Goal: Task Accomplishment & Management: Complete application form

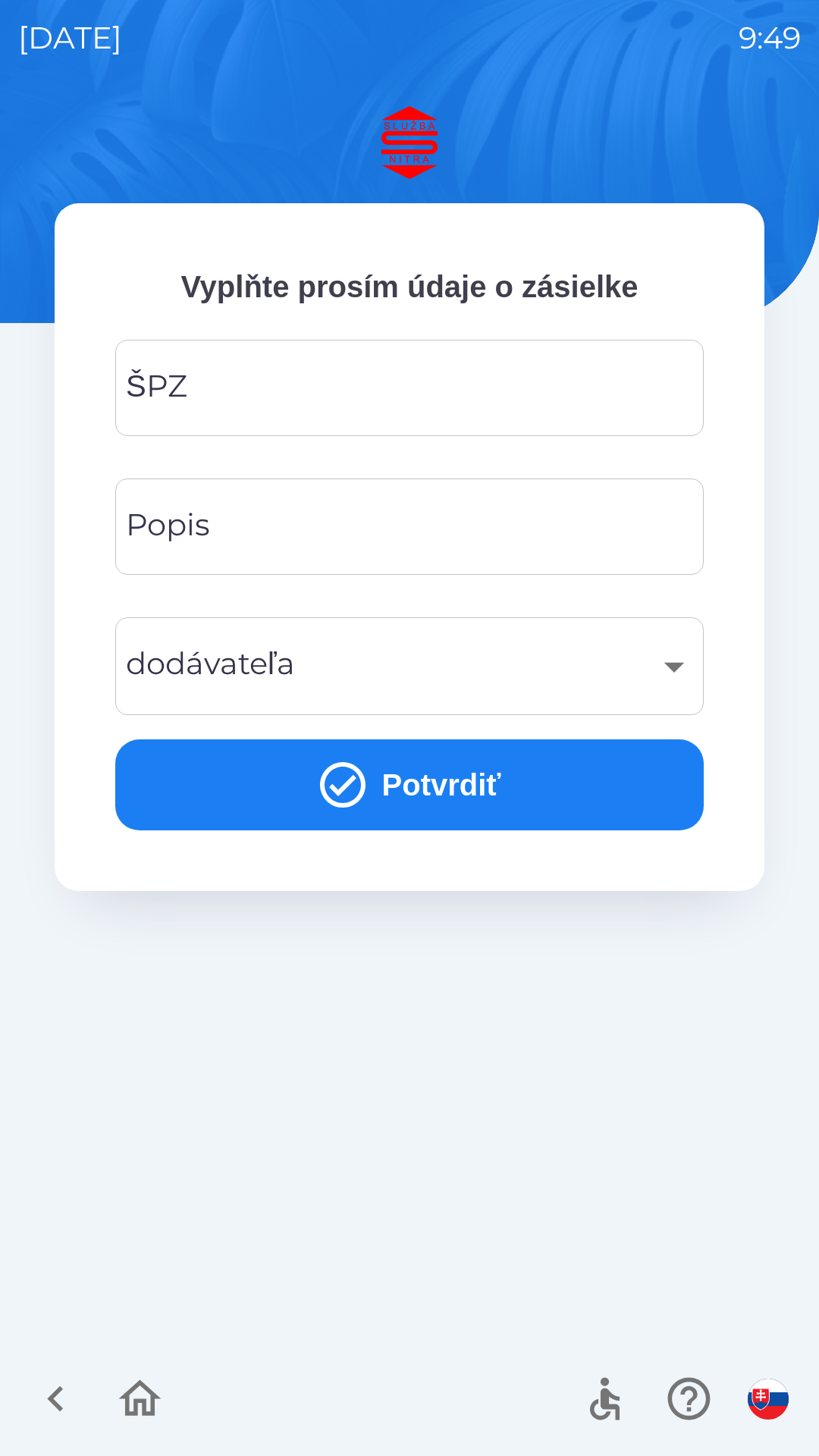
click at [410, 386] on input "ŠPZ" at bounding box center [409, 388] width 552 height 60
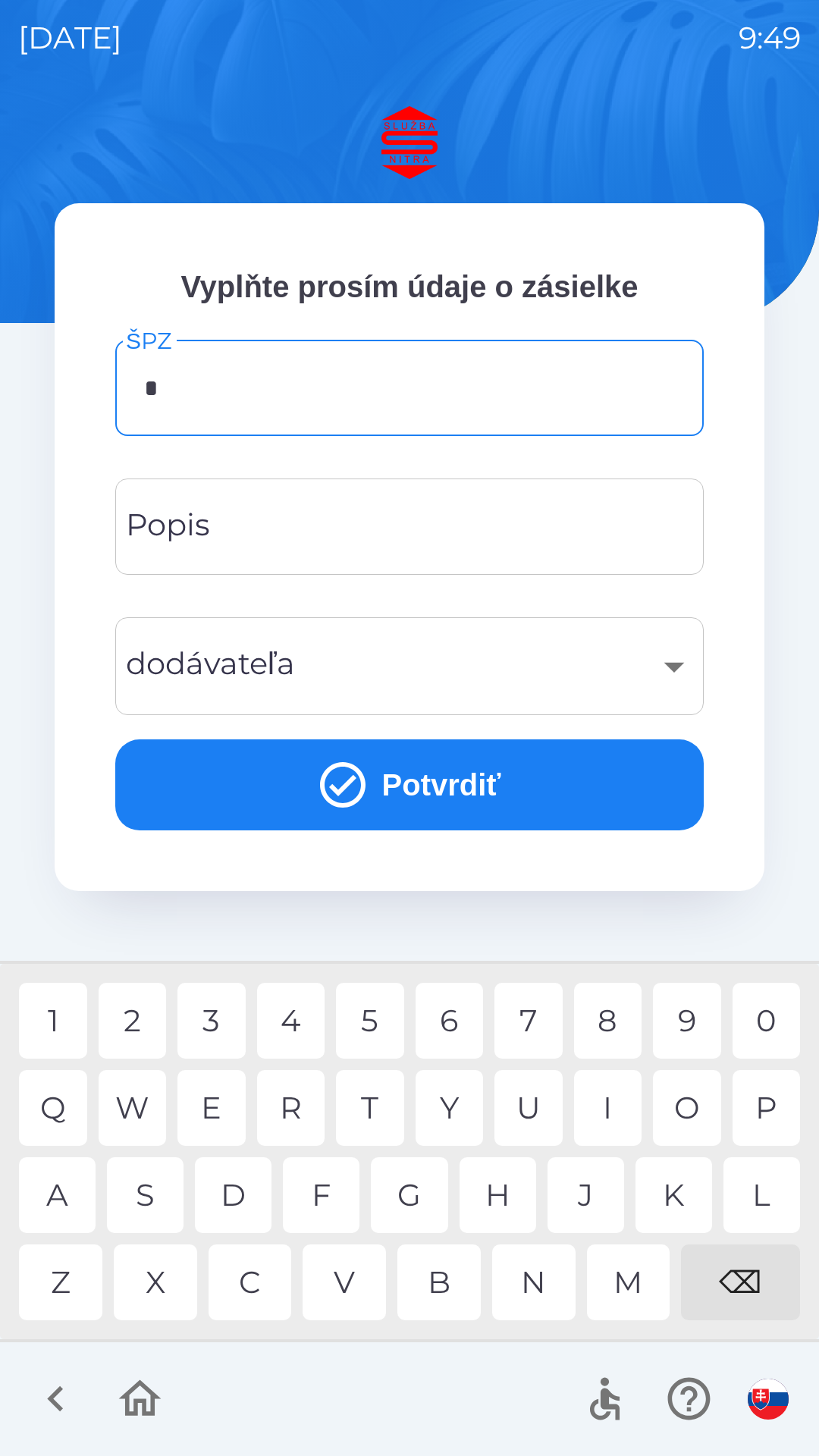
click at [66, 1286] on div "Z" at bounding box center [60, 1282] width 84 height 76
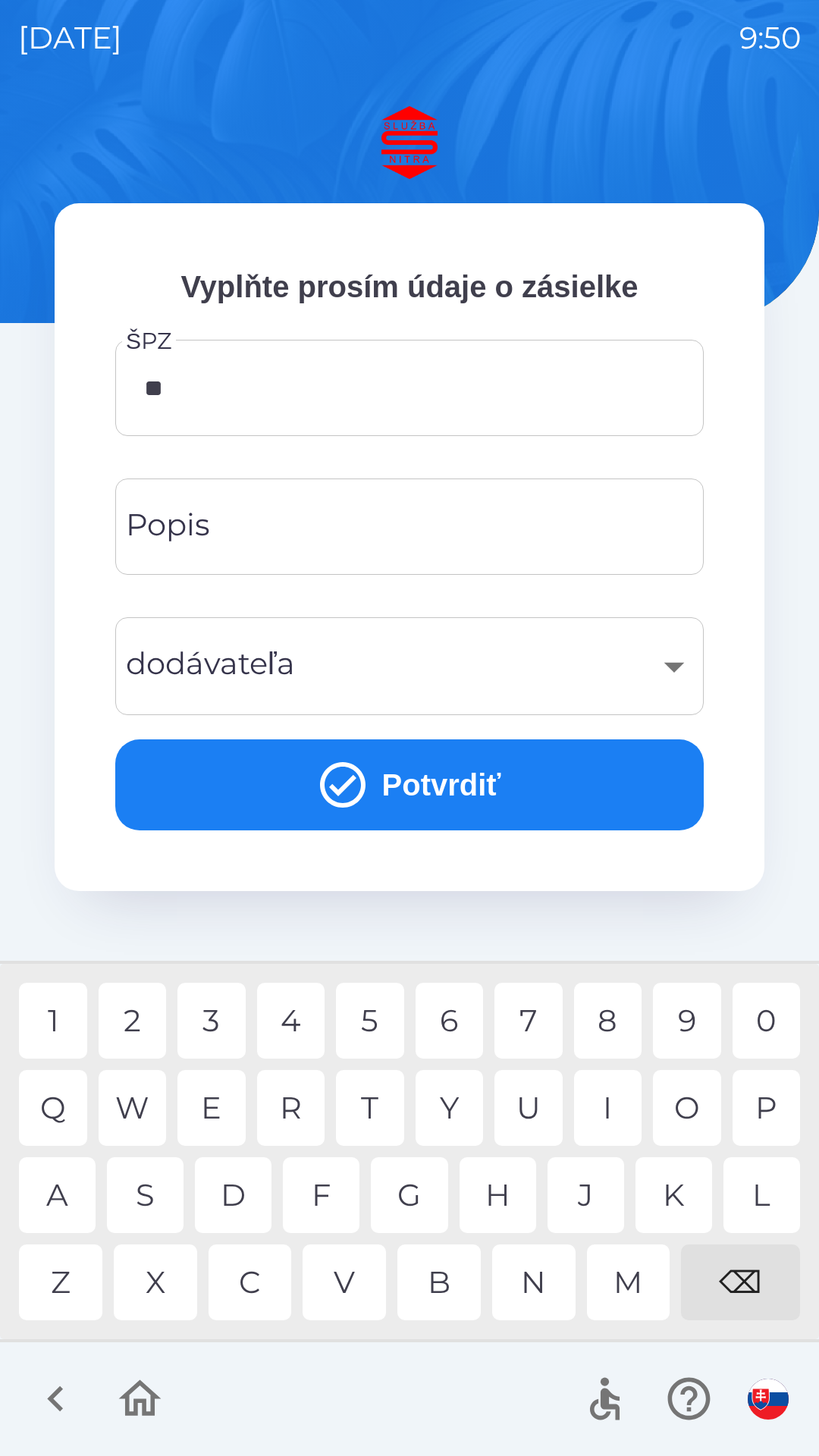
click at [366, 1388] on div at bounding box center [410, 1399] width 819 height 114
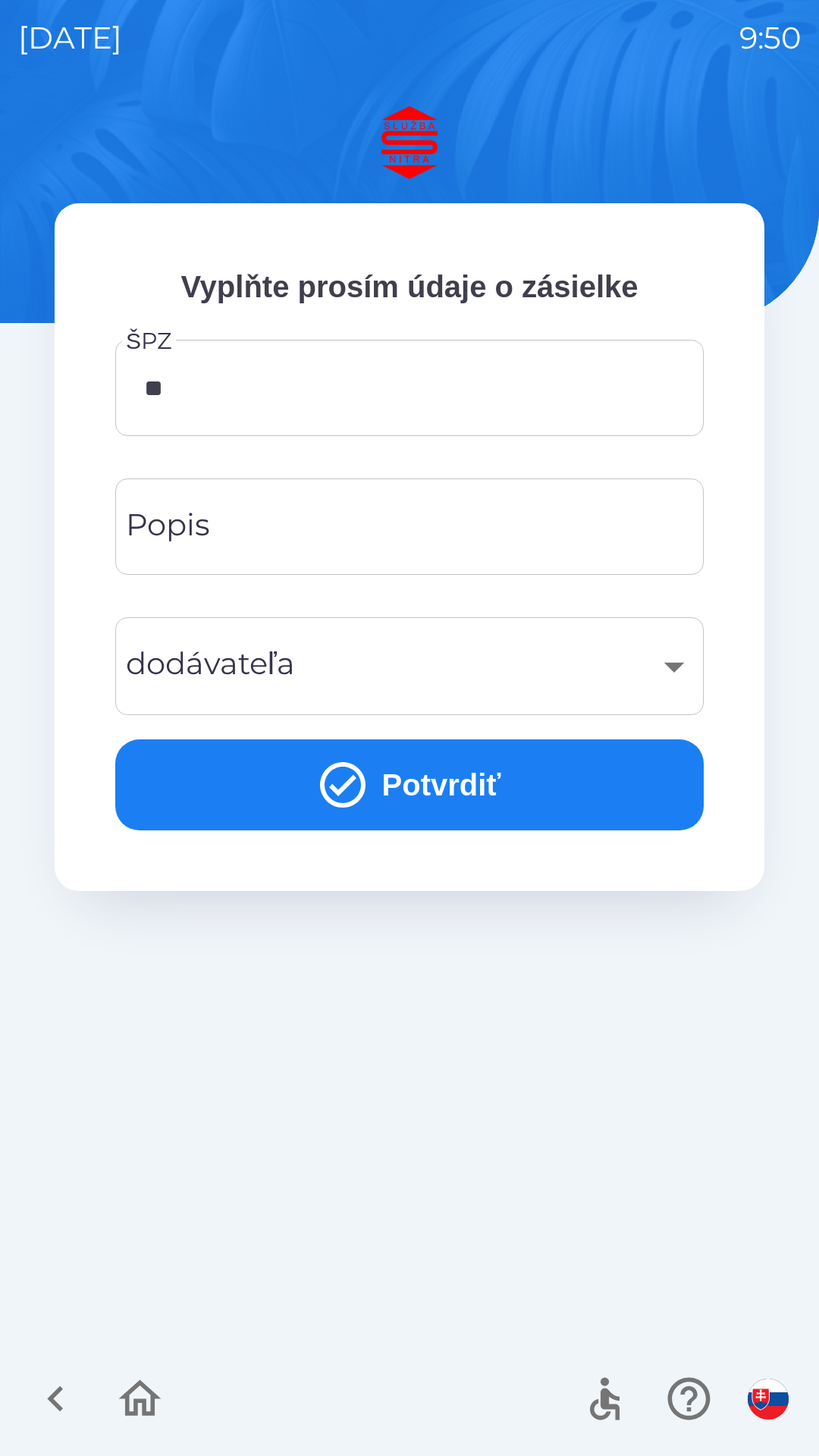
click at [398, 388] on input "**" at bounding box center [409, 388] width 552 height 60
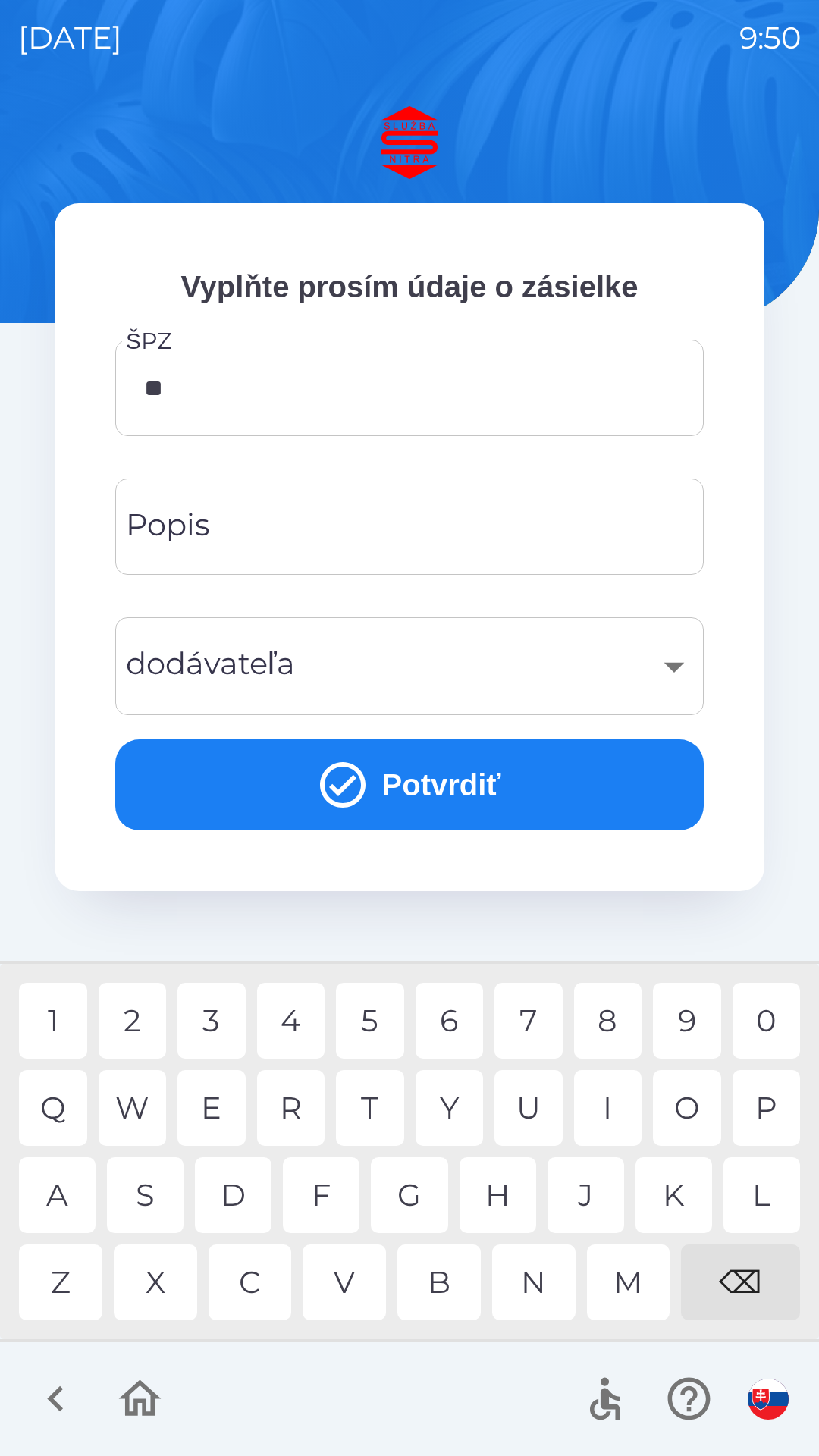
click at [263, 1394] on div at bounding box center [410, 1399] width 819 height 114
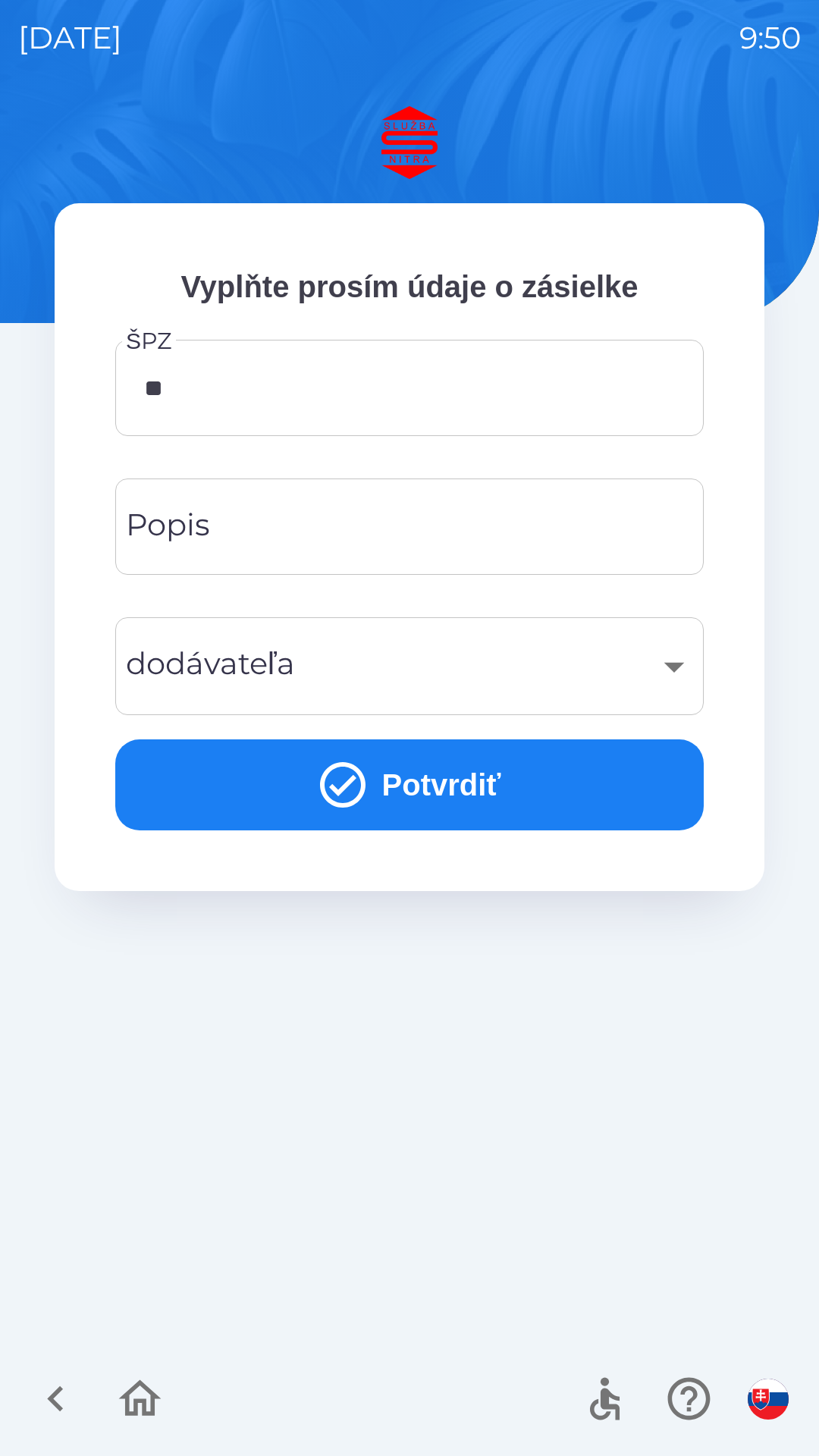
click at [492, 387] on input "**" at bounding box center [409, 388] width 552 height 60
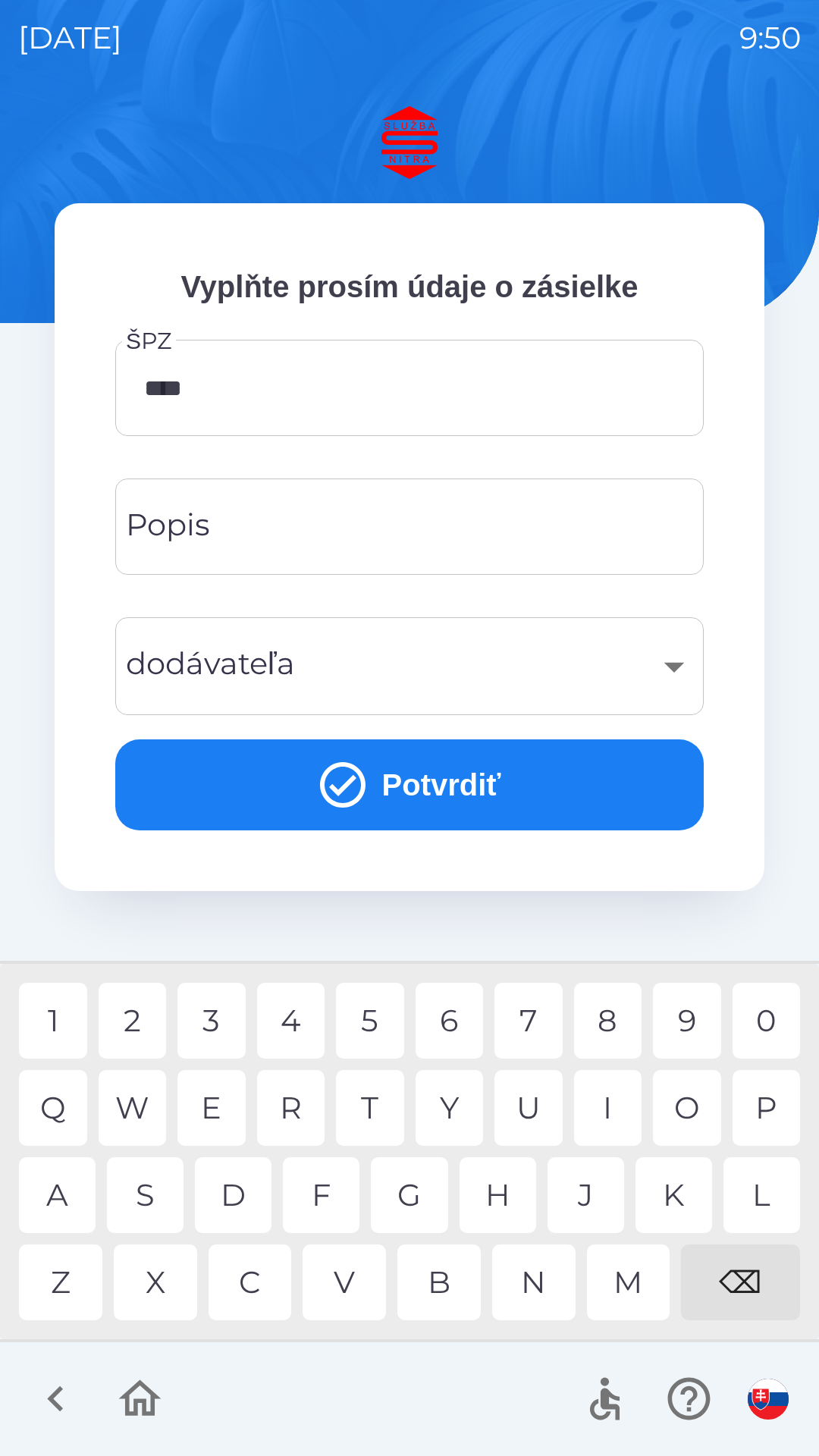
click at [63, 1183] on div "A" at bounding box center [57, 1194] width 76 height 76
click at [544, 1278] on div "N" at bounding box center [534, 1282] width 84 height 76
click at [256, 1279] on div "C" at bounding box center [250, 1282] width 84 height 76
type input "*******"
click at [434, 526] on input "Popis" at bounding box center [409, 526] width 552 height 60
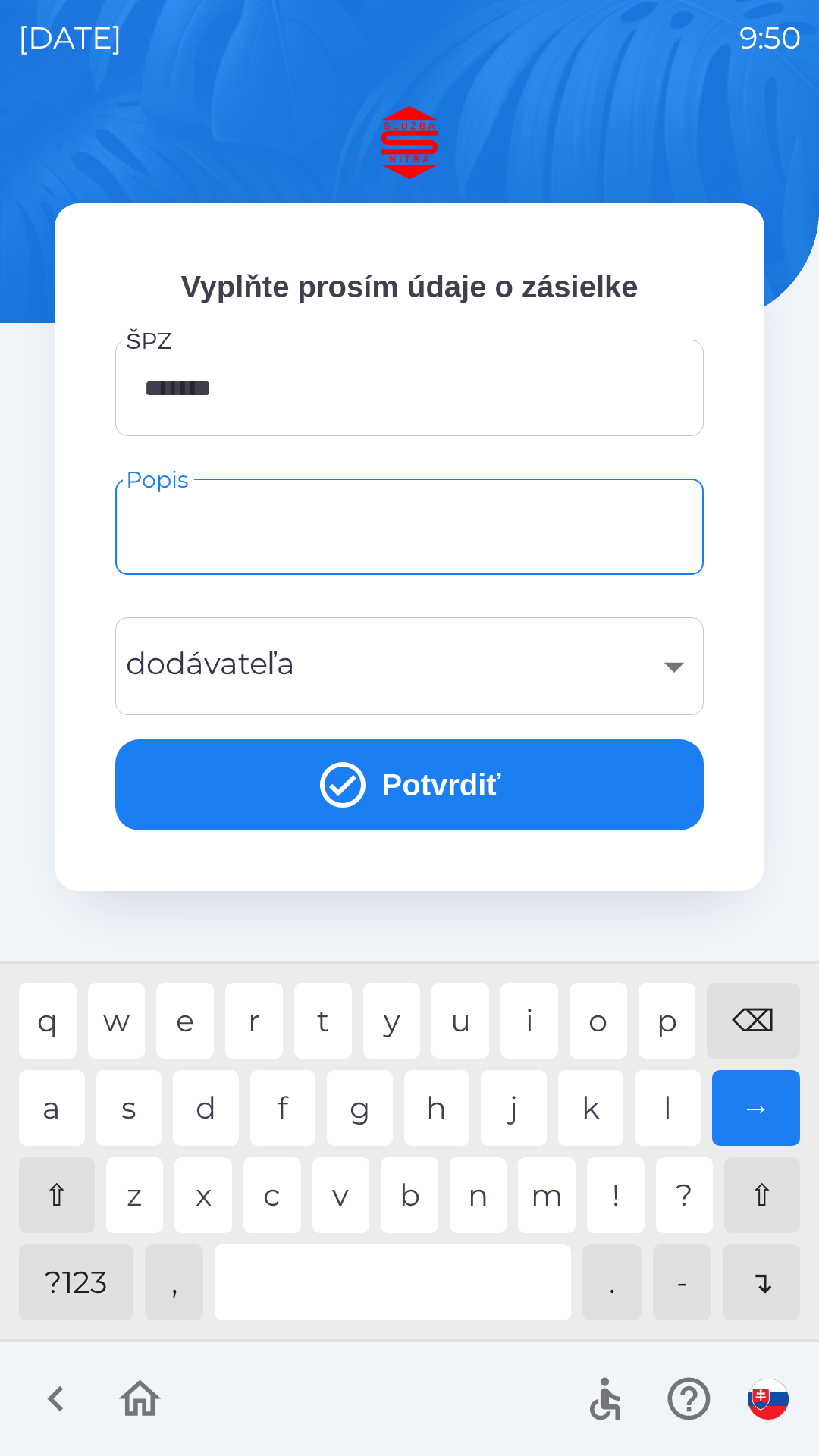
click at [279, 540] on input "Popis" at bounding box center [409, 526] width 552 height 60
click at [685, 657] on div "​" at bounding box center [409, 666] width 552 height 62
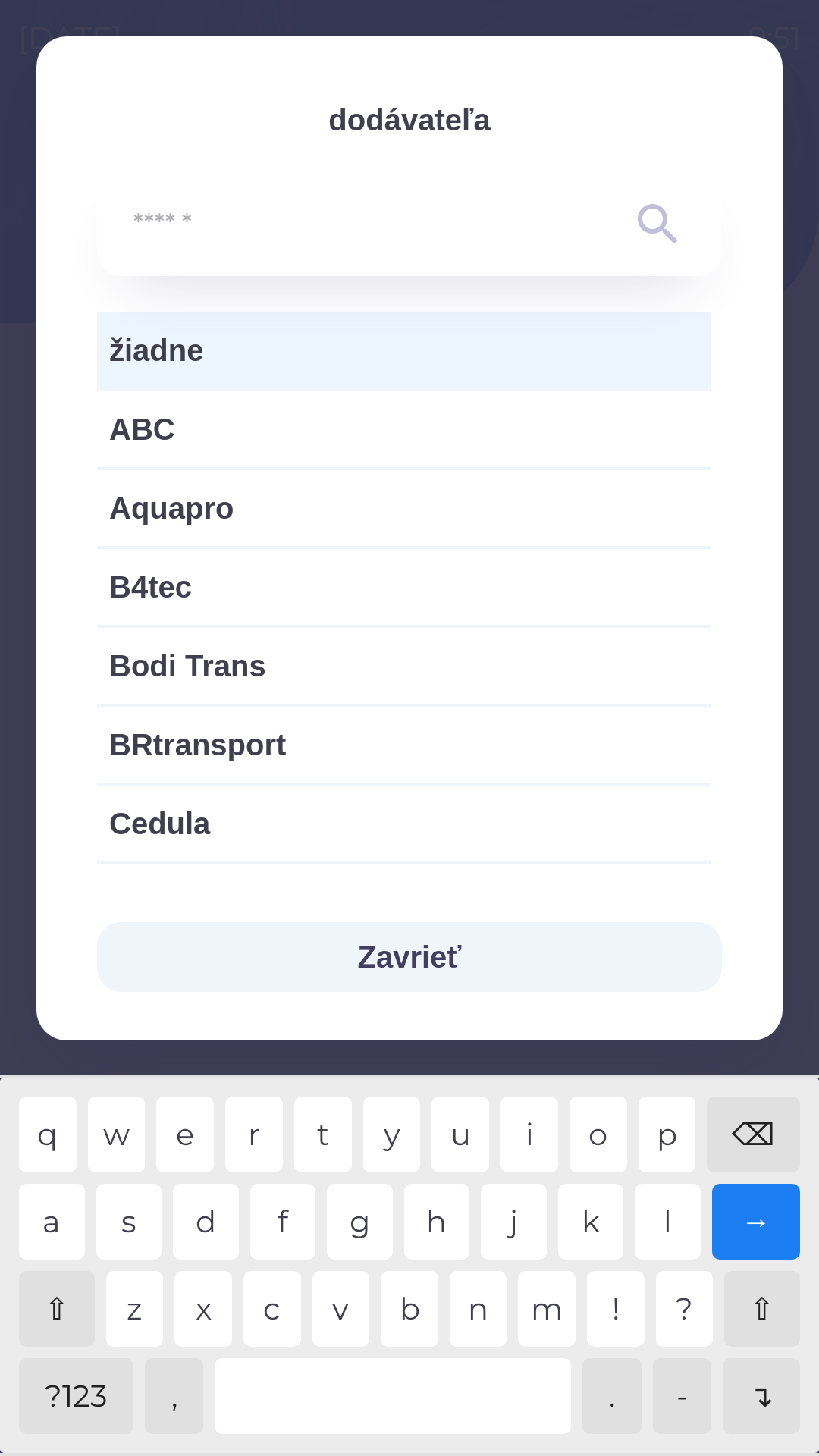
click at [410, 215] on input "text" at bounding box center [379, 224] width 492 height 41
click at [199, 227] on input "text" at bounding box center [379, 224] width 492 height 41
click at [165, 226] on input "text" at bounding box center [379, 224] width 492 height 41
click at [174, 214] on input "text" at bounding box center [379, 224] width 492 height 41
click at [648, 221] on icon at bounding box center [658, 224] width 54 height 54
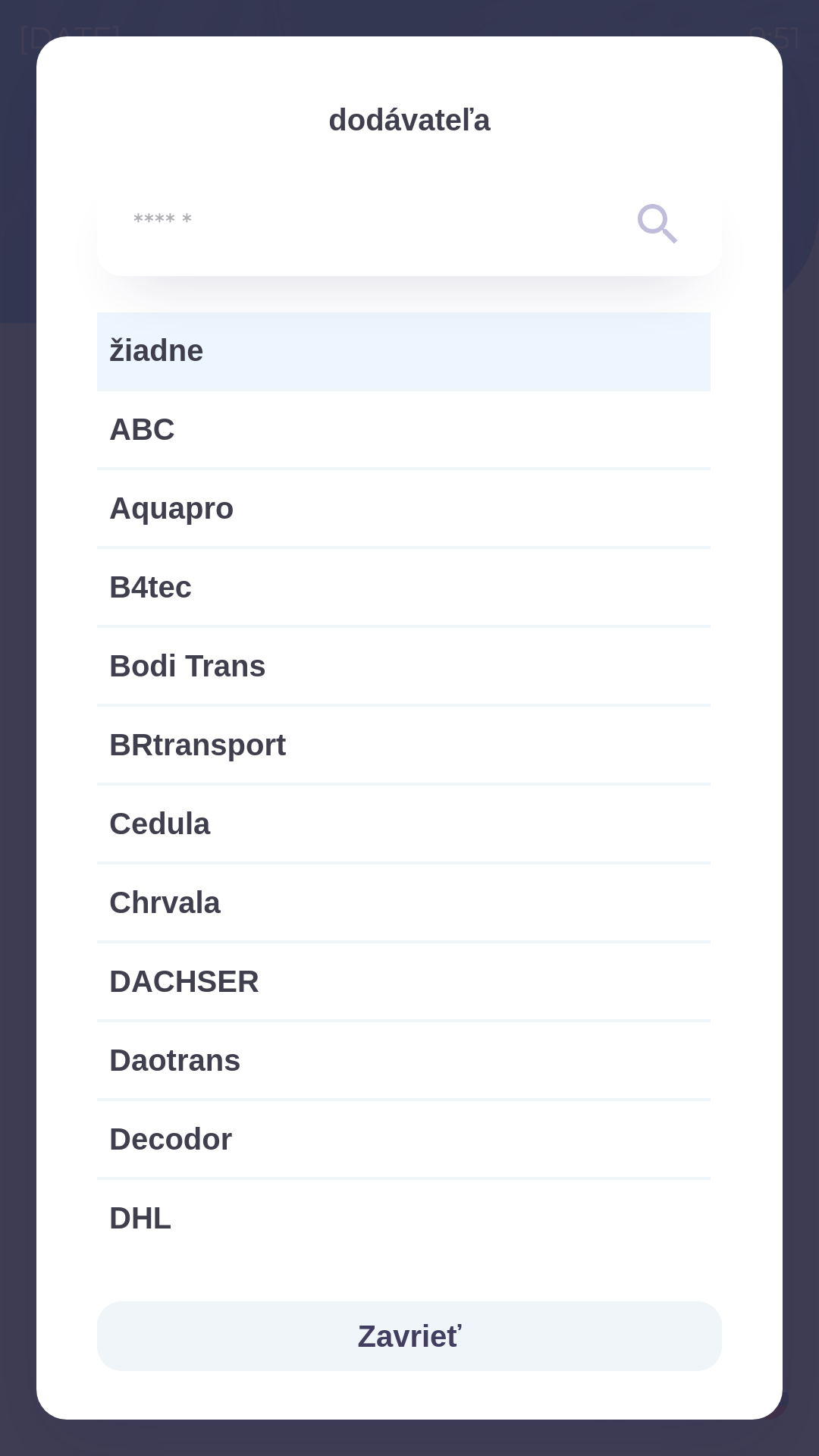
click at [431, 1347] on button "Zavrieť" at bounding box center [409, 1337] width 625 height 70
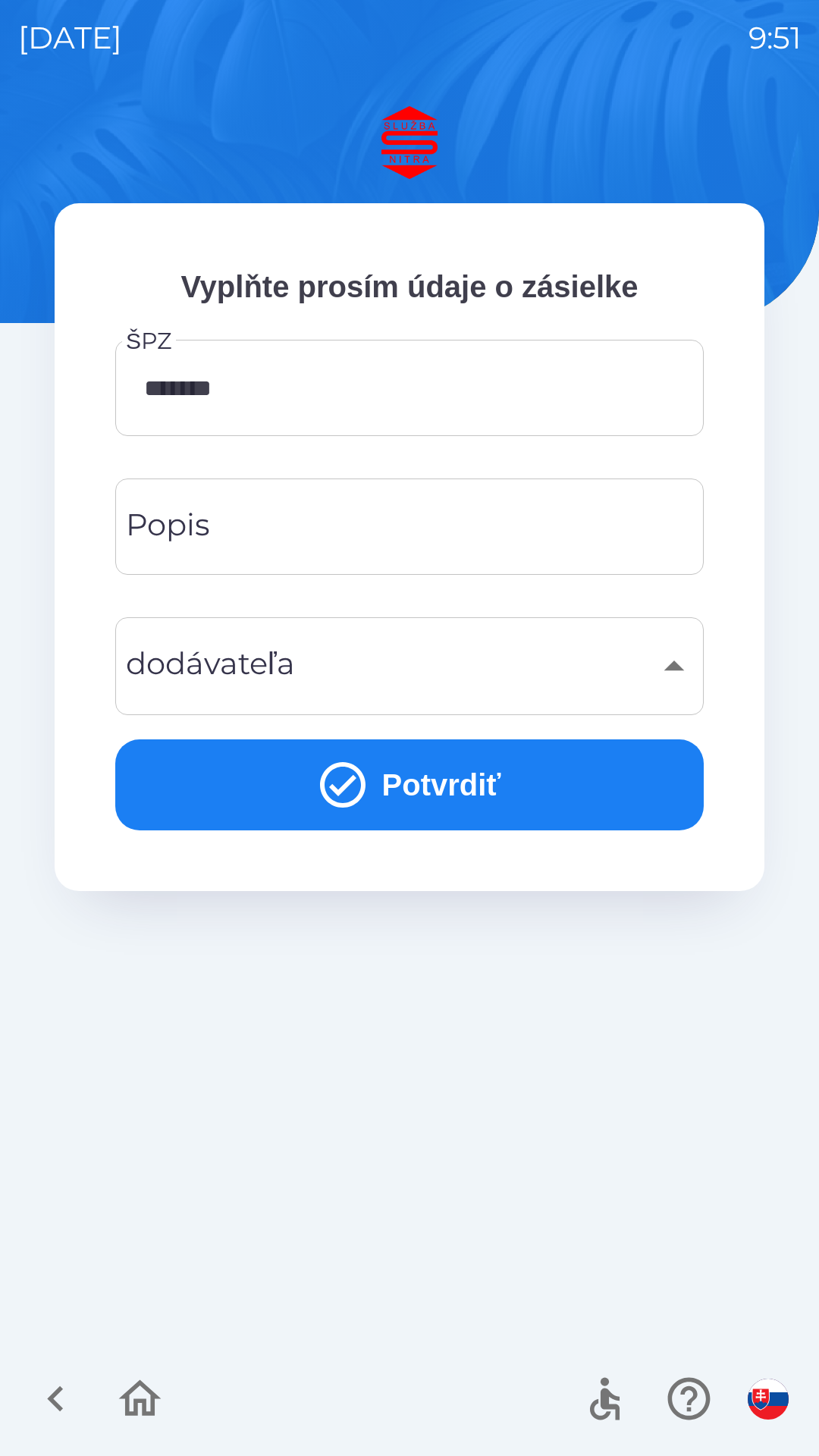
click at [381, 526] on input "Popis" at bounding box center [409, 526] width 552 height 60
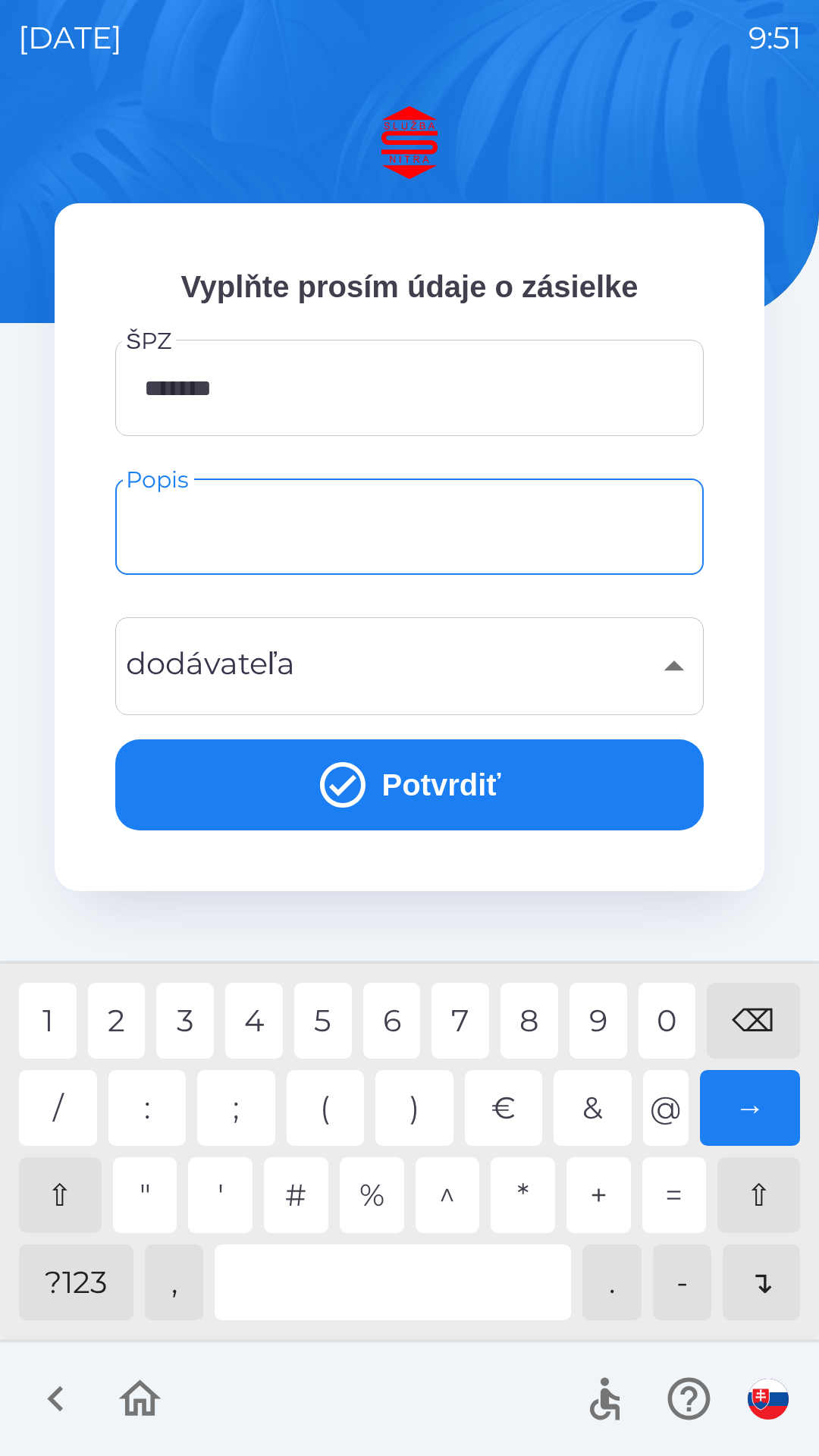
click at [80, 1283] on div "?123" at bounding box center [76, 1282] width 115 height 76
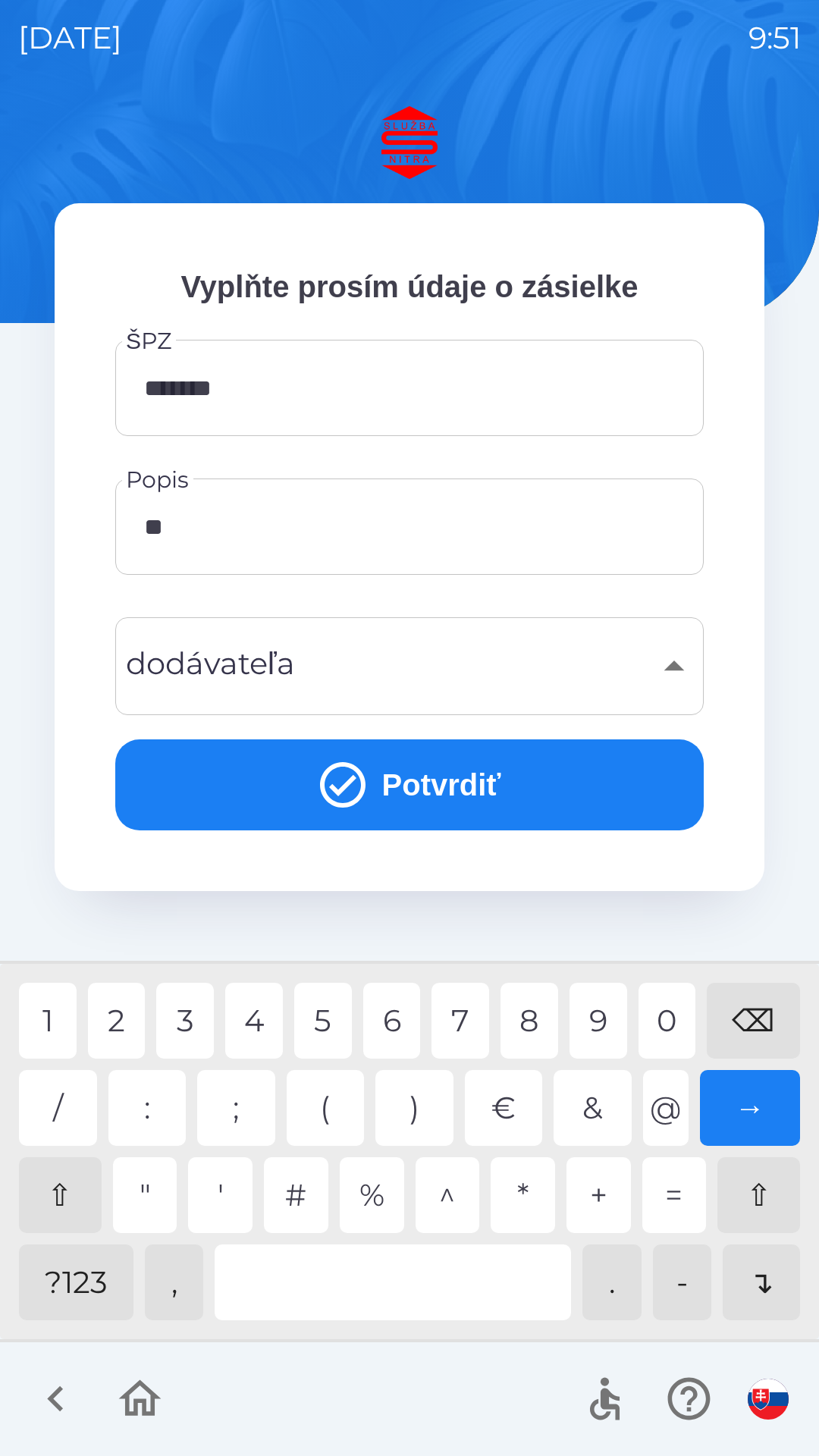
click at [377, 1285] on div at bounding box center [392, 1282] width 357 height 76
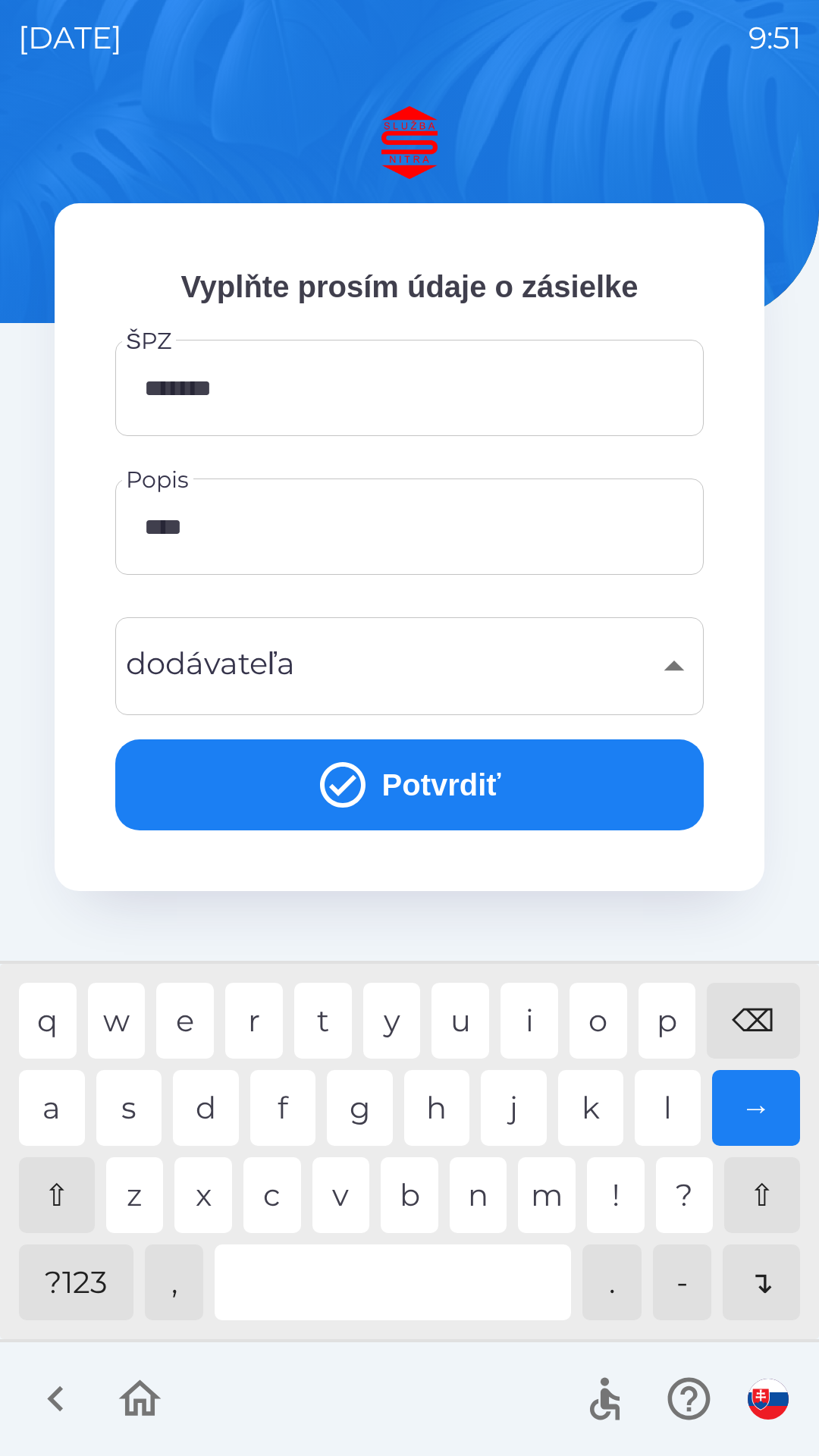
click at [685, 1025] on div "p" at bounding box center [667, 1020] width 58 height 76
click at [49, 1101] on div "a" at bounding box center [51, 1107] width 66 height 76
click at [186, 1024] on div "e" at bounding box center [184, 1020] width 58 height 76
click at [332, 1017] on div "t" at bounding box center [323, 1020] width 58 height 76
click at [524, 1022] on div "i" at bounding box center [529, 1020] width 58 height 76
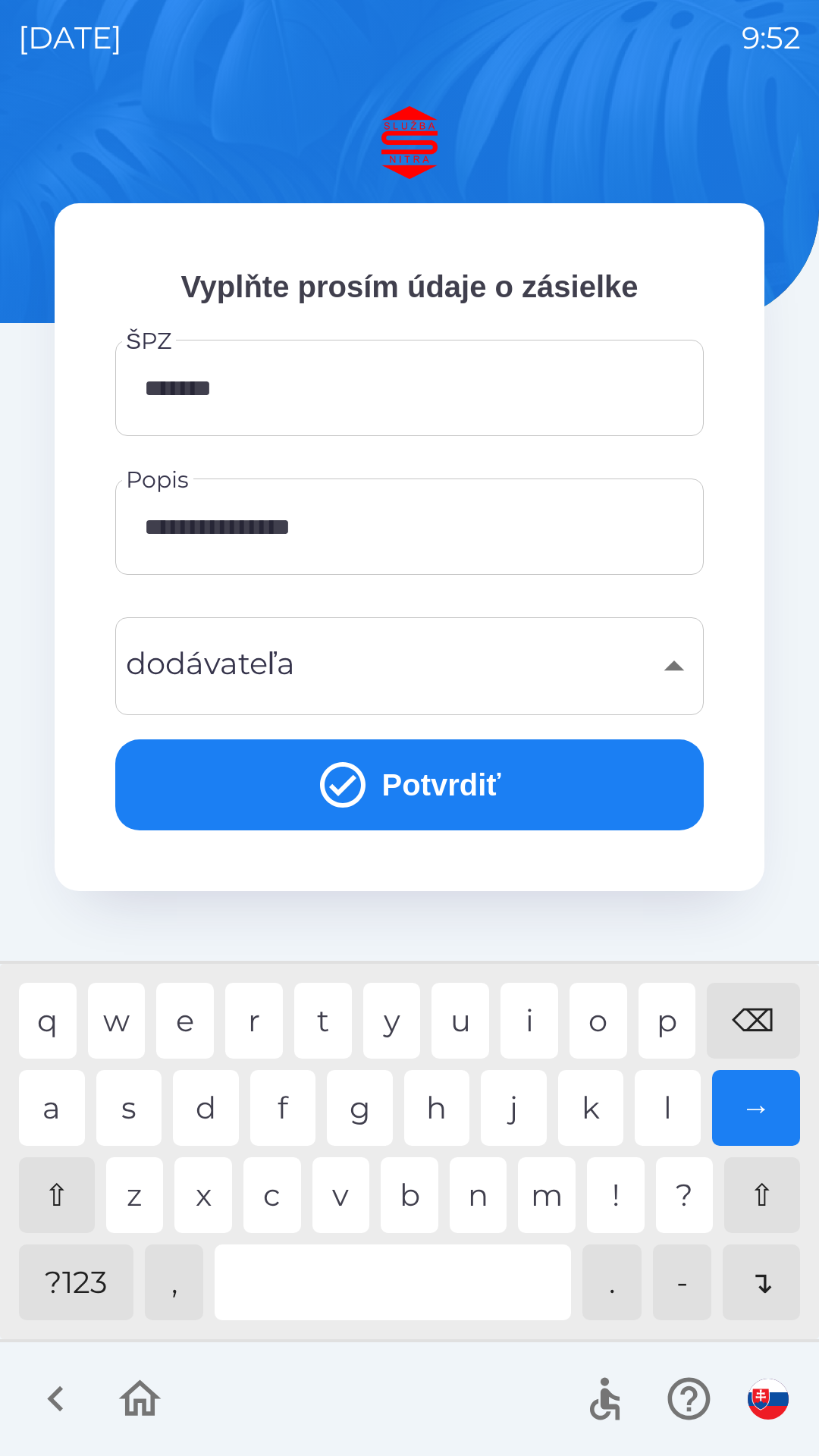
click at [388, 1284] on div at bounding box center [392, 1282] width 357 height 76
click at [328, 1023] on div "t" at bounding box center [323, 1020] width 58 height 76
click at [261, 1022] on div "r" at bounding box center [254, 1020] width 58 height 76
click at [360, 1200] on div "v" at bounding box center [341, 1194] width 58 height 76
type input "**********"
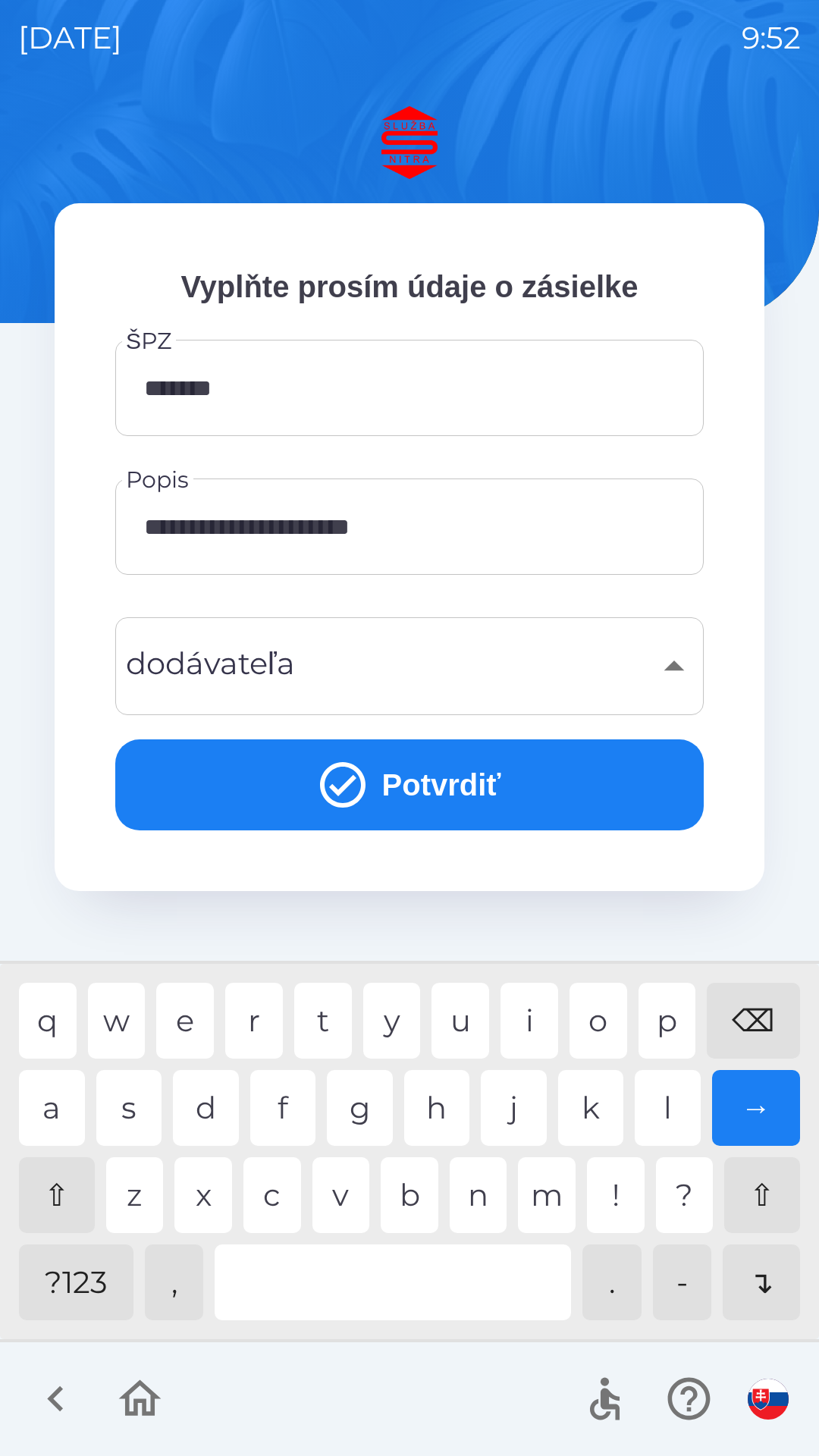
click at [443, 779] on button "Potvrdiť" at bounding box center [410, 785] width 588 height 91
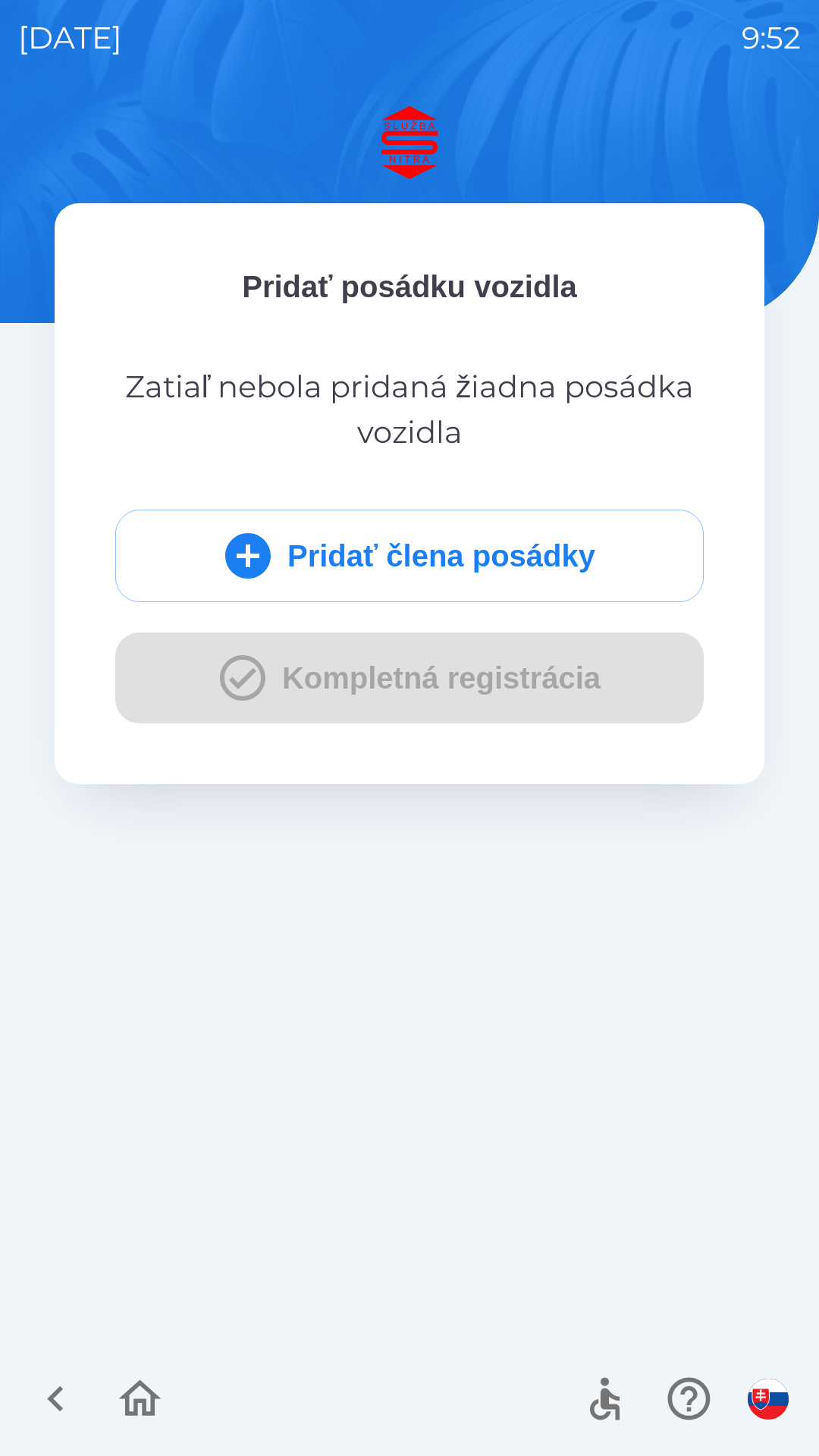
click at [386, 676] on div "Pridať člena posádky Kompletná registrácia" at bounding box center [410, 616] width 588 height 214
click at [324, 671] on div "Pridať člena posádky Kompletná registrácia" at bounding box center [410, 616] width 588 height 214
click at [324, 682] on div "Pridať člena posádky Kompletná registrácia" at bounding box center [410, 616] width 588 height 214
click at [461, 394] on p "Zatiaľ nebola pridaná žiadna posádka vozidla" at bounding box center [410, 410] width 588 height 91
click at [382, 656] on div "Pridať člena posádky Kompletná registrácia" at bounding box center [410, 616] width 588 height 214
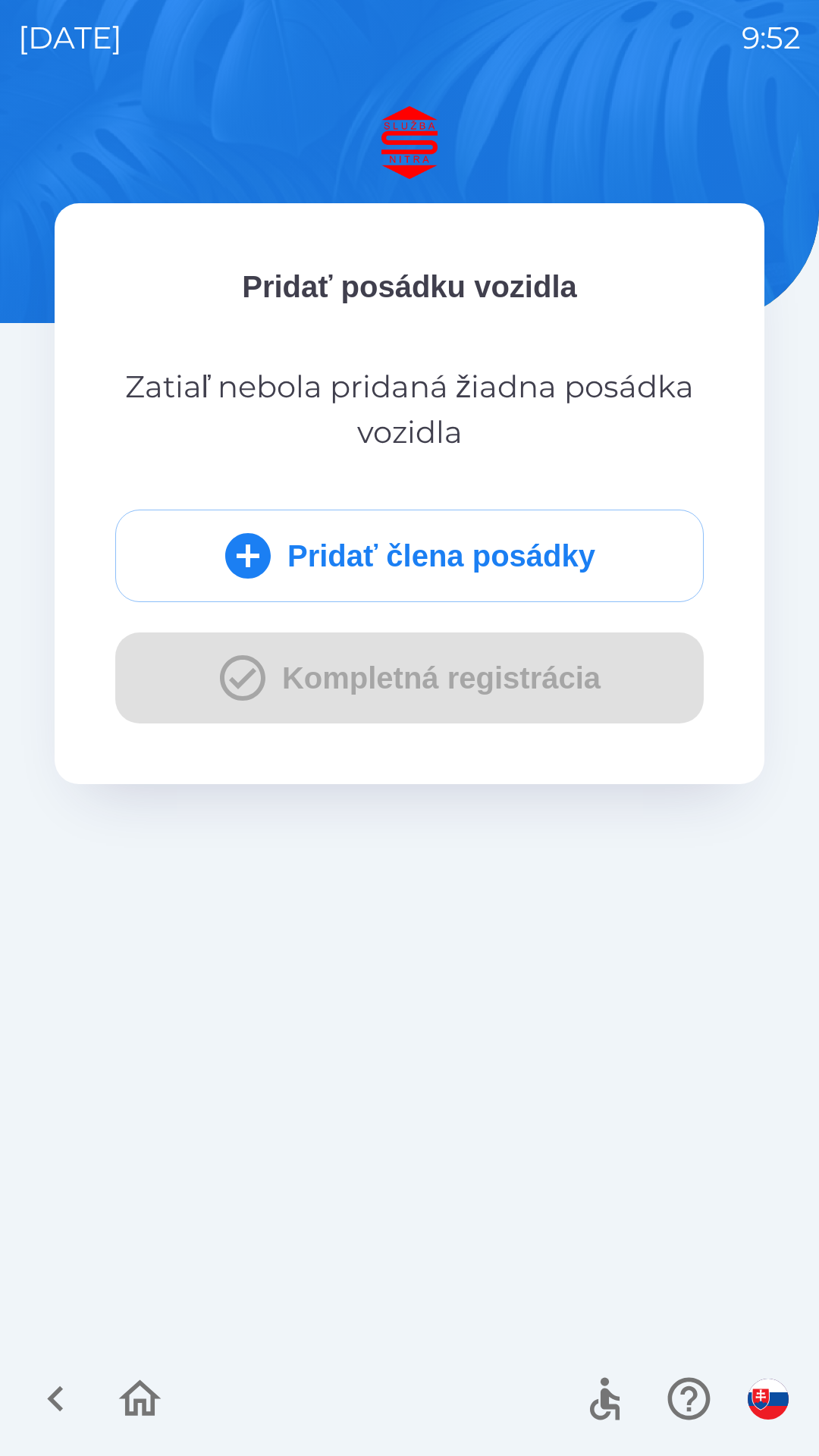
click at [438, 427] on p "Zatiaľ nebola pridaná žiadna posádka vozidla" at bounding box center [410, 410] width 588 height 91
click at [509, 286] on p "Pridať posádku vozidla" at bounding box center [410, 287] width 588 height 46
click at [521, 318] on div "Pridať posádku vozidla Zatiaľ nebola pridaná žiadna posádka vozidla Pridať člen…" at bounding box center [410, 494] width 588 height 460
click at [353, 553] on button "Pridať člena posádky" at bounding box center [410, 556] width 588 height 93
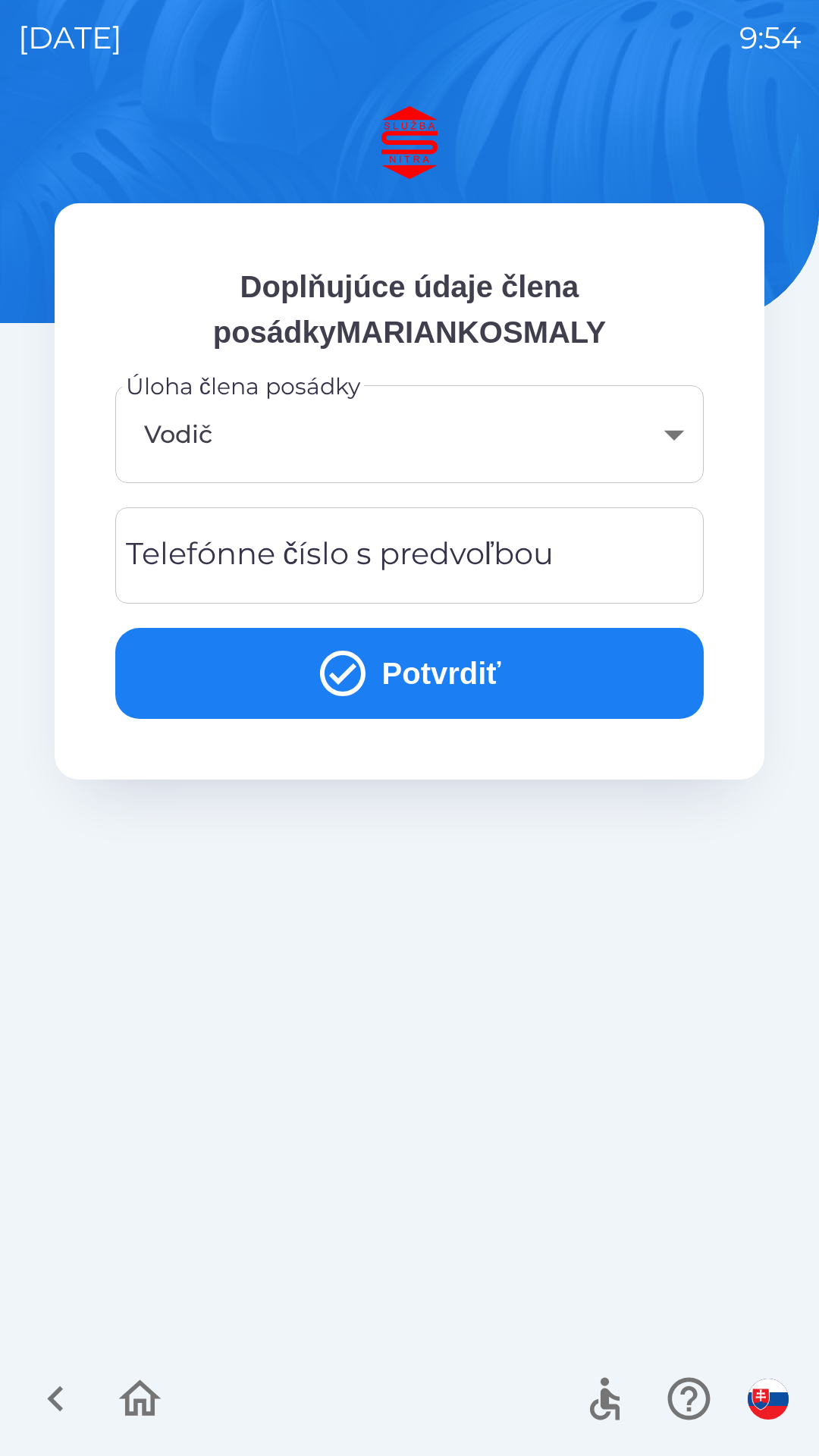
click at [472, 677] on button "Potvrdiť" at bounding box center [410, 674] width 588 height 91
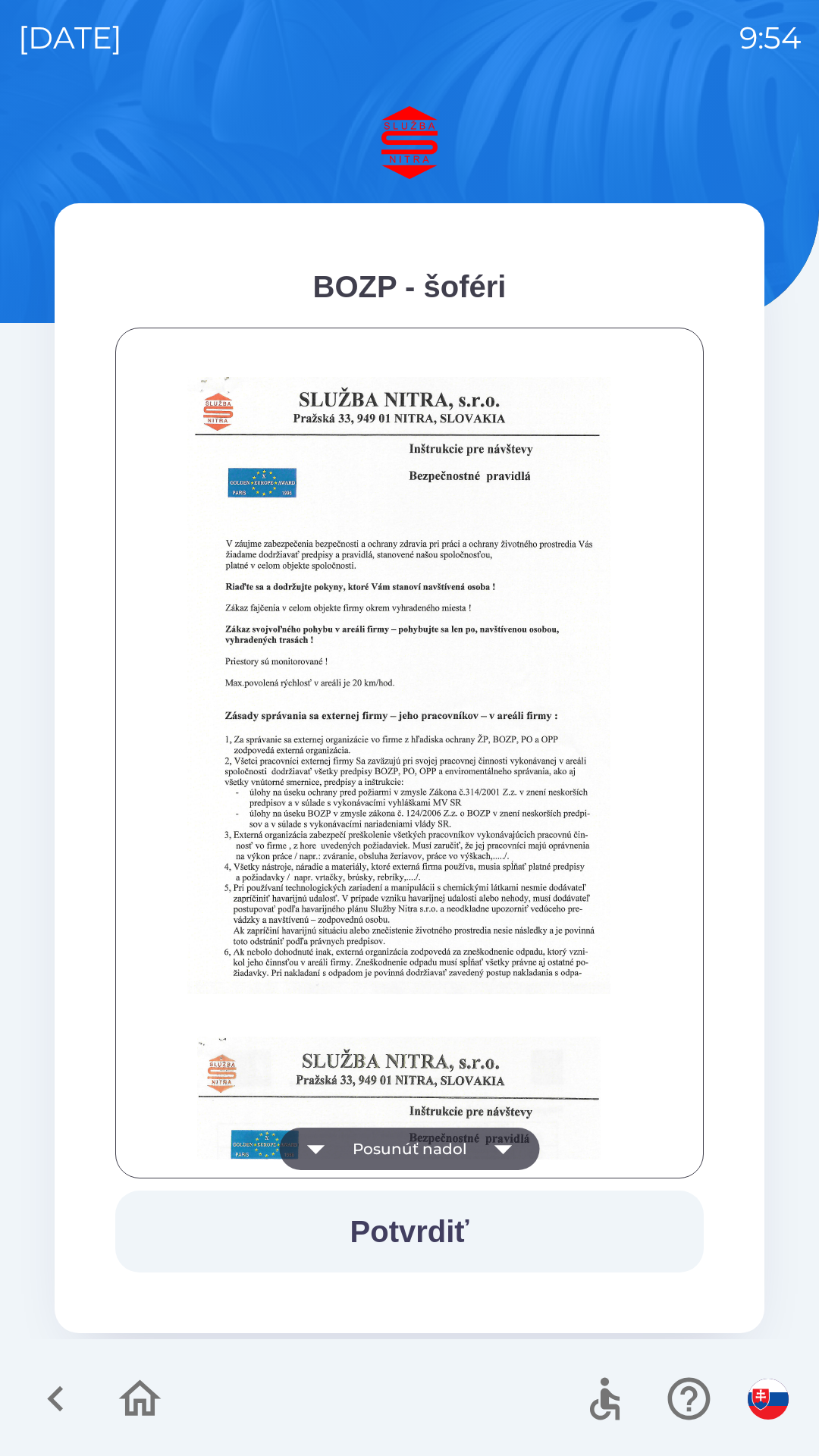
click at [419, 1216] on button "Potvrdiť" at bounding box center [410, 1231] width 588 height 82
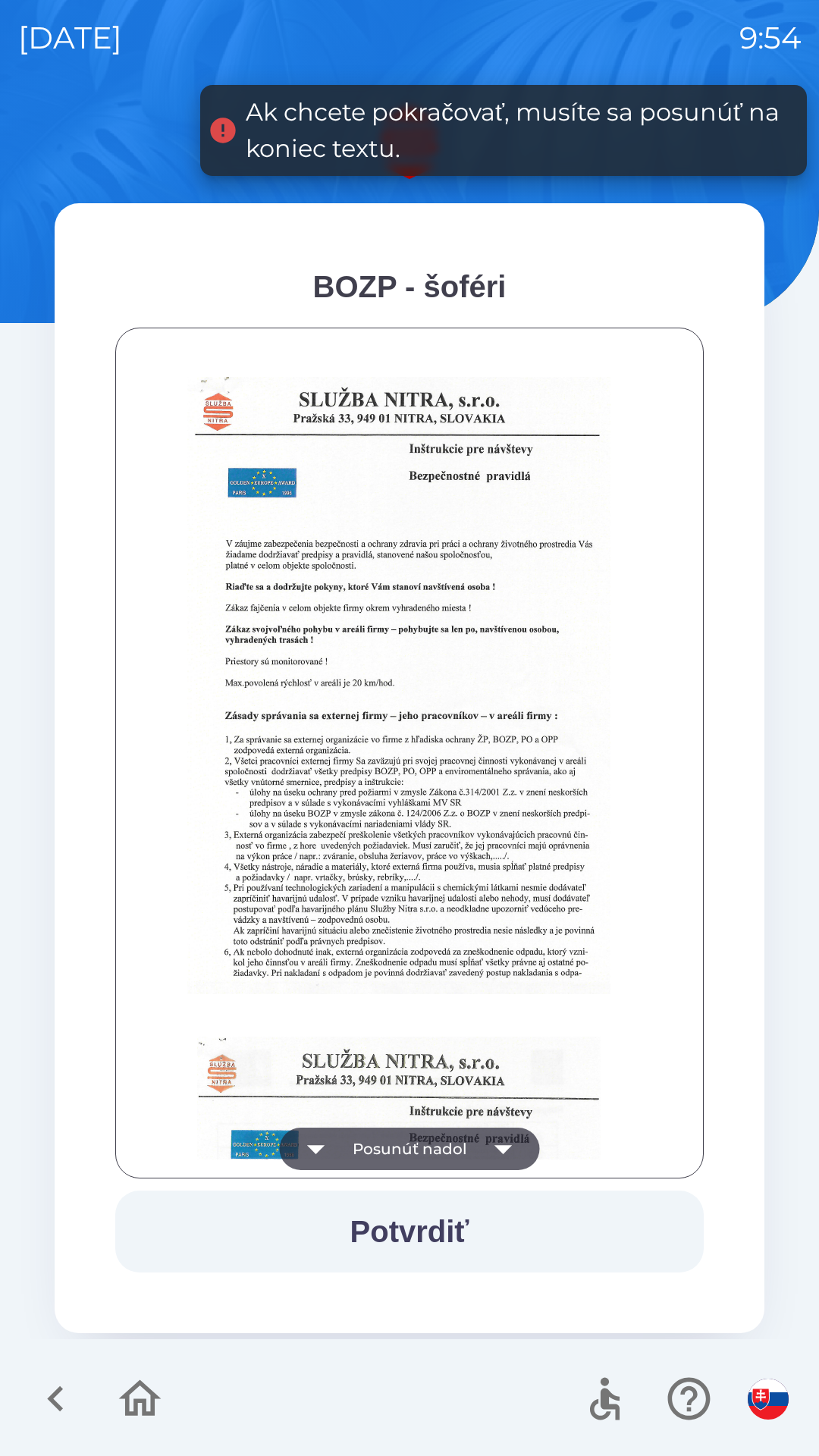
click at [500, 1149] on icon "button" at bounding box center [503, 1149] width 17 height 9
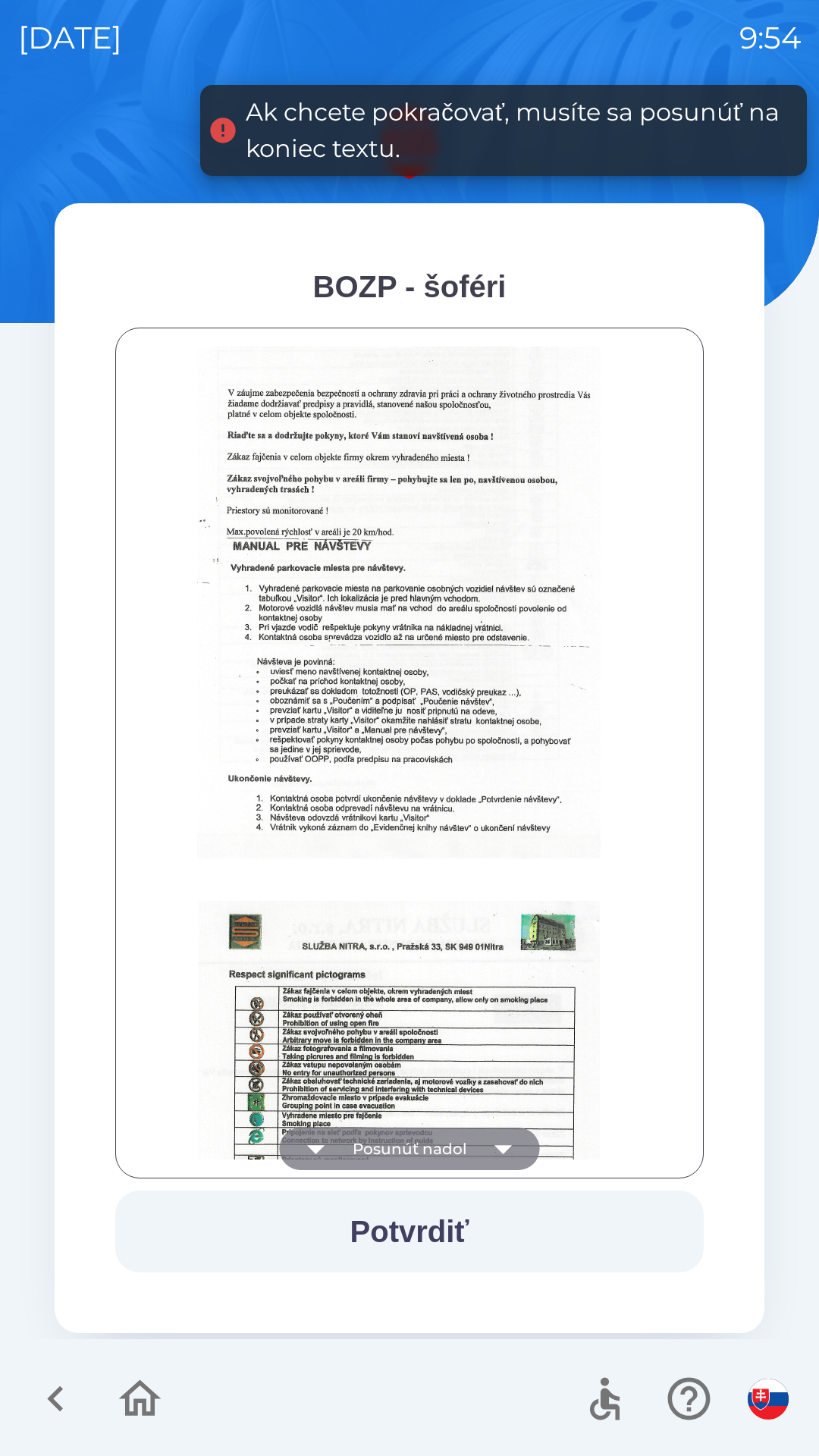
click at [510, 1154] on icon "button" at bounding box center [504, 1149] width 42 height 42
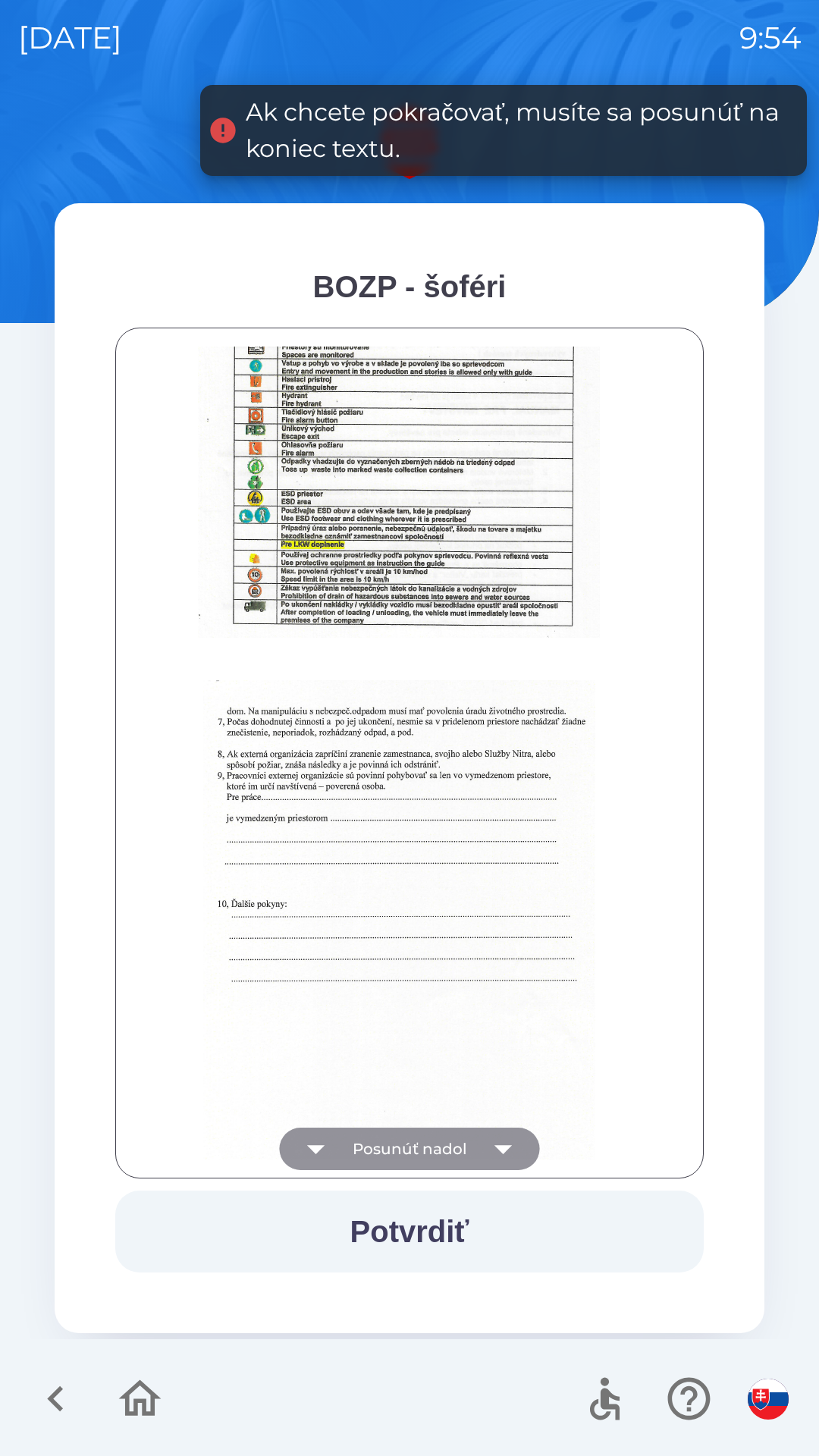
click at [505, 1149] on icon "button" at bounding box center [503, 1149] width 17 height 9
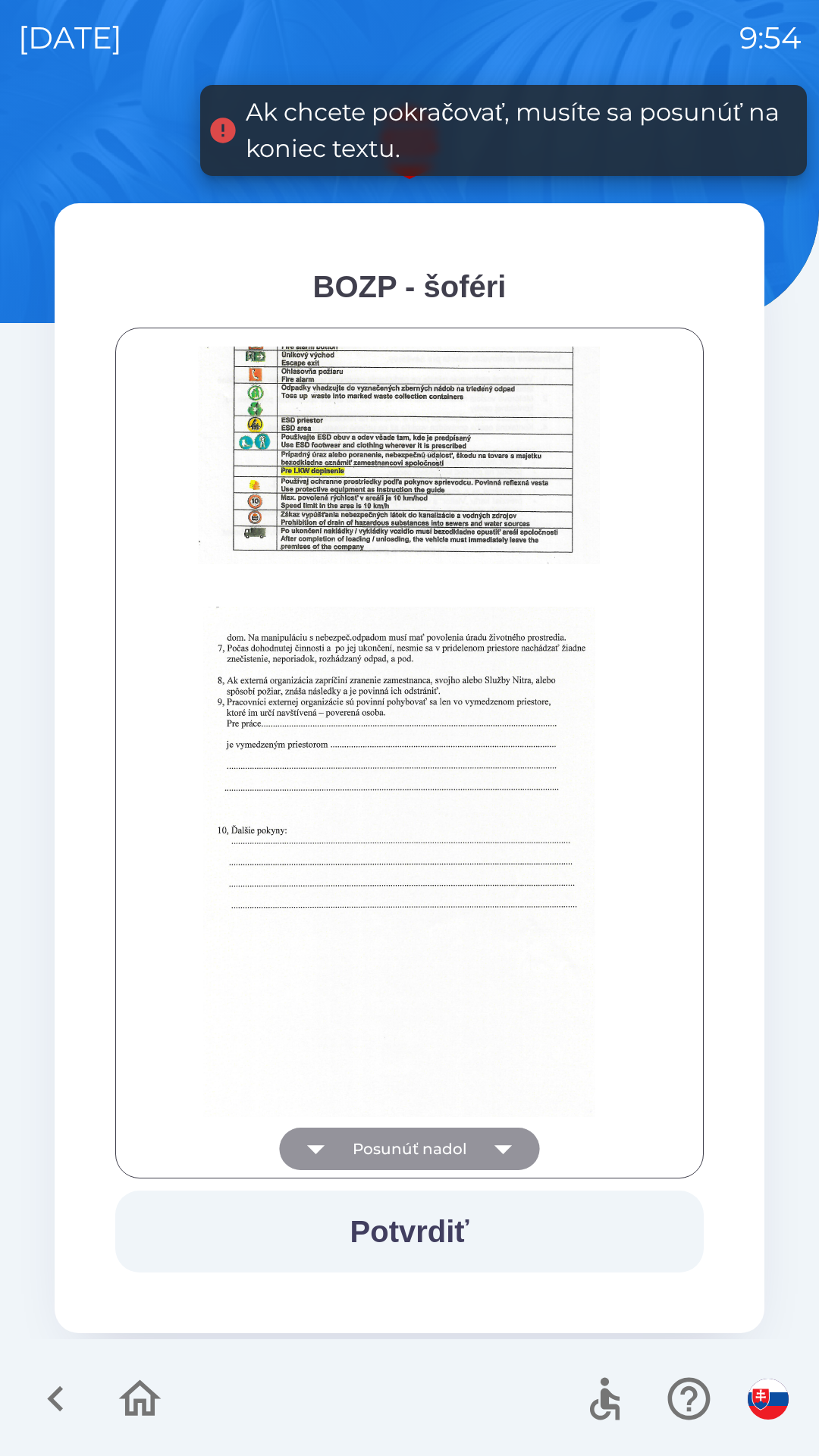
click at [504, 1144] on div at bounding box center [410, 753] width 551 height 813
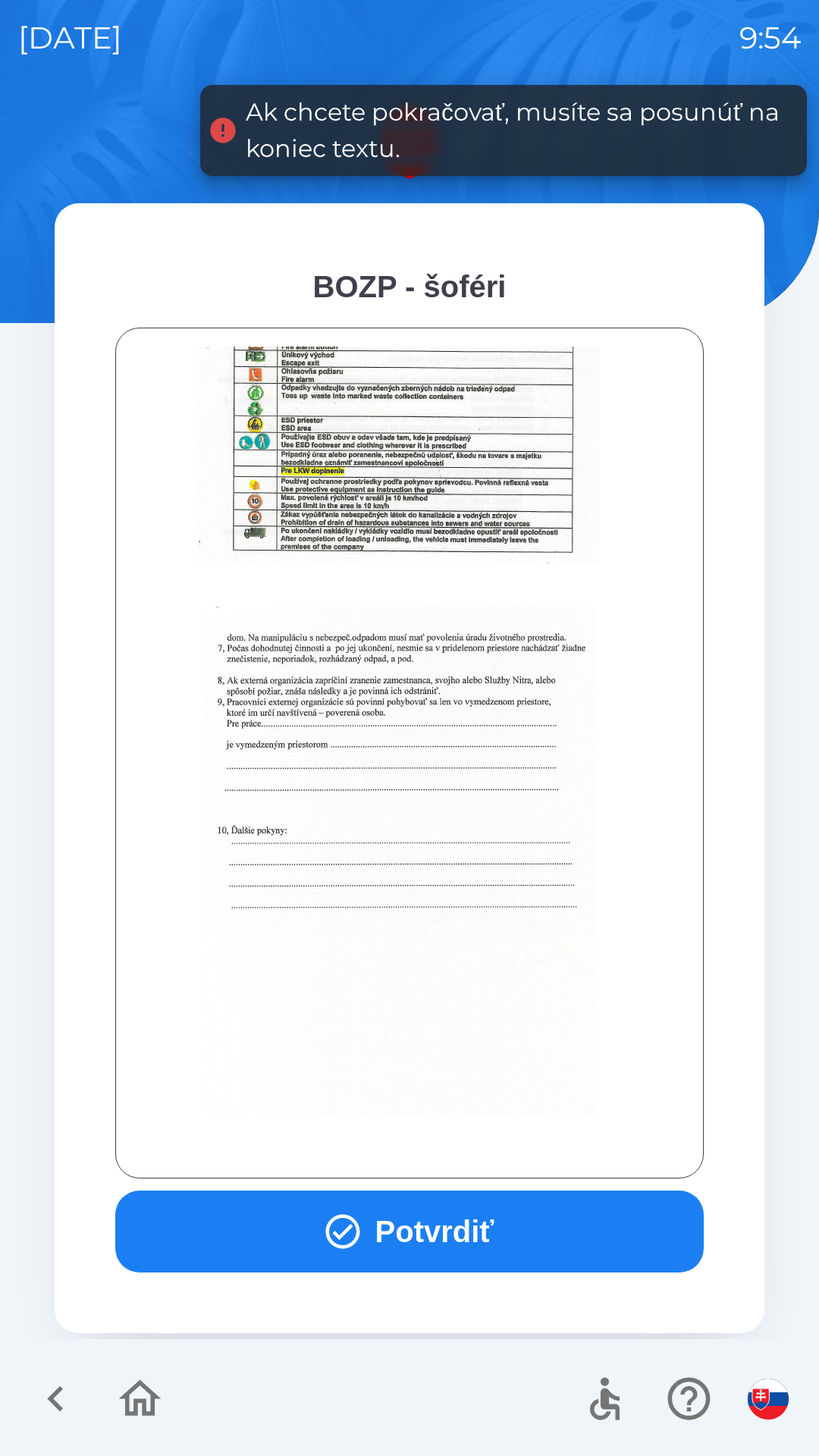
click at [462, 1246] on button "Potvrdiť" at bounding box center [410, 1231] width 588 height 82
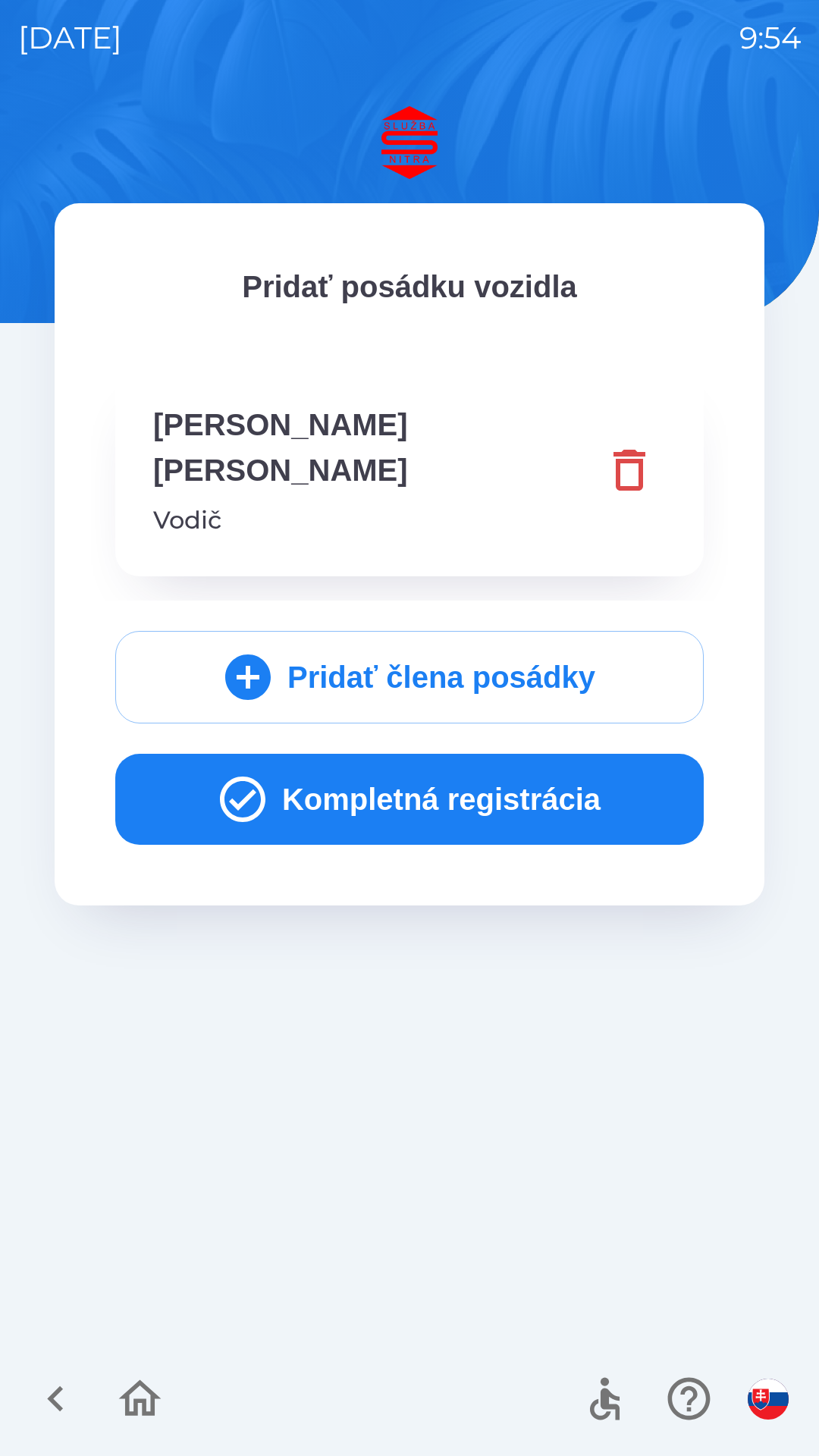
click at [486, 762] on button "Kompletná registrácia" at bounding box center [410, 800] width 588 height 91
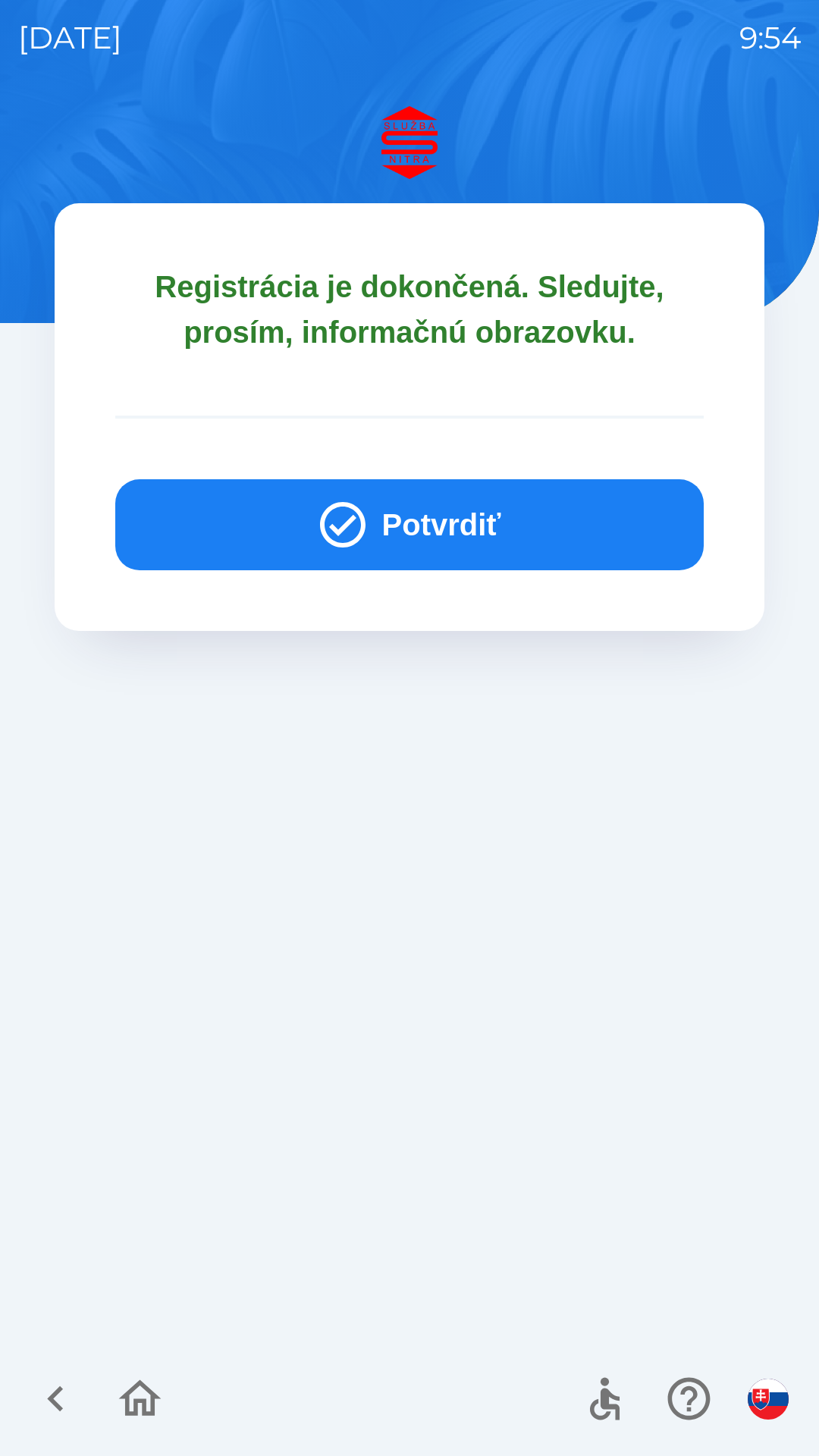
click at [466, 516] on button "Potvrdiť" at bounding box center [410, 525] width 588 height 91
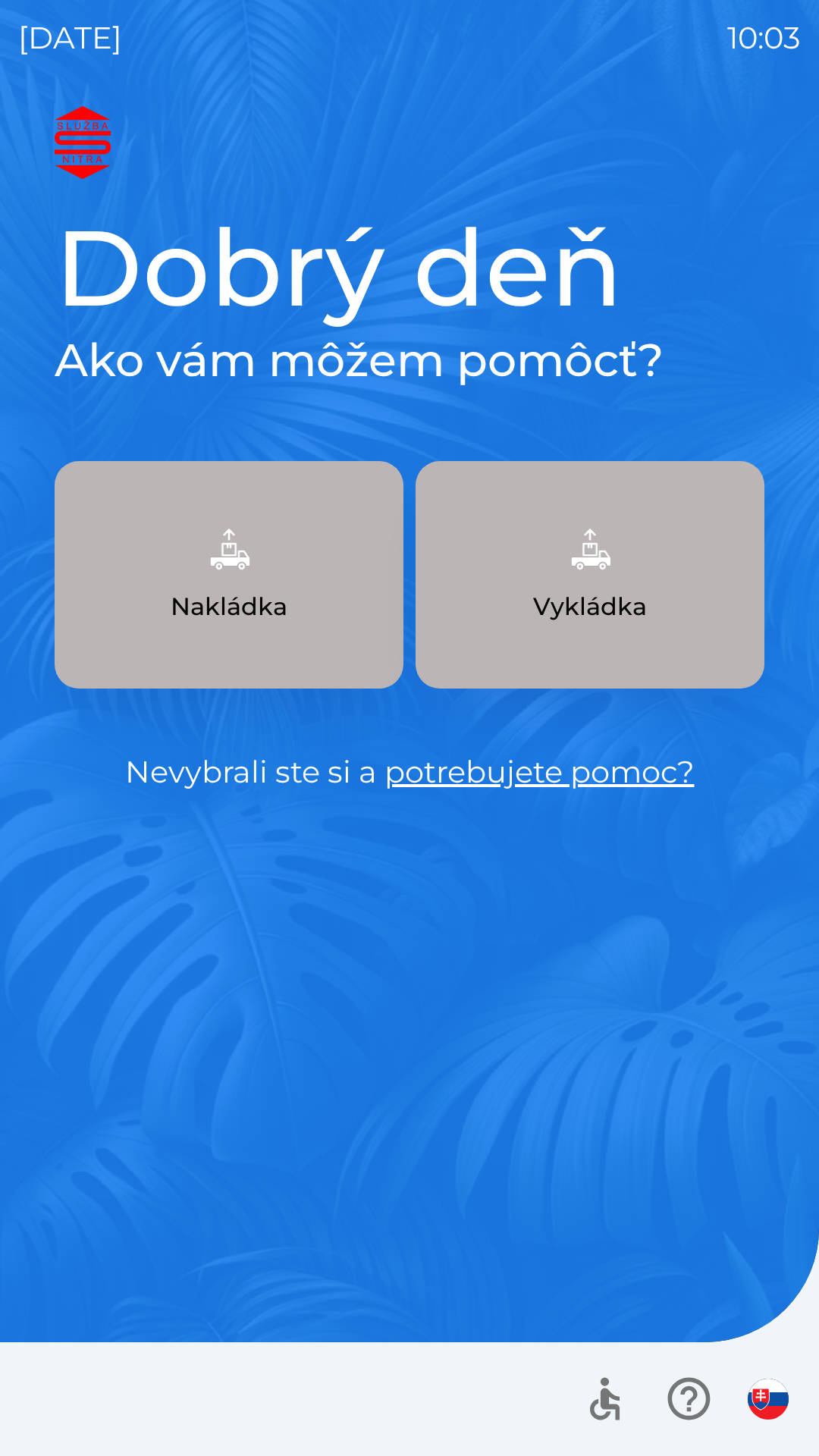
click at [250, 593] on p "Nakládka" at bounding box center [229, 606] width 117 height 37
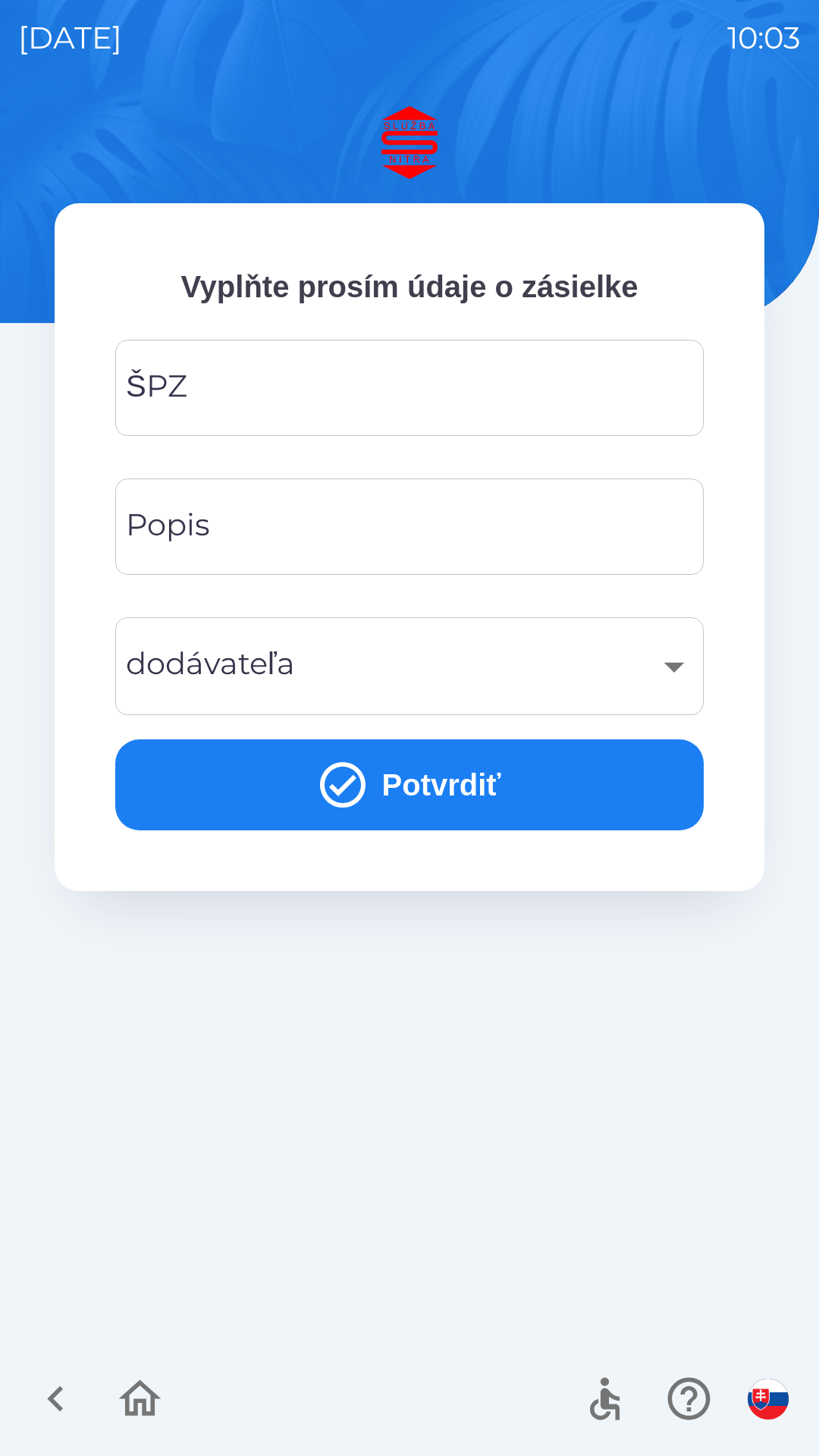
click at [465, 374] on input "ŠPZ" at bounding box center [409, 388] width 552 height 60
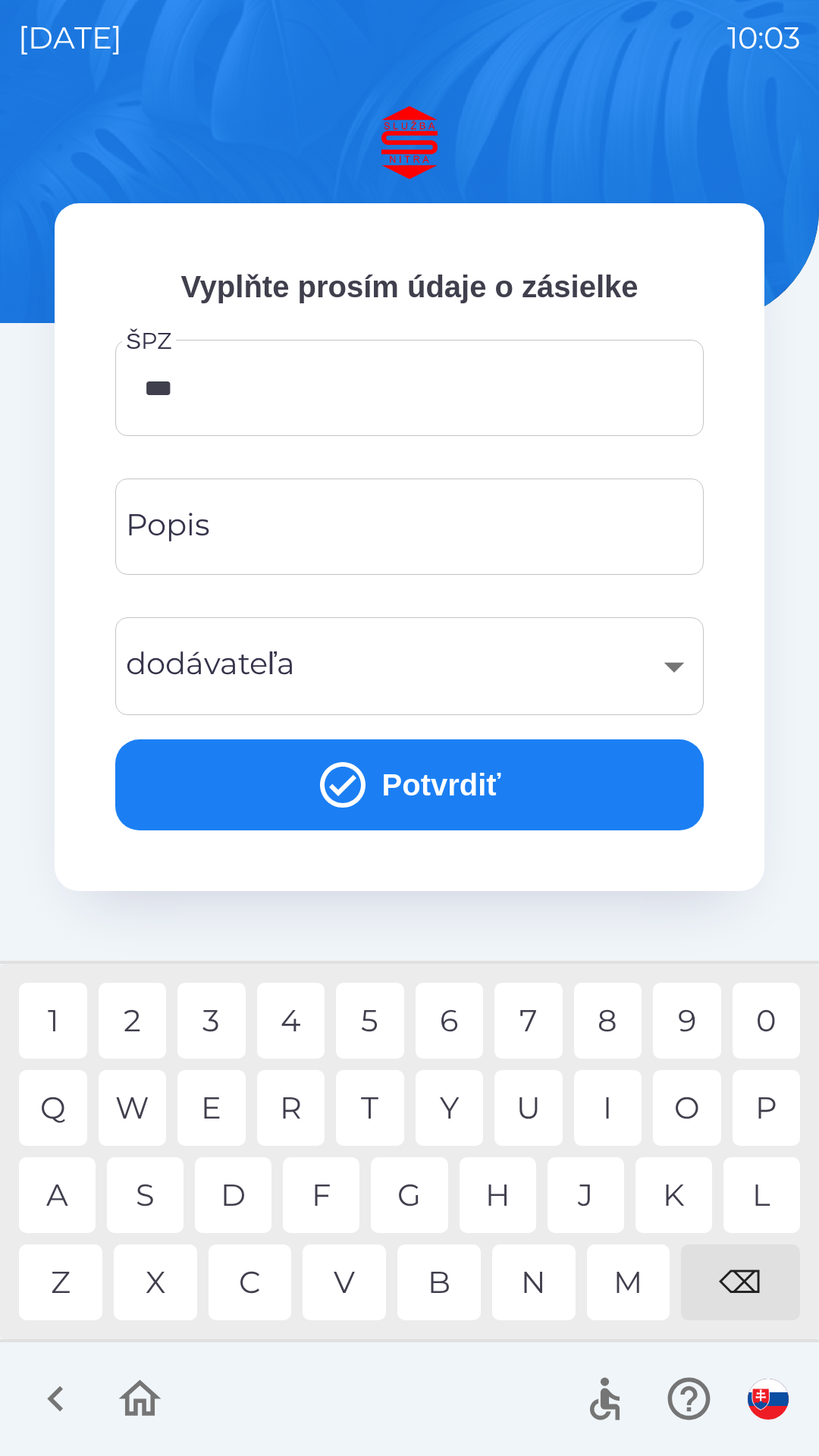
click at [678, 1026] on div "9" at bounding box center [687, 1020] width 68 height 76
click at [152, 1011] on div "2" at bounding box center [132, 1020] width 68 height 76
click at [669, 1186] on div "K" at bounding box center [674, 1194] width 76 height 76
type input "*******"
click at [425, 500] on input "Popis" at bounding box center [409, 526] width 552 height 60
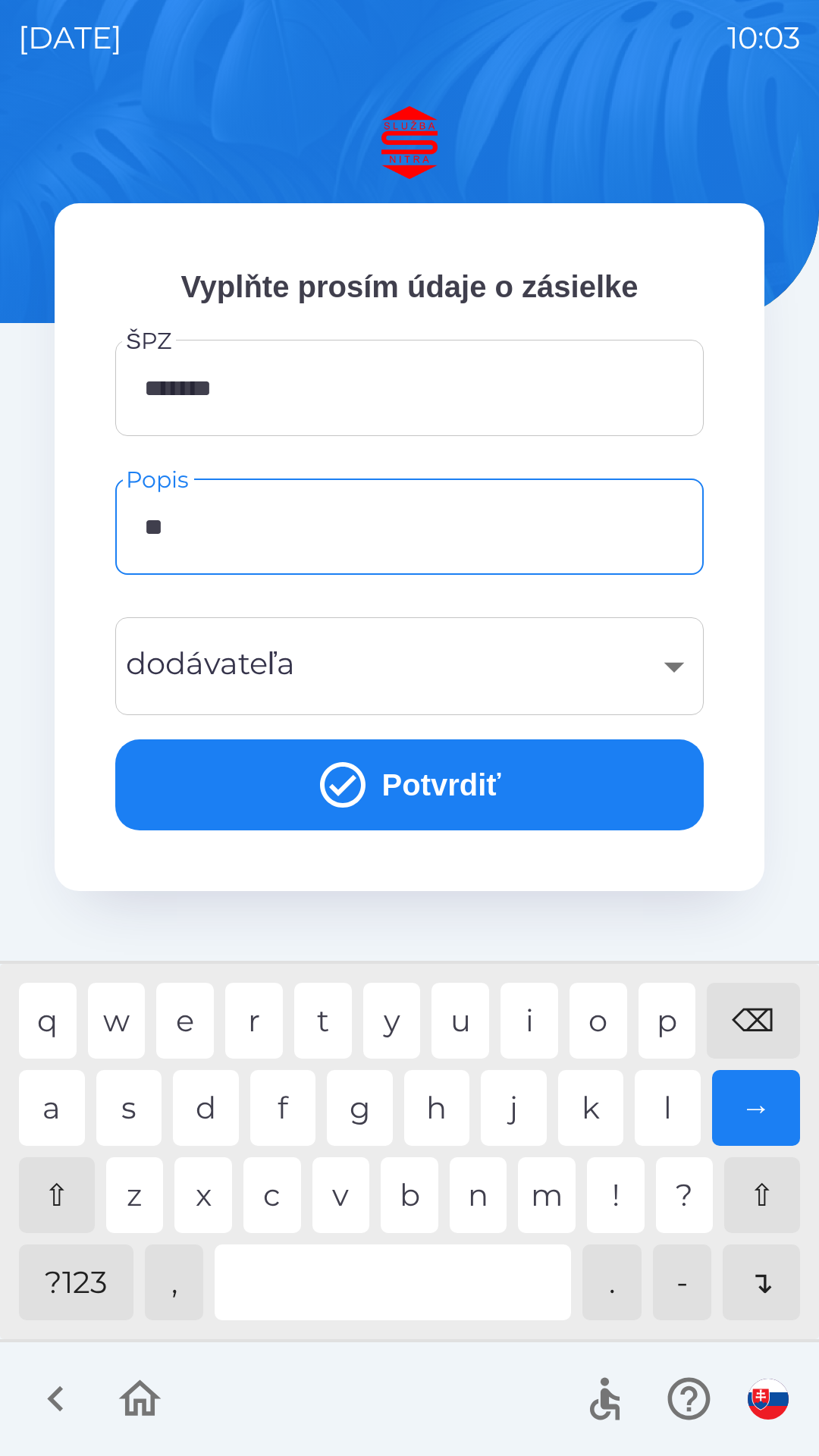
click at [76, 1095] on div "a" at bounding box center [51, 1107] width 66 height 76
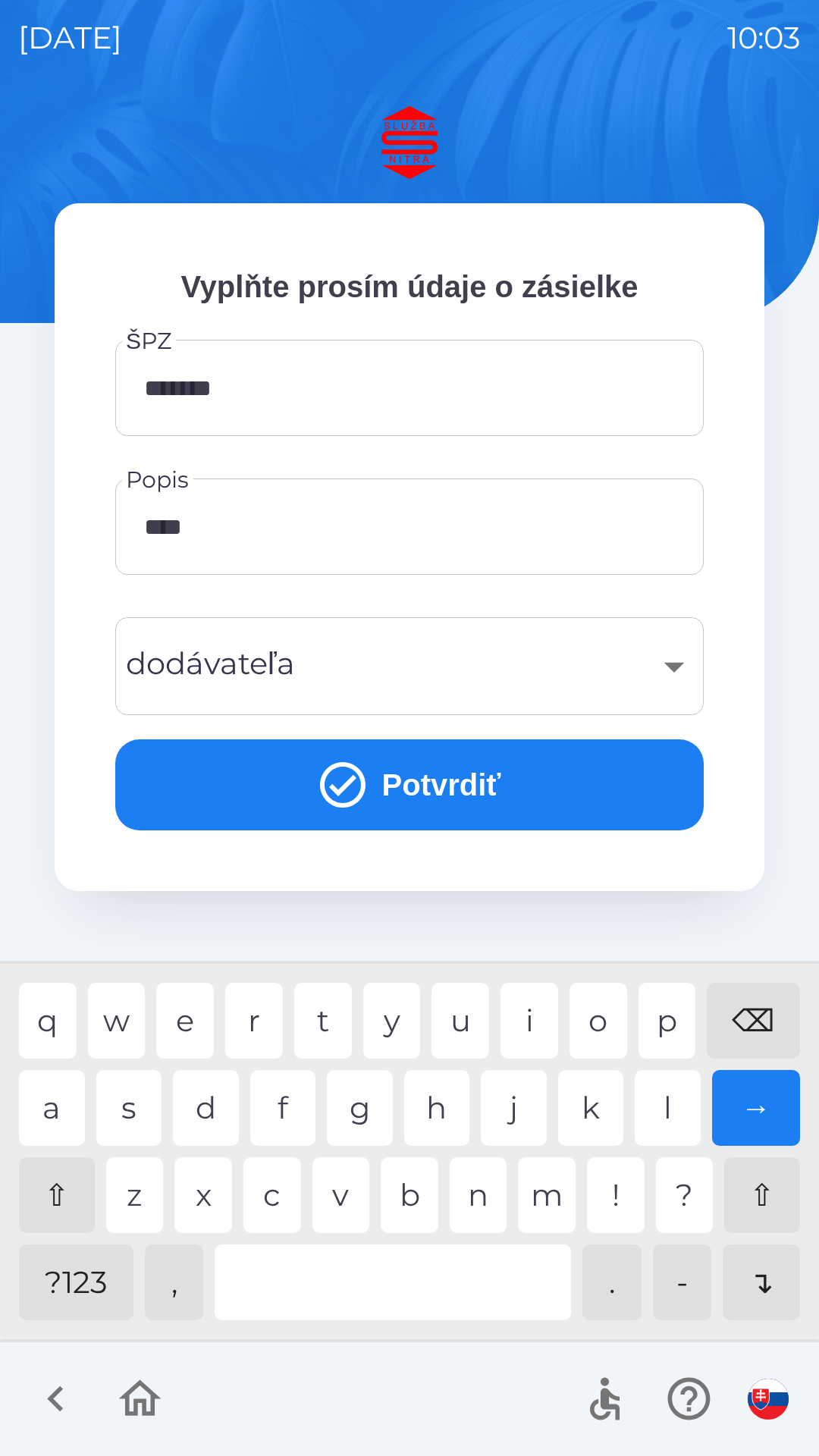
type input "*****"
click at [342, 621] on div "​ dodávateľa" at bounding box center [410, 666] width 588 height 98
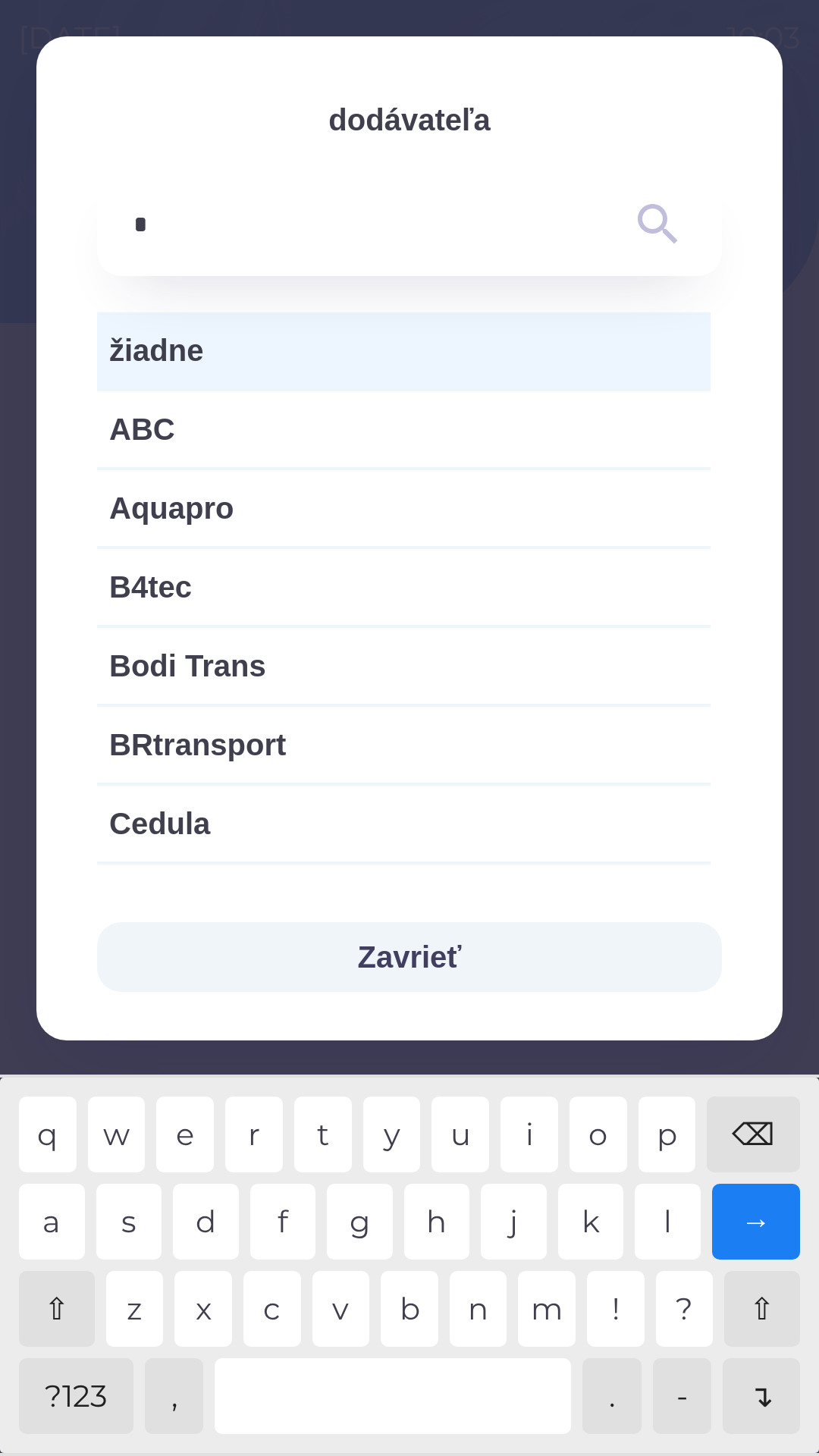
type input "**"
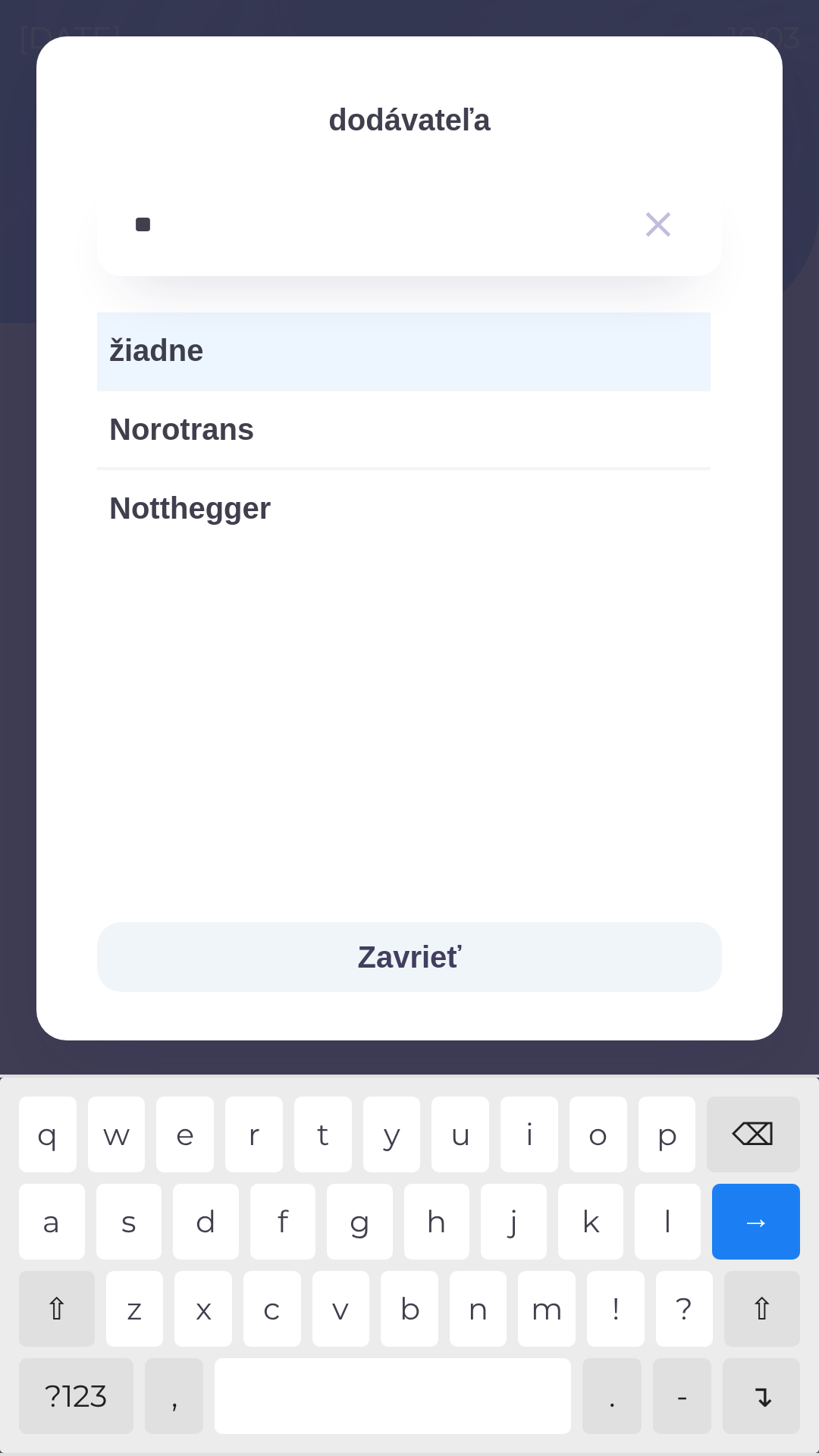
click at [598, 1120] on div "o" at bounding box center [598, 1134] width 58 height 76
click at [262, 507] on span "Notthegger" at bounding box center [403, 508] width 589 height 46
type input "***"
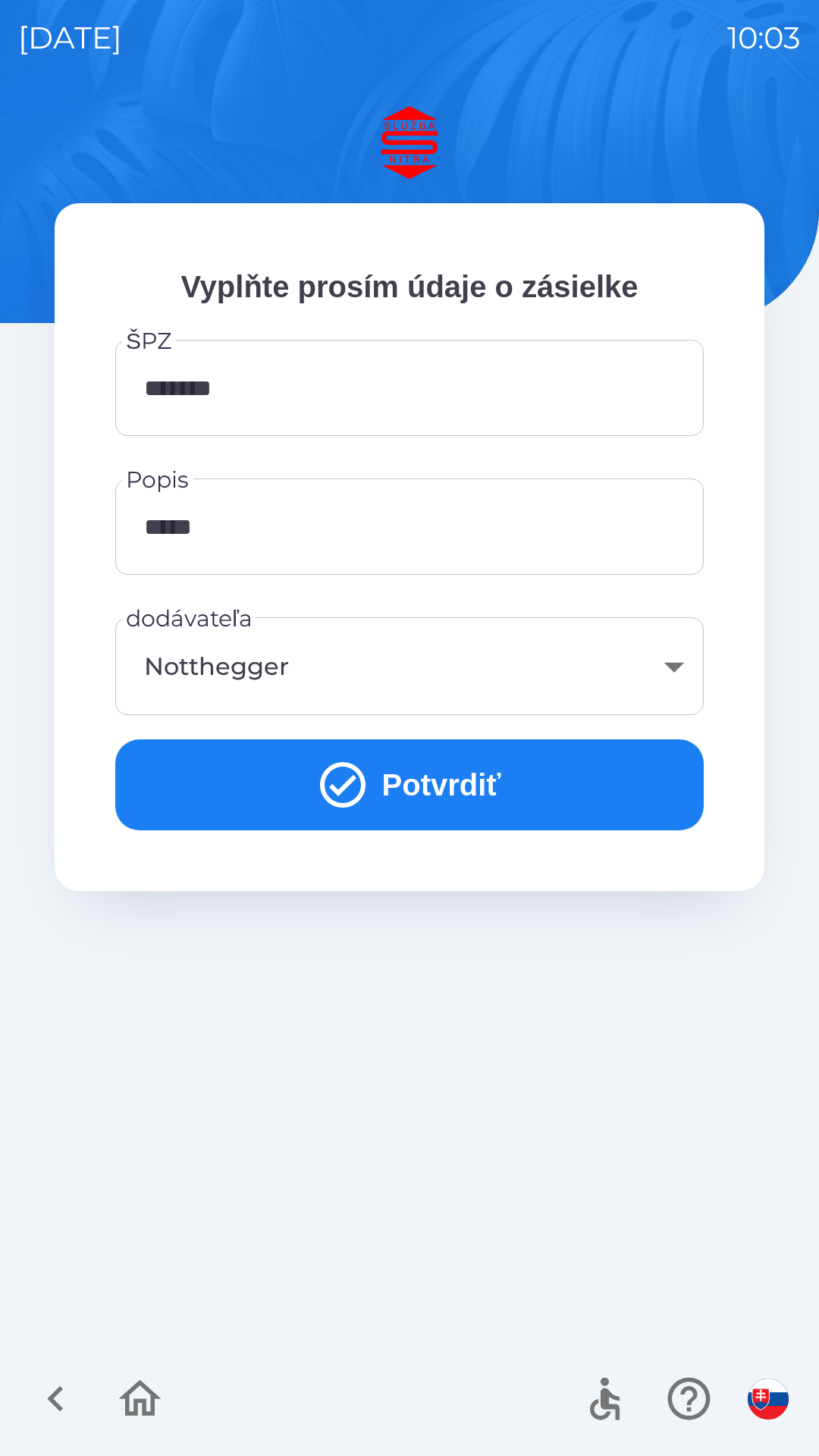
click at [517, 762] on button "Potvrdiť" at bounding box center [410, 785] width 588 height 91
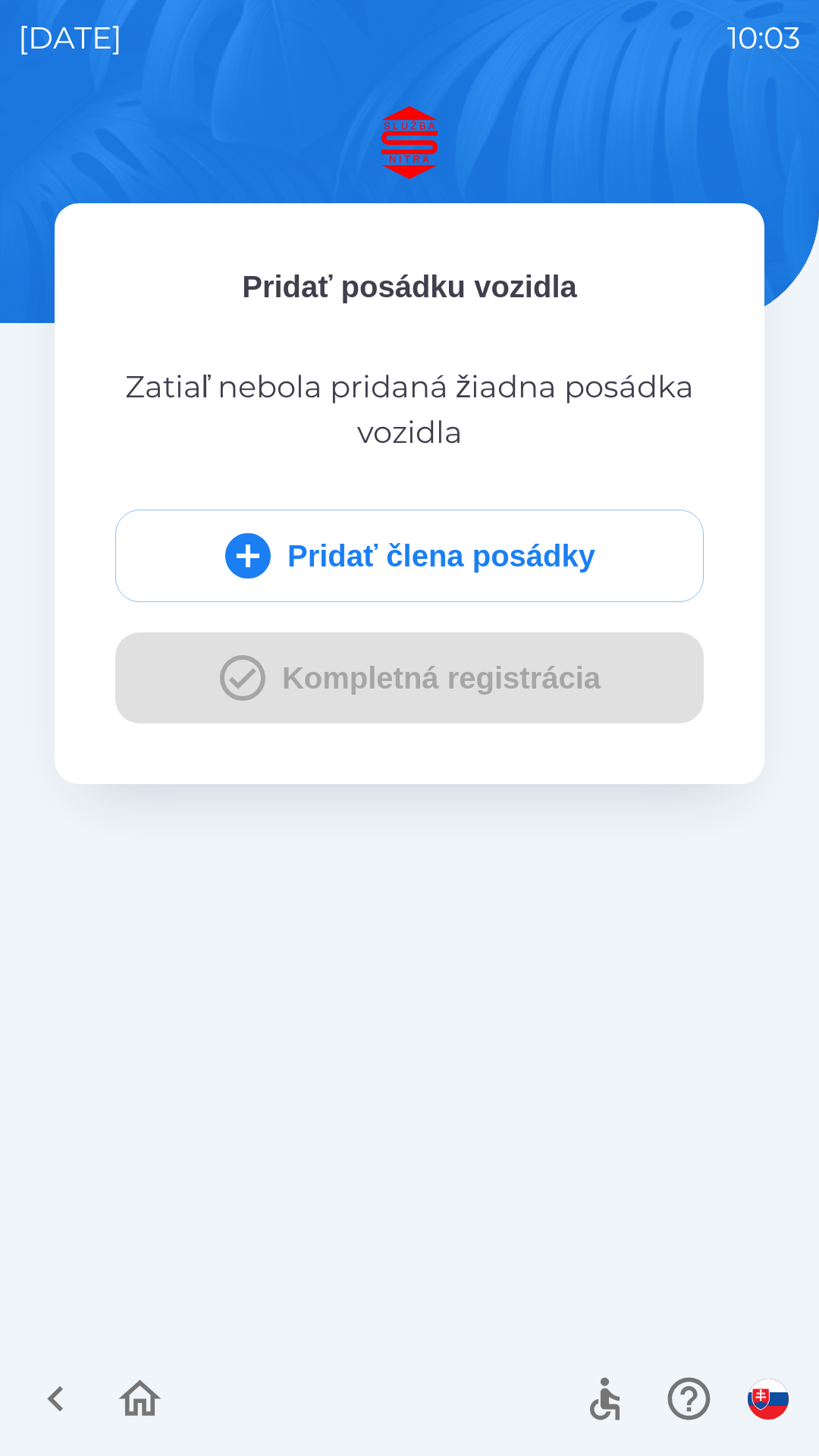
click at [437, 555] on button "Pridať člena posádky" at bounding box center [410, 556] width 588 height 93
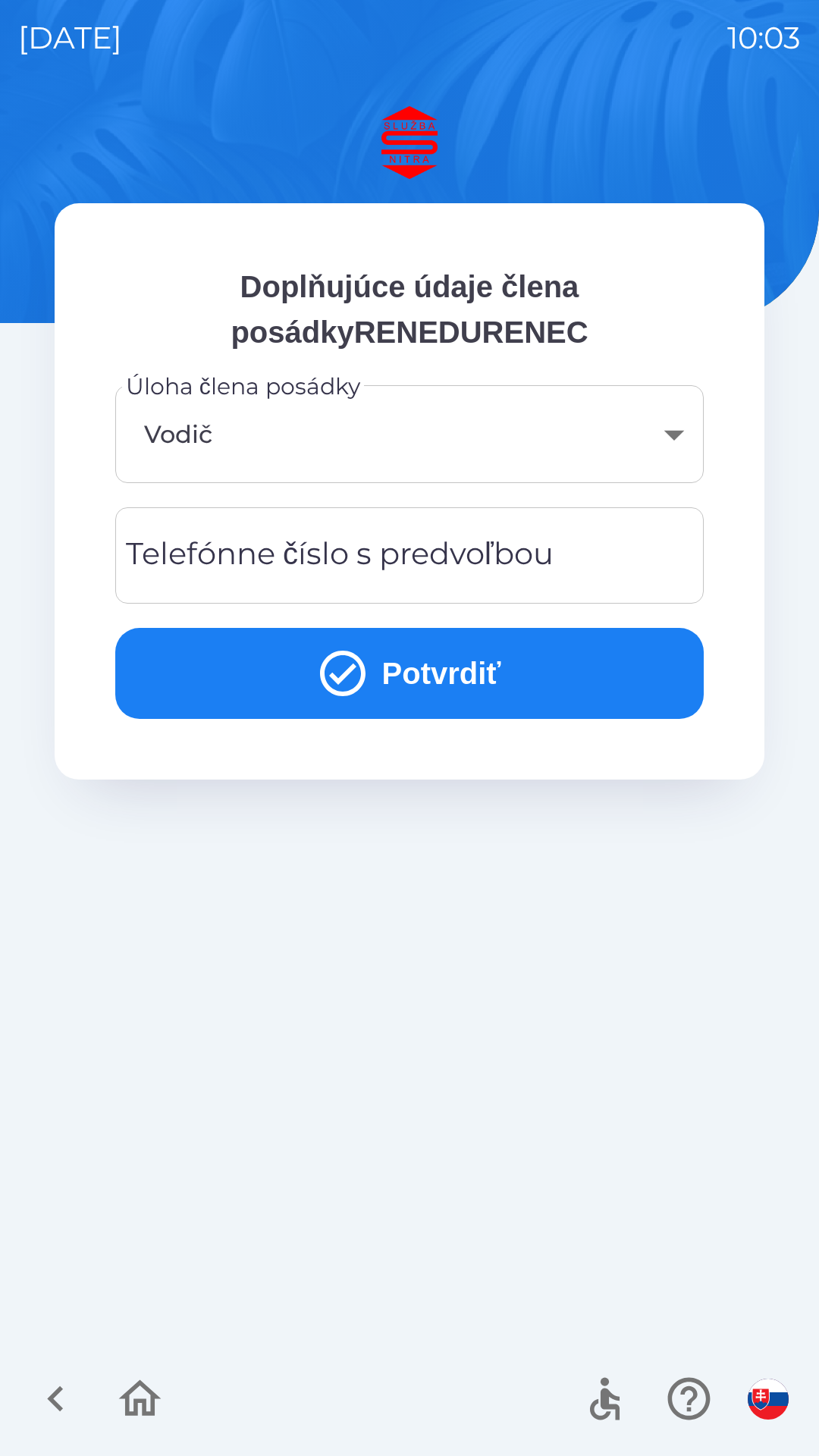
click at [492, 568] on div "Telefónne číslo s predvoľbou Telefónne číslo s predvoľbou" at bounding box center [410, 555] width 588 height 97
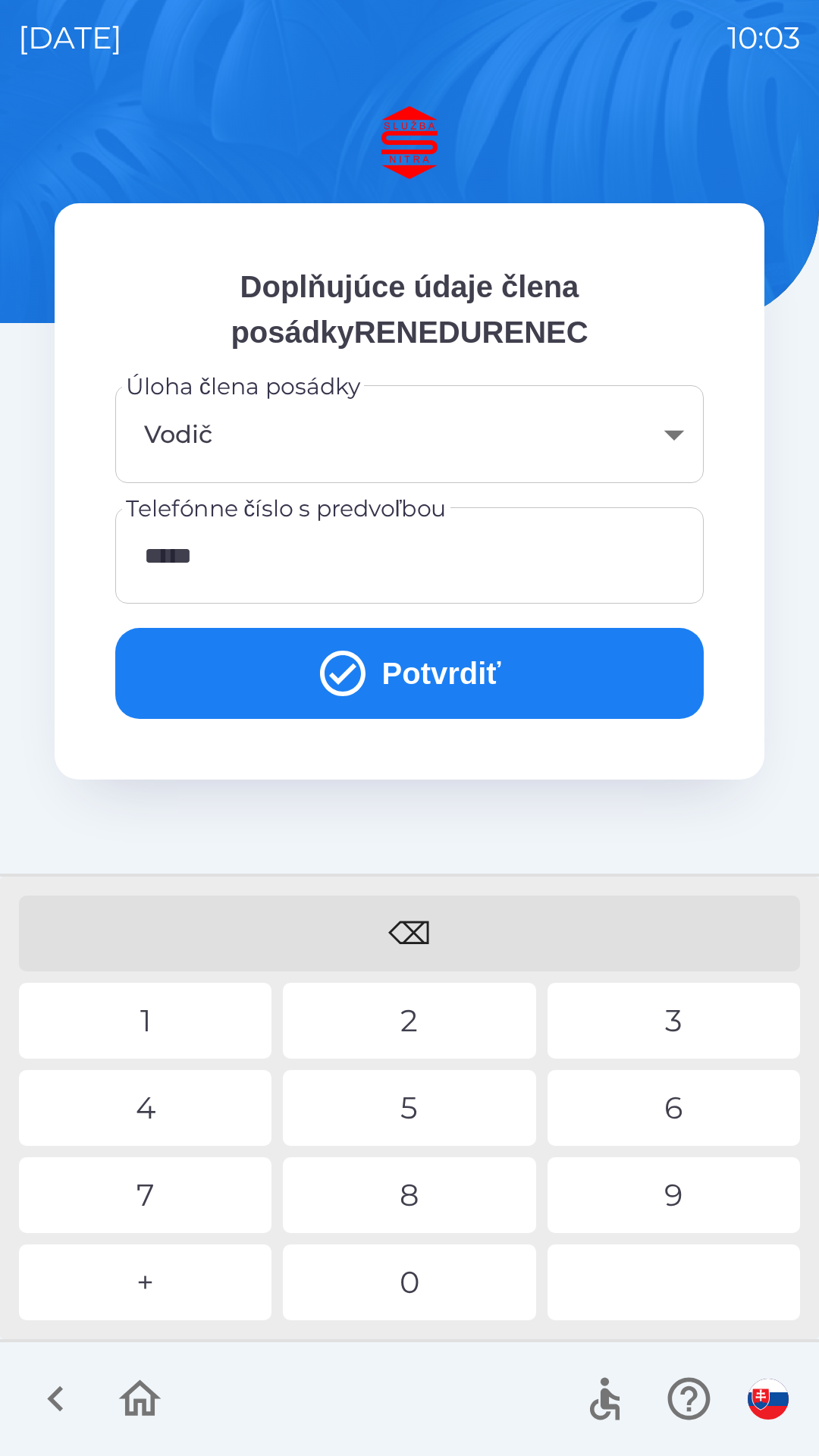
click at [674, 1189] on div "9" at bounding box center [674, 1194] width 253 height 76
click at [433, 1276] on div "0" at bounding box center [409, 1282] width 253 height 76
click at [186, 1034] on div "1" at bounding box center [145, 1020] width 253 height 76
click at [409, 931] on div "⌫" at bounding box center [409, 933] width 781 height 76
click at [665, 1021] on div "3" at bounding box center [674, 1020] width 253 height 76
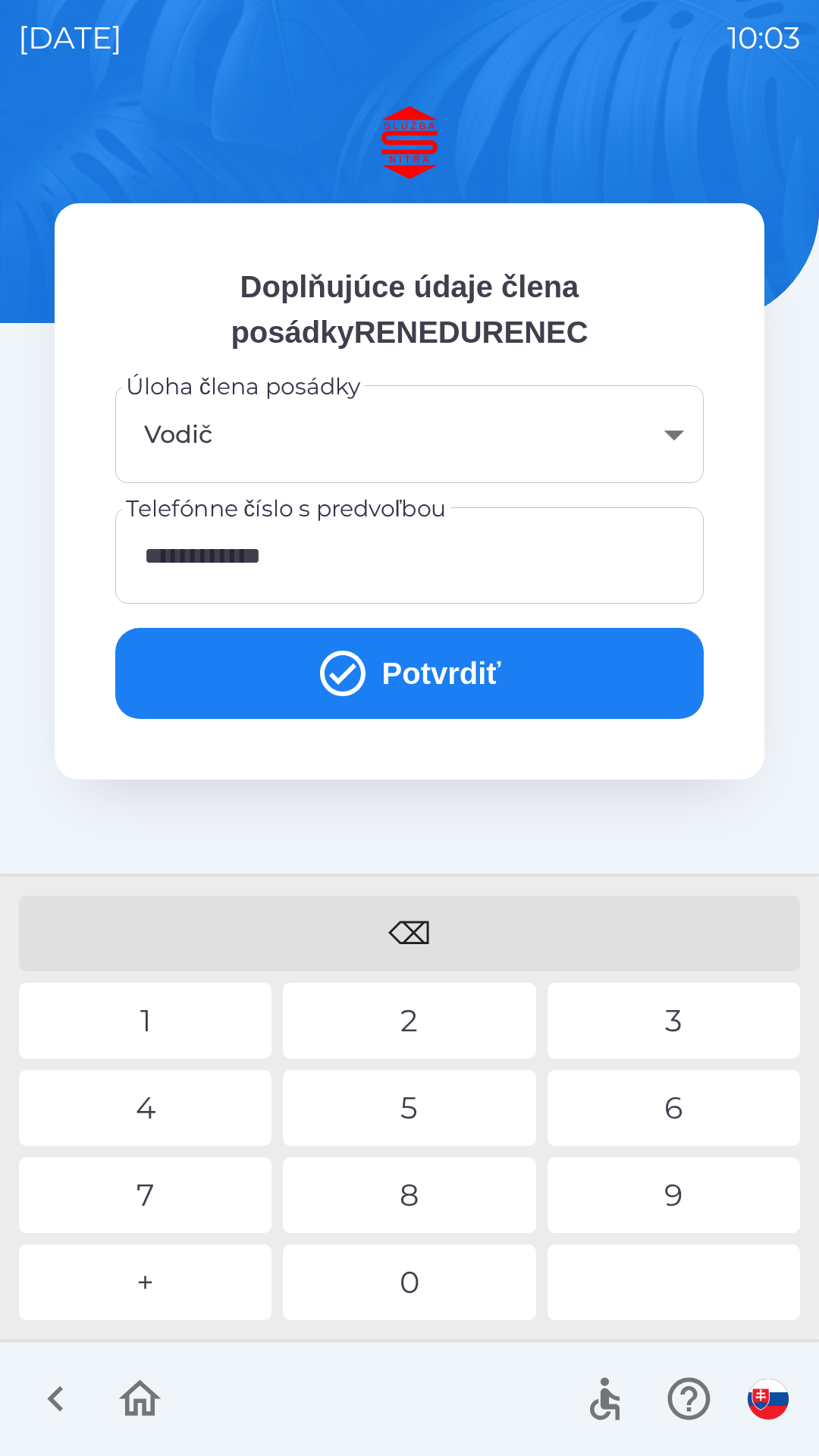
click at [426, 1278] on div "0" at bounding box center [409, 1282] width 253 height 76
type input "**********"
click at [400, 669] on button "Potvrdiť" at bounding box center [410, 674] width 588 height 91
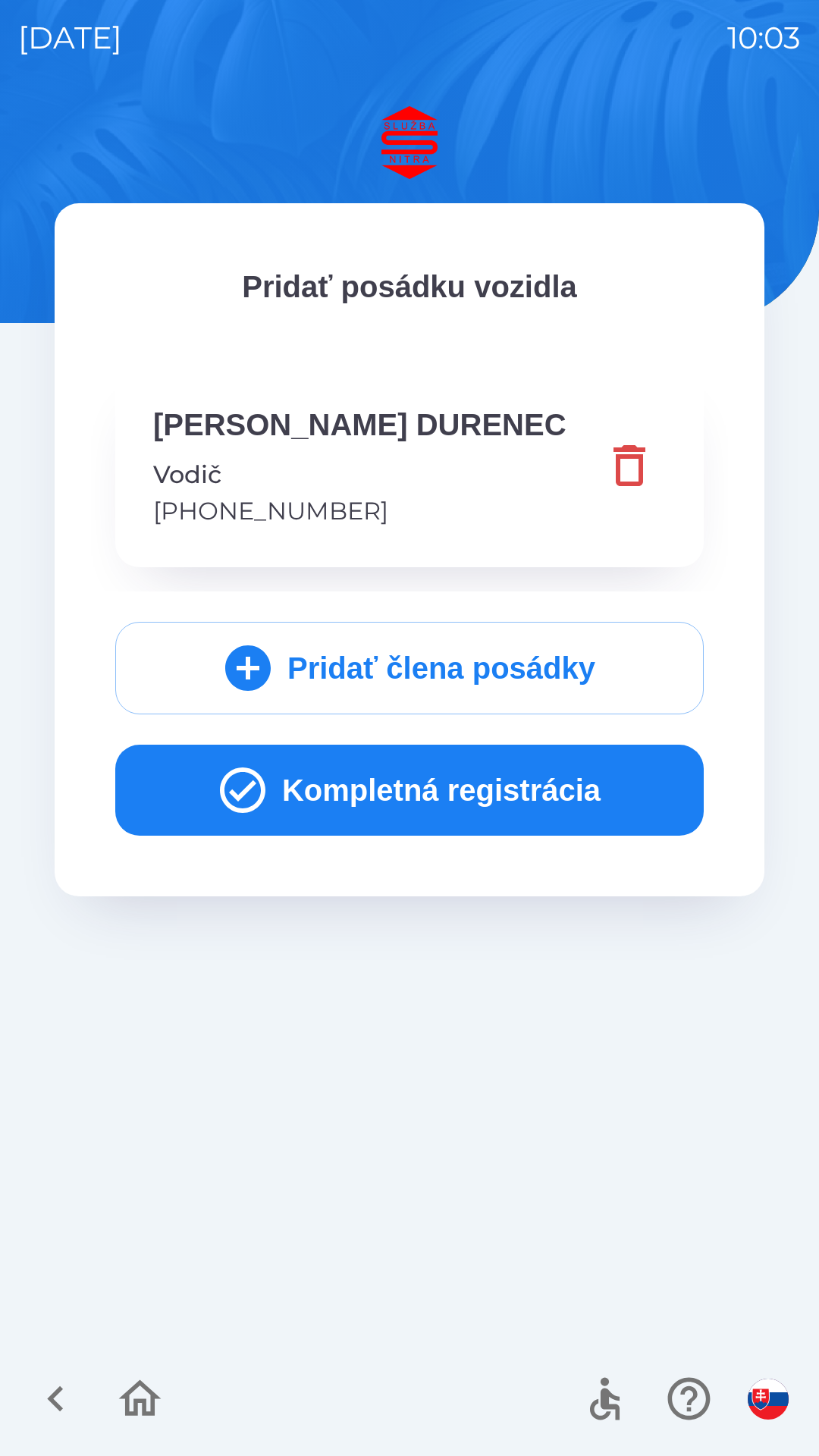
click at [465, 773] on button "Kompletná registrácia" at bounding box center [410, 791] width 588 height 91
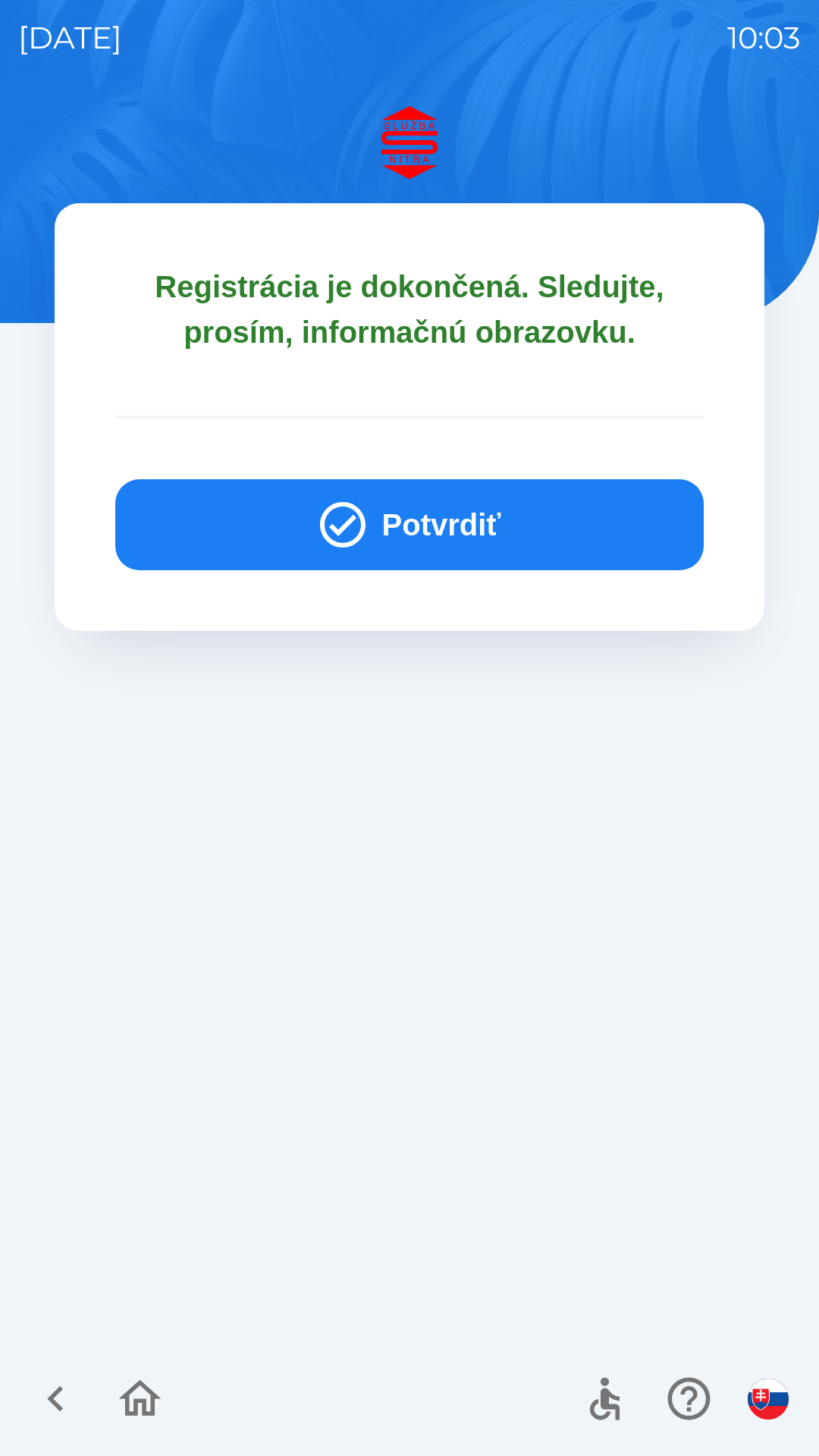
click at [473, 522] on button "Potvrdiť" at bounding box center [410, 525] width 588 height 91
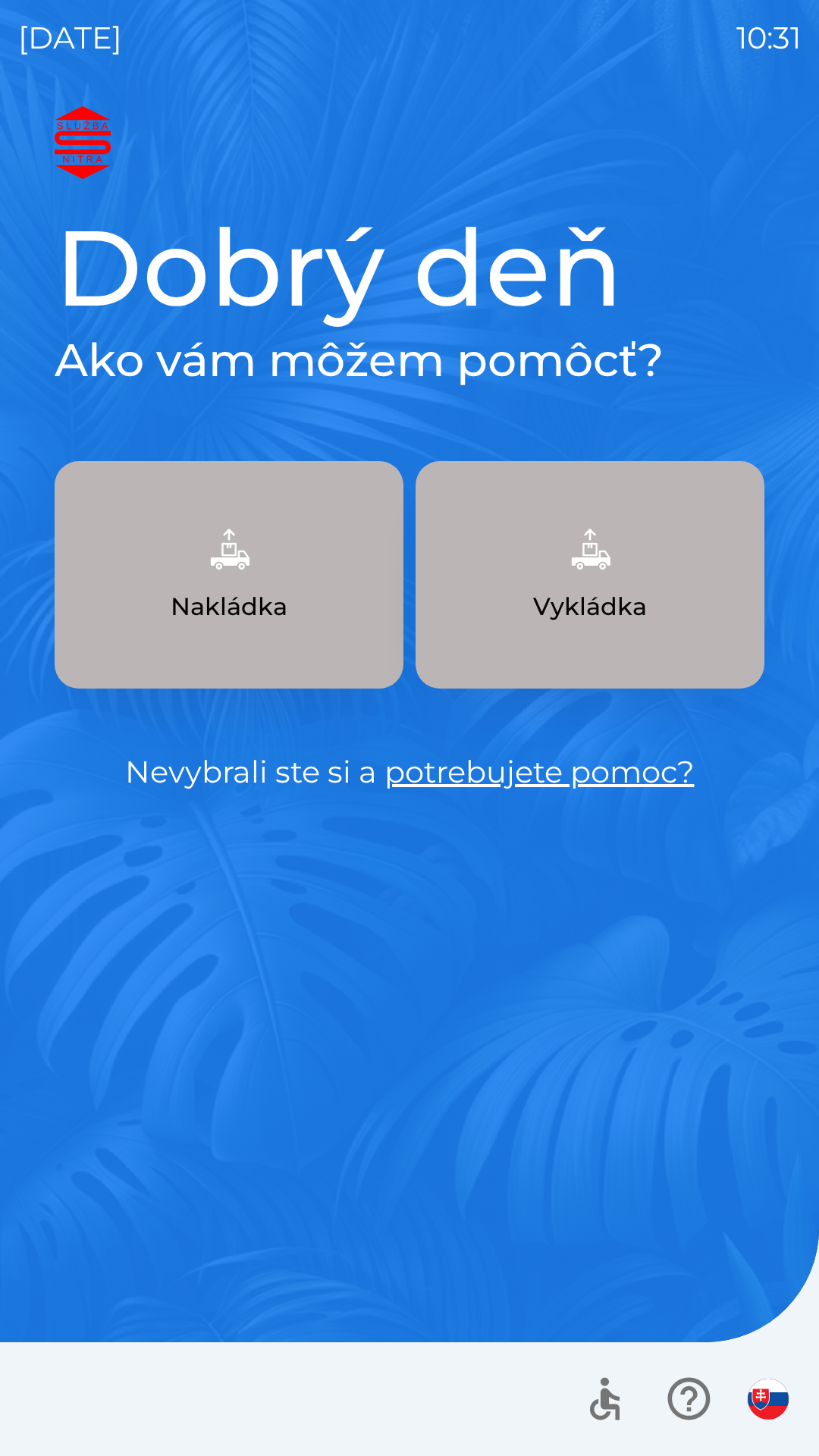
click at [563, 561] on img "button" at bounding box center [590, 549] width 67 height 67
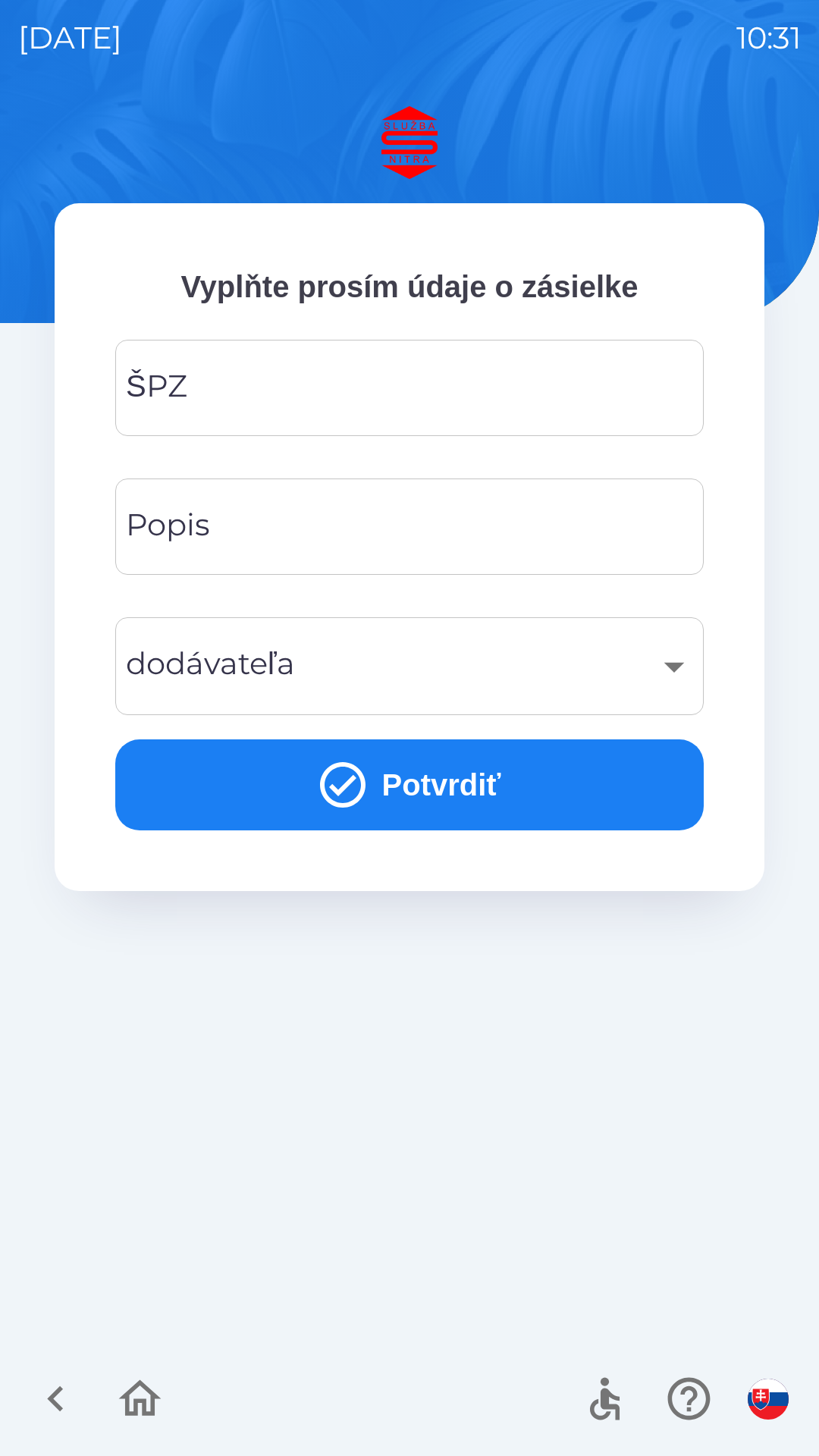
click at [236, 375] on input "ŠPZ" at bounding box center [409, 388] width 552 height 60
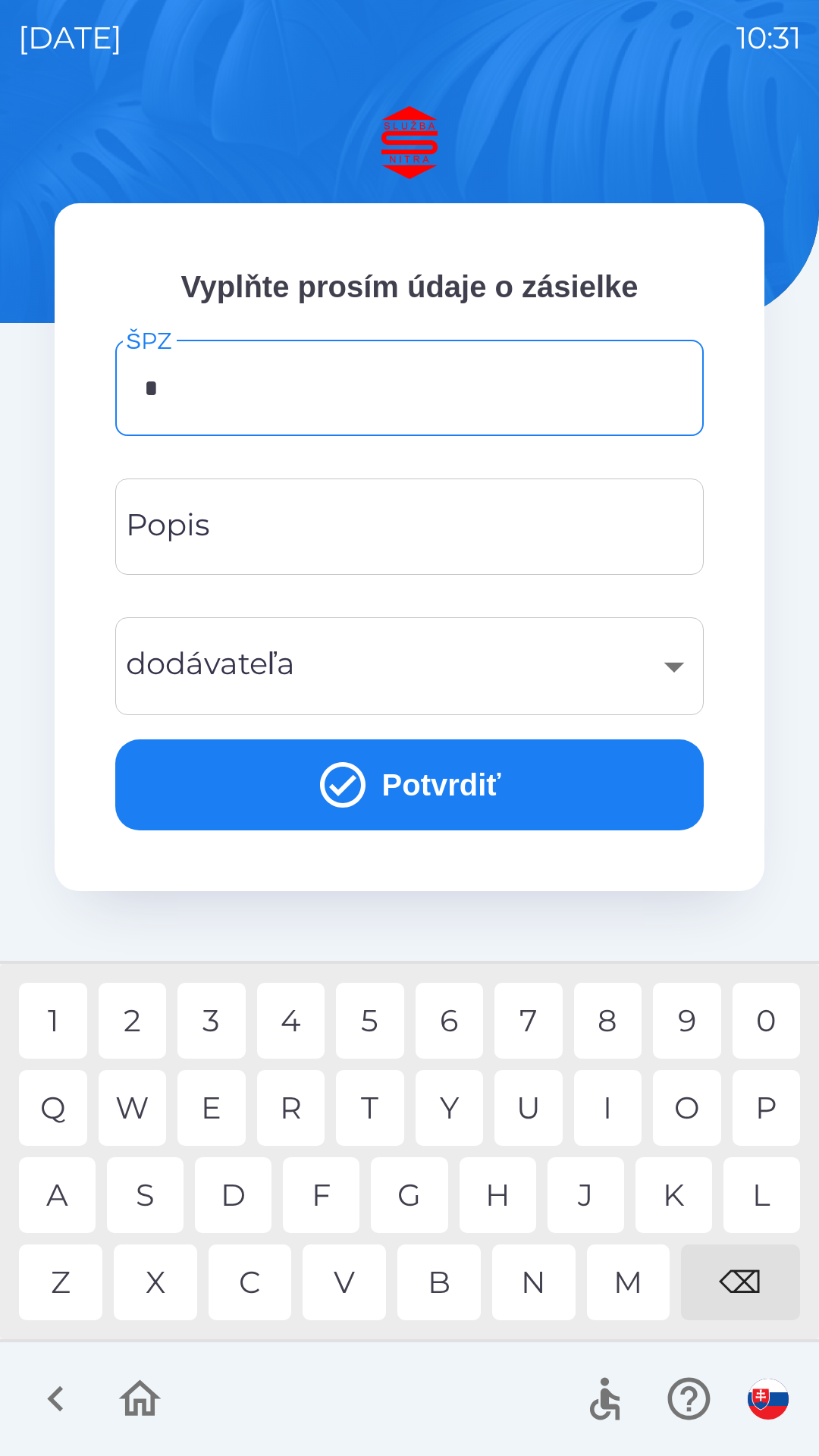
click at [302, 1020] on div "4" at bounding box center [291, 1020] width 68 height 76
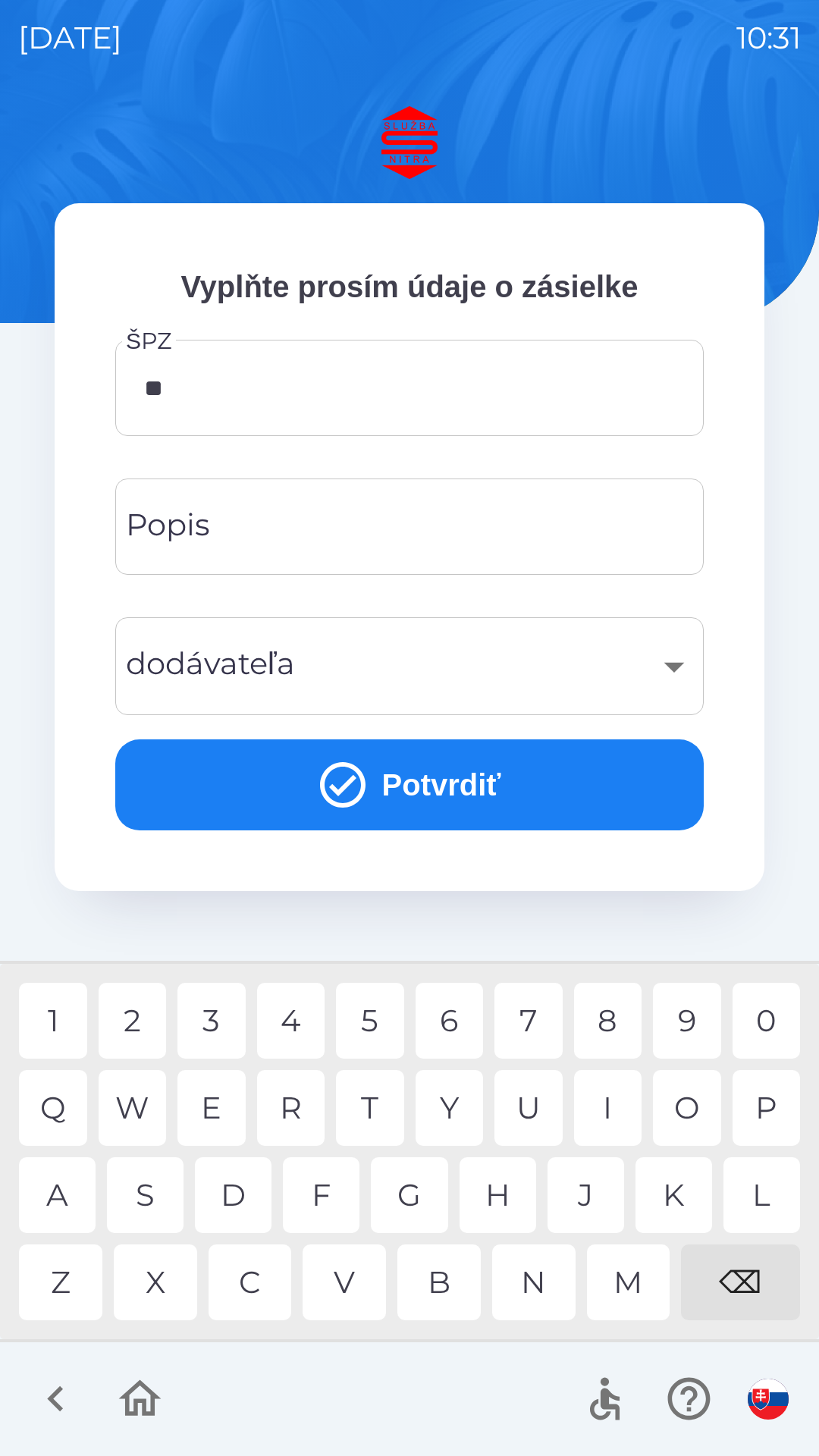
click at [54, 1196] on div "A" at bounding box center [57, 1194] width 76 height 76
click at [535, 1027] on div "7" at bounding box center [529, 1020] width 68 height 76
click at [451, 1021] on div "6" at bounding box center [449, 1020] width 68 height 76
type input "*******"
click at [452, 1018] on div "6" at bounding box center [449, 1020] width 68 height 76
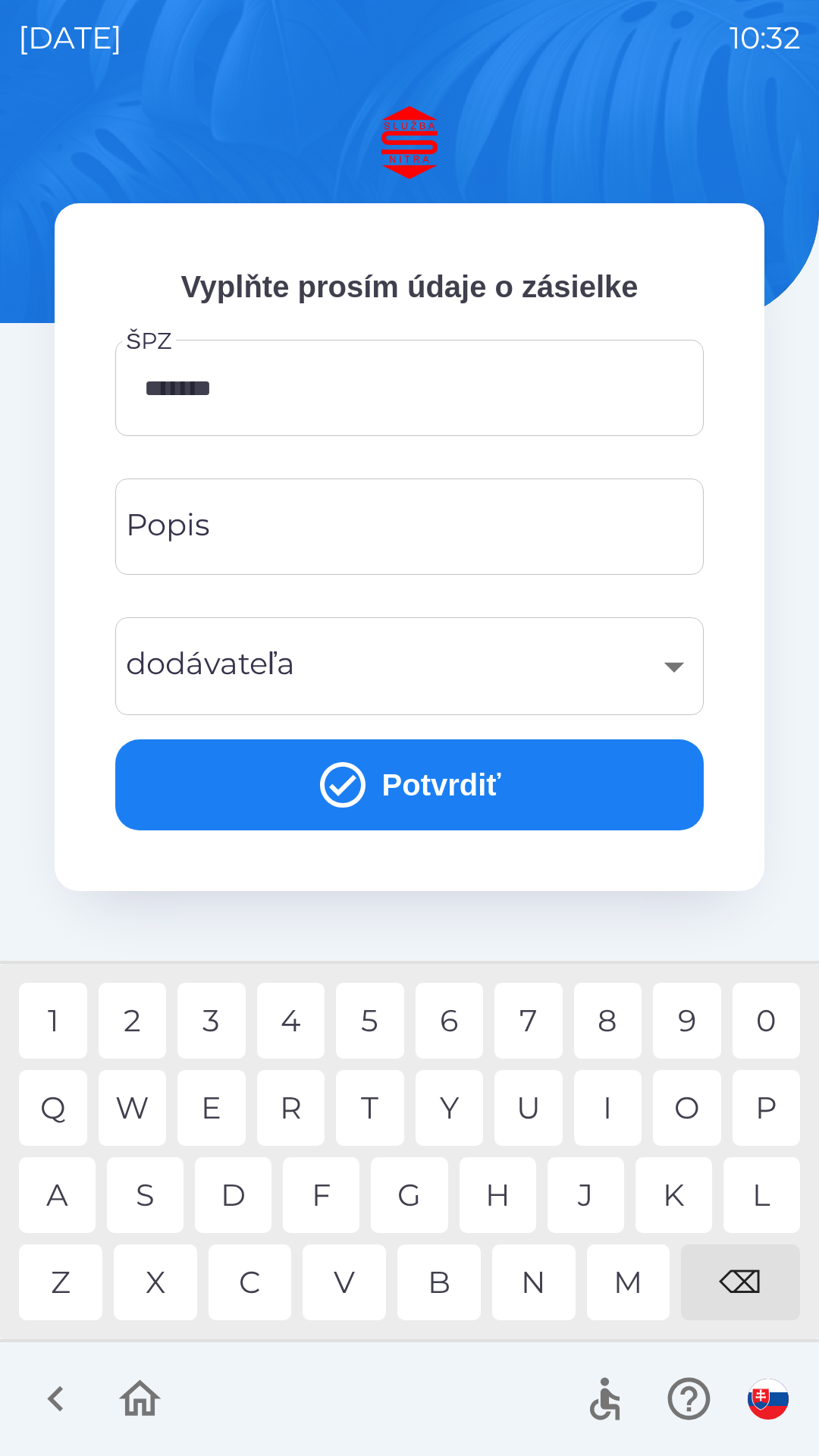
click at [390, 671] on div "​" at bounding box center [409, 666] width 552 height 62
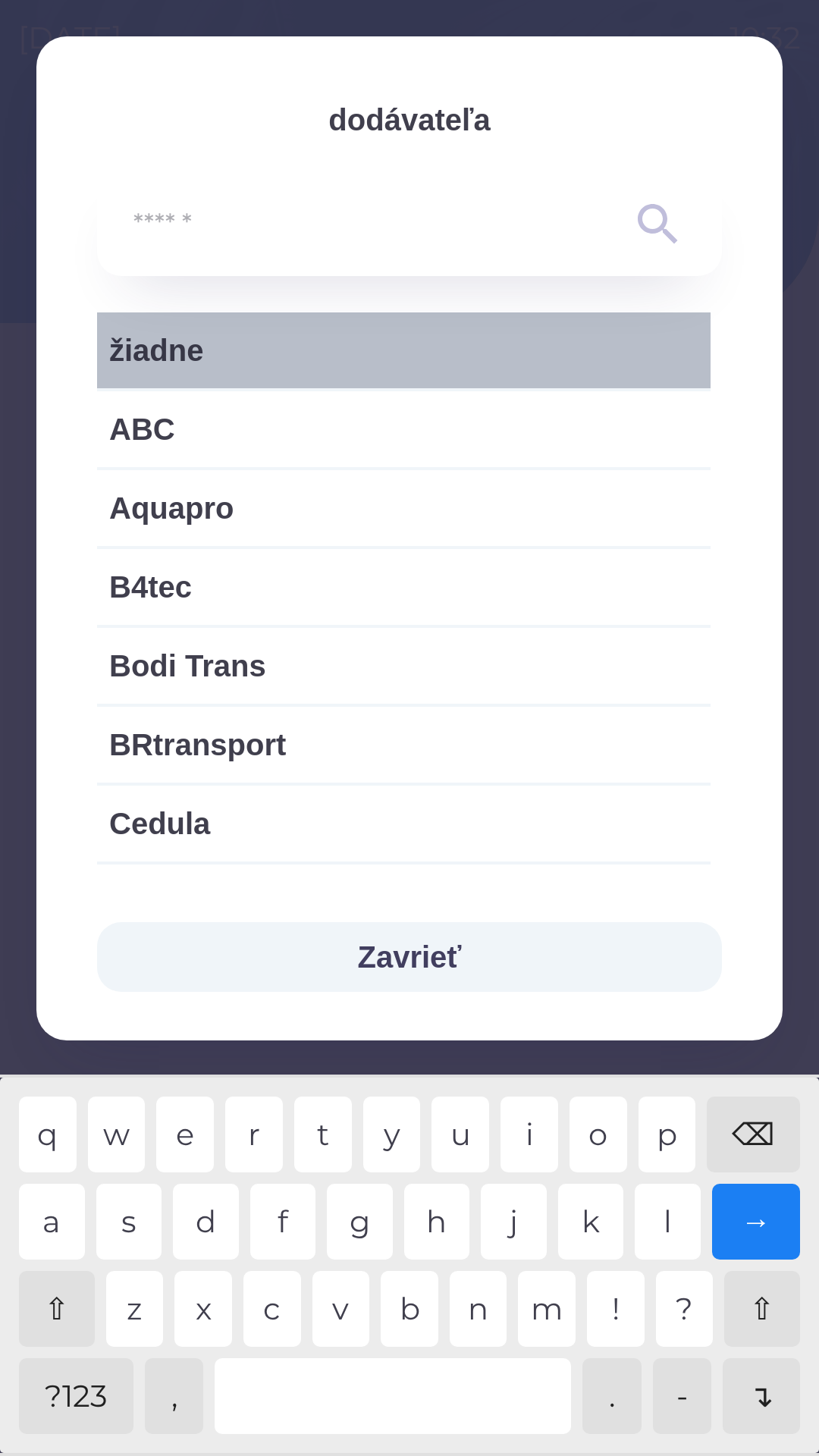
click at [317, 356] on span "žiadne" at bounding box center [403, 350] width 589 height 46
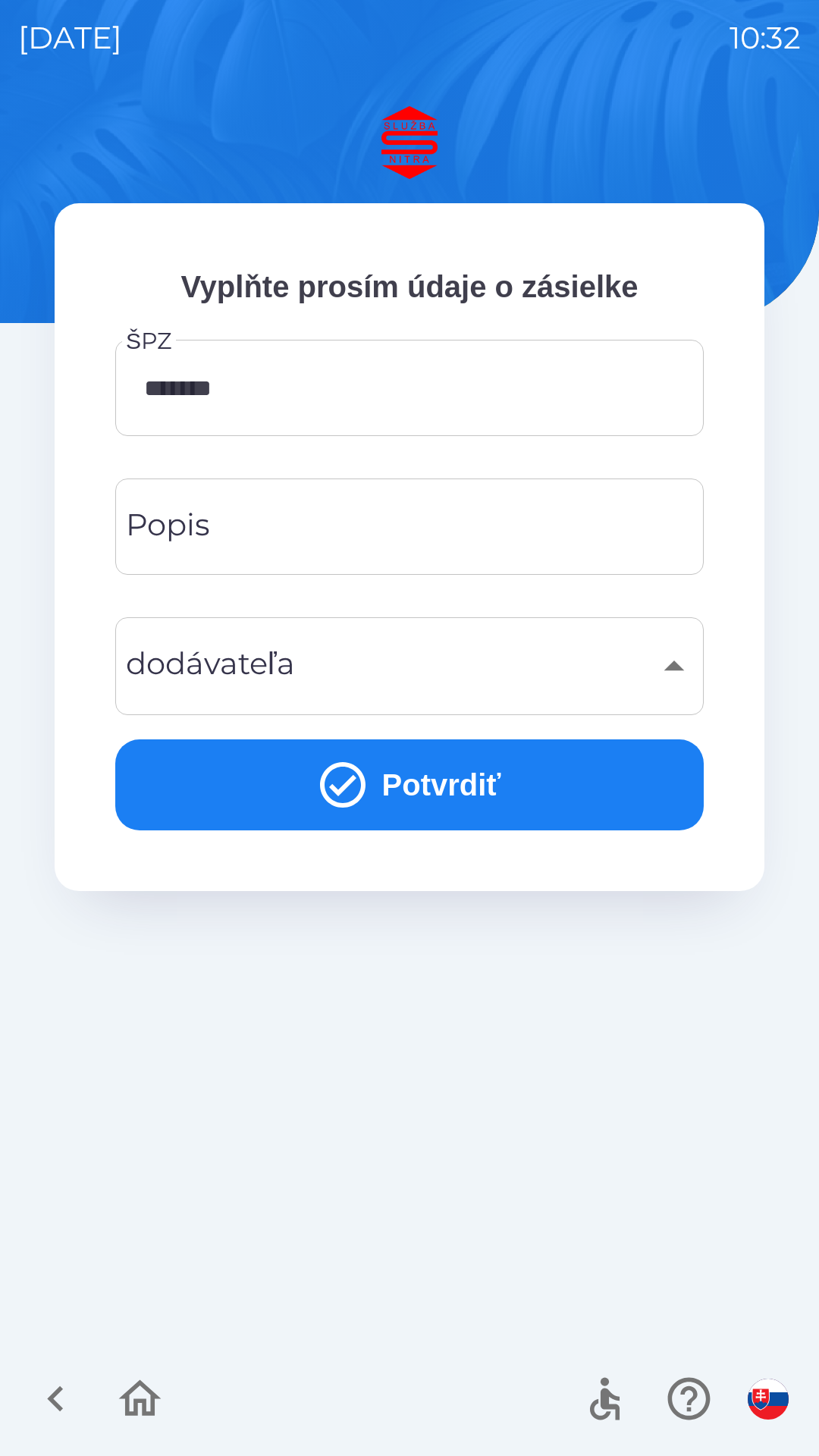
click at [453, 803] on button "Potvrdiť" at bounding box center [410, 785] width 588 height 91
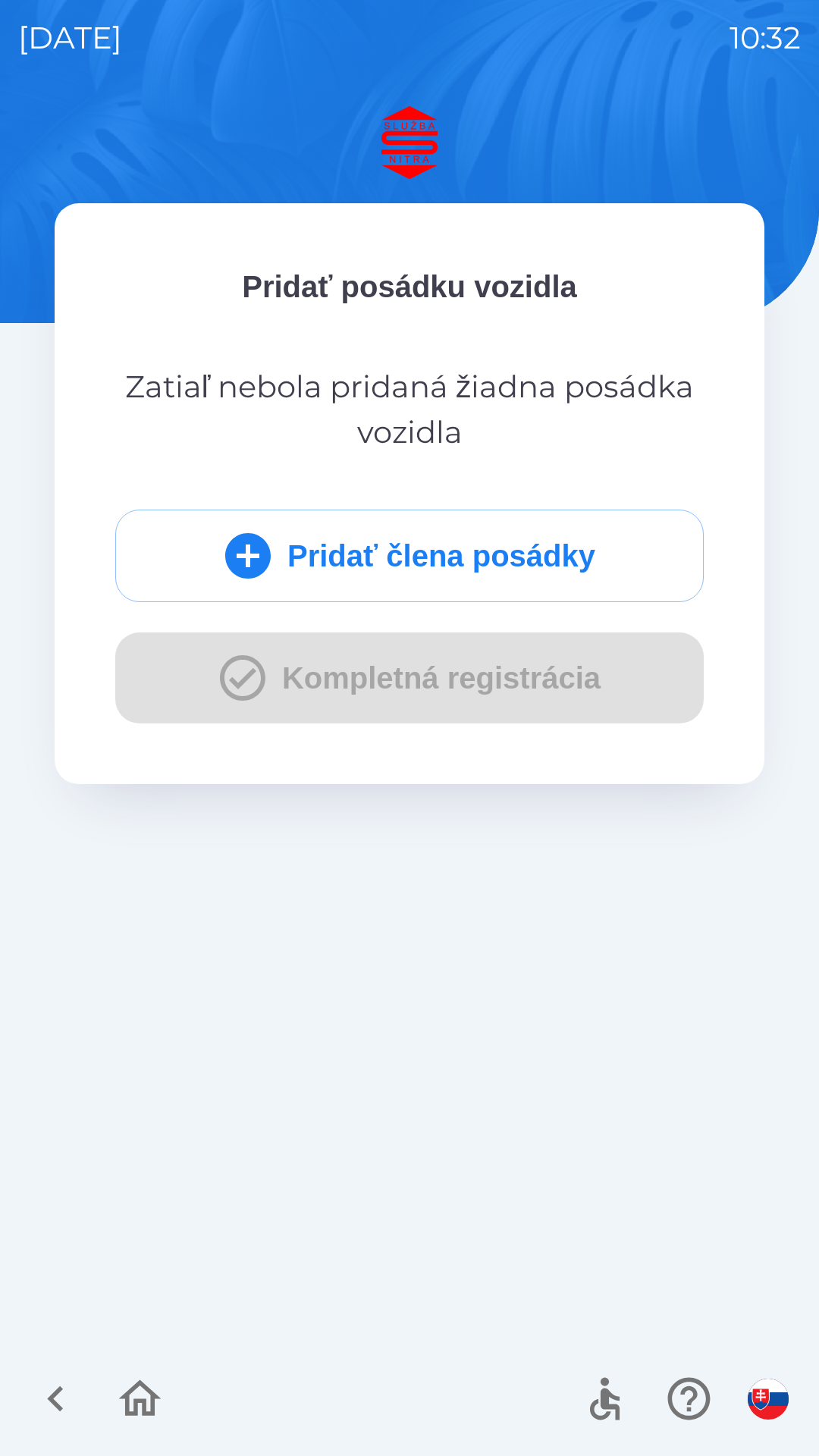
click at [438, 676] on div "Pridať člena posádky Kompletná registrácia" at bounding box center [410, 616] width 588 height 214
click at [388, 562] on button "Pridať člena posádky" at bounding box center [410, 556] width 588 height 93
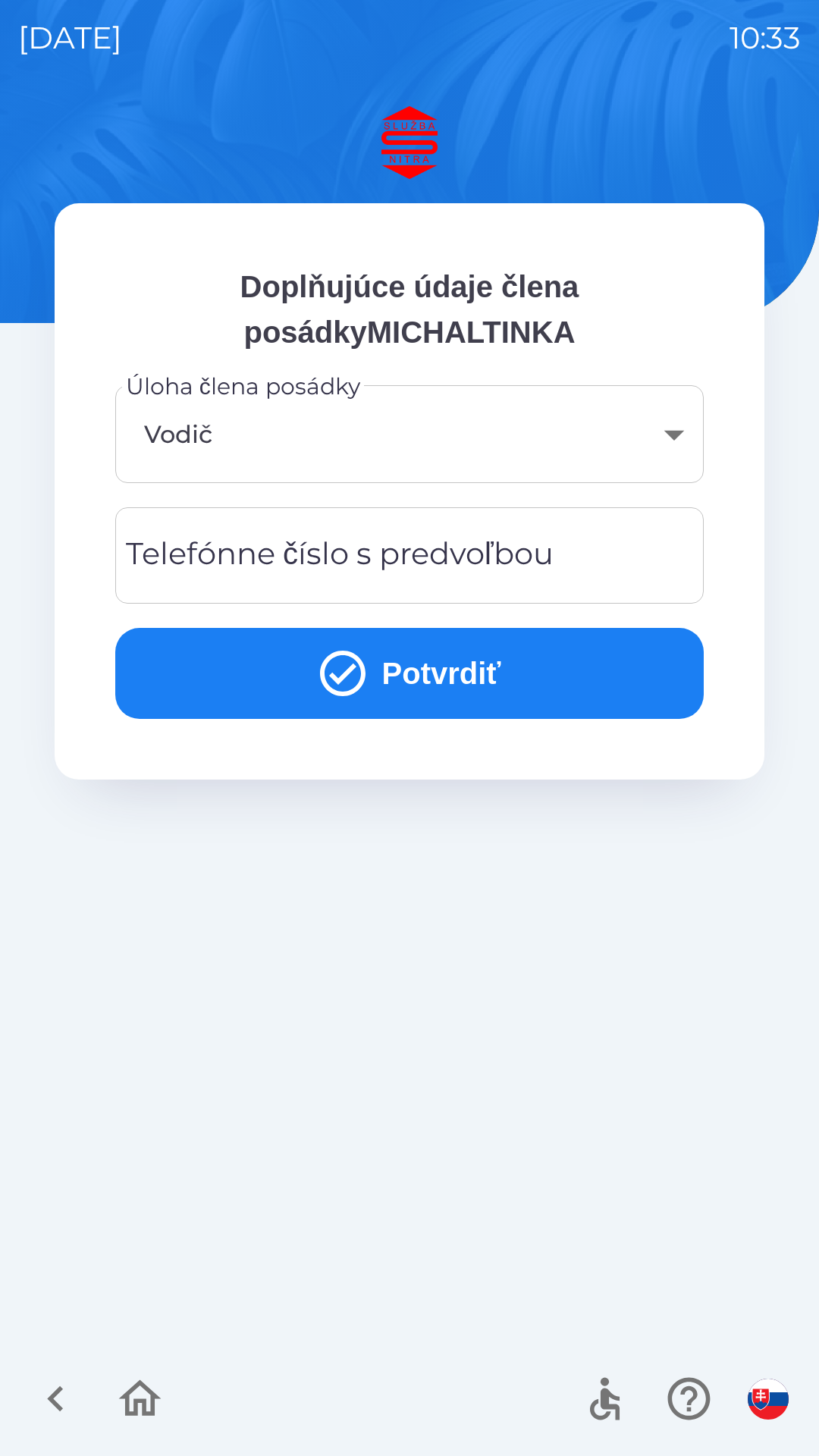
click at [482, 674] on button "Potvrdiť" at bounding box center [410, 674] width 588 height 91
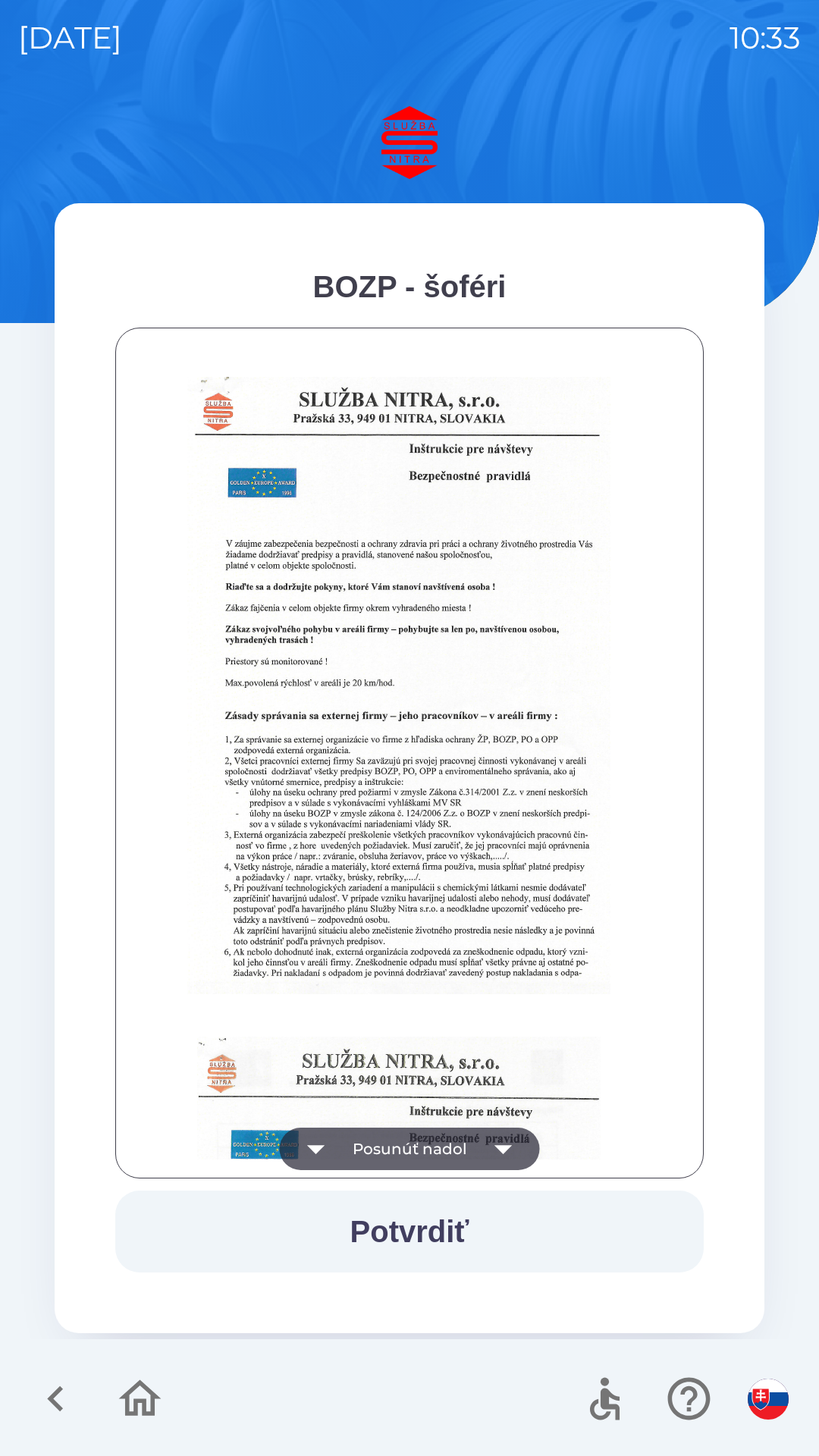
click at [436, 1228] on button "Potvrdiť" at bounding box center [410, 1231] width 588 height 82
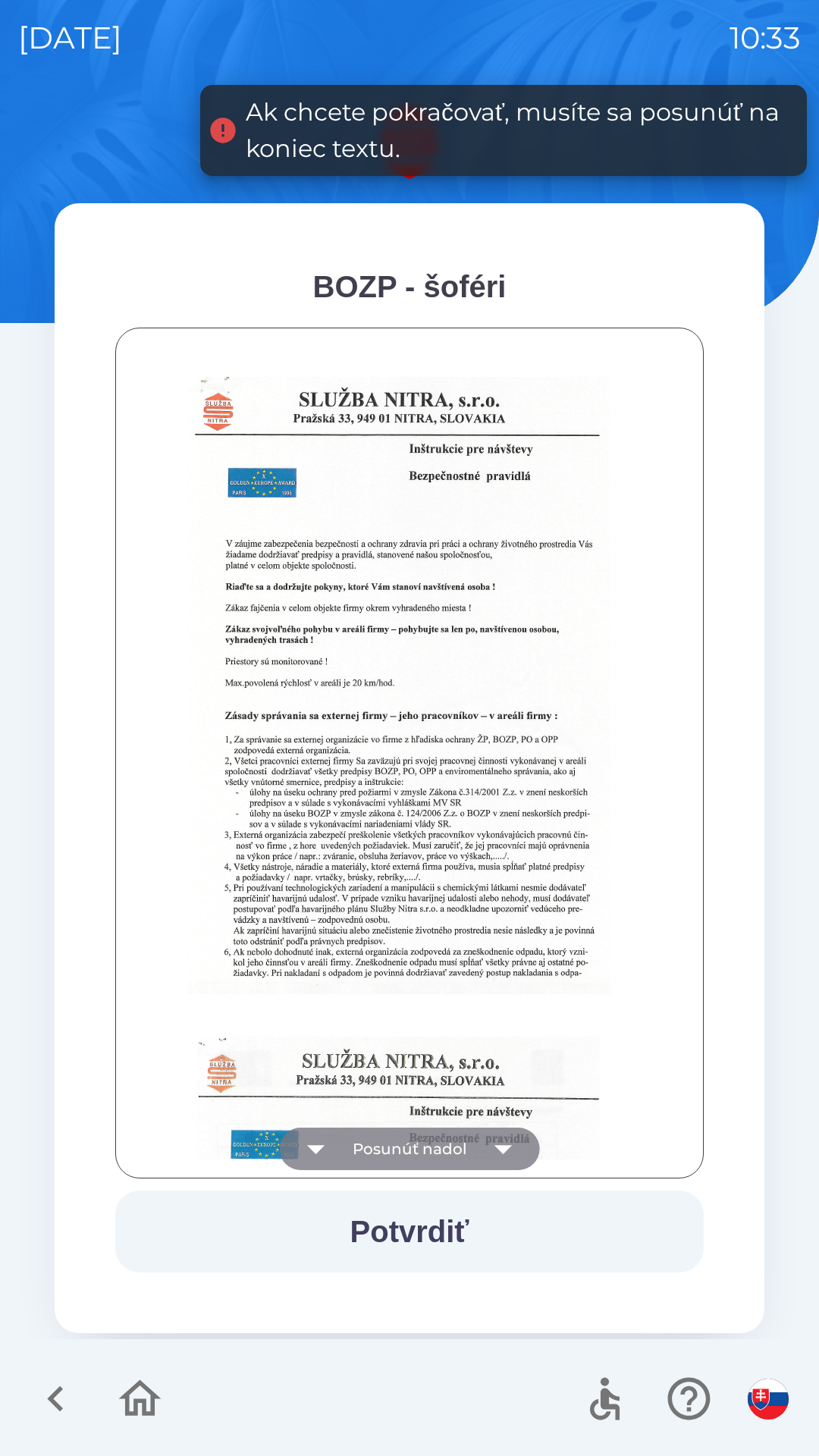
click at [502, 1150] on icon "button" at bounding box center [503, 1149] width 17 height 9
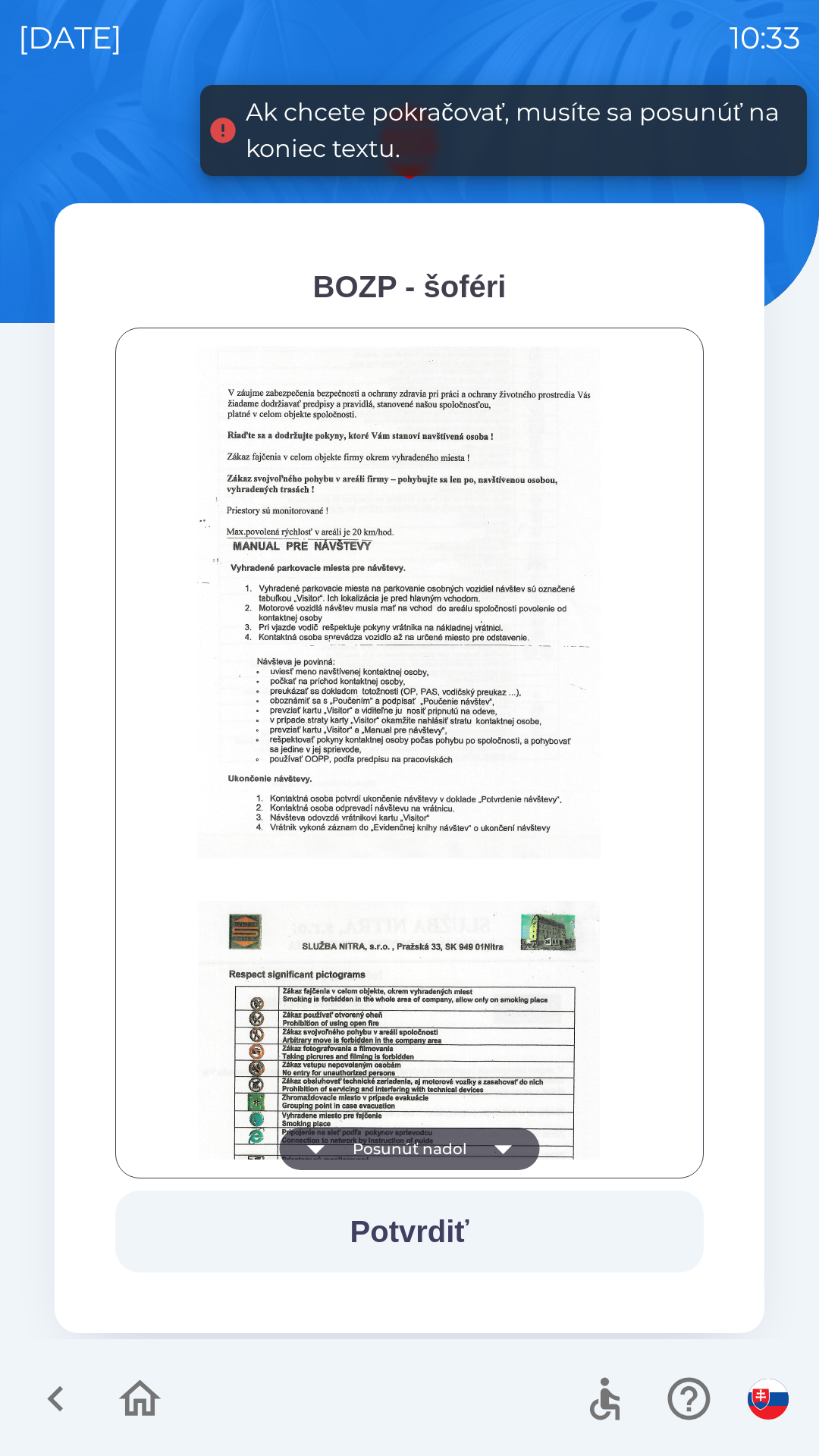
click at [502, 1146] on icon "button" at bounding box center [503, 1149] width 17 height 9
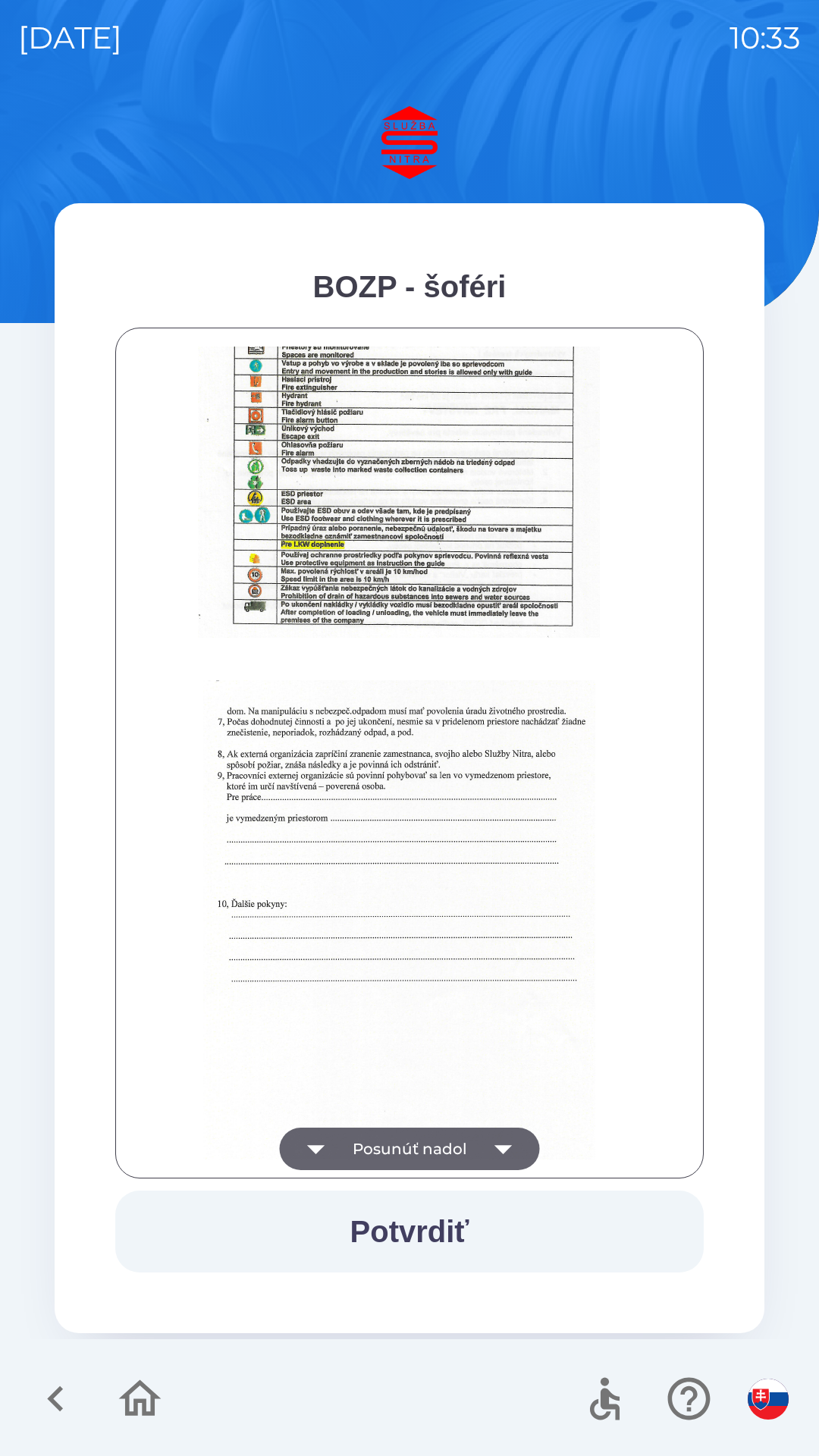
click at [507, 1148] on icon "button" at bounding box center [503, 1149] width 17 height 9
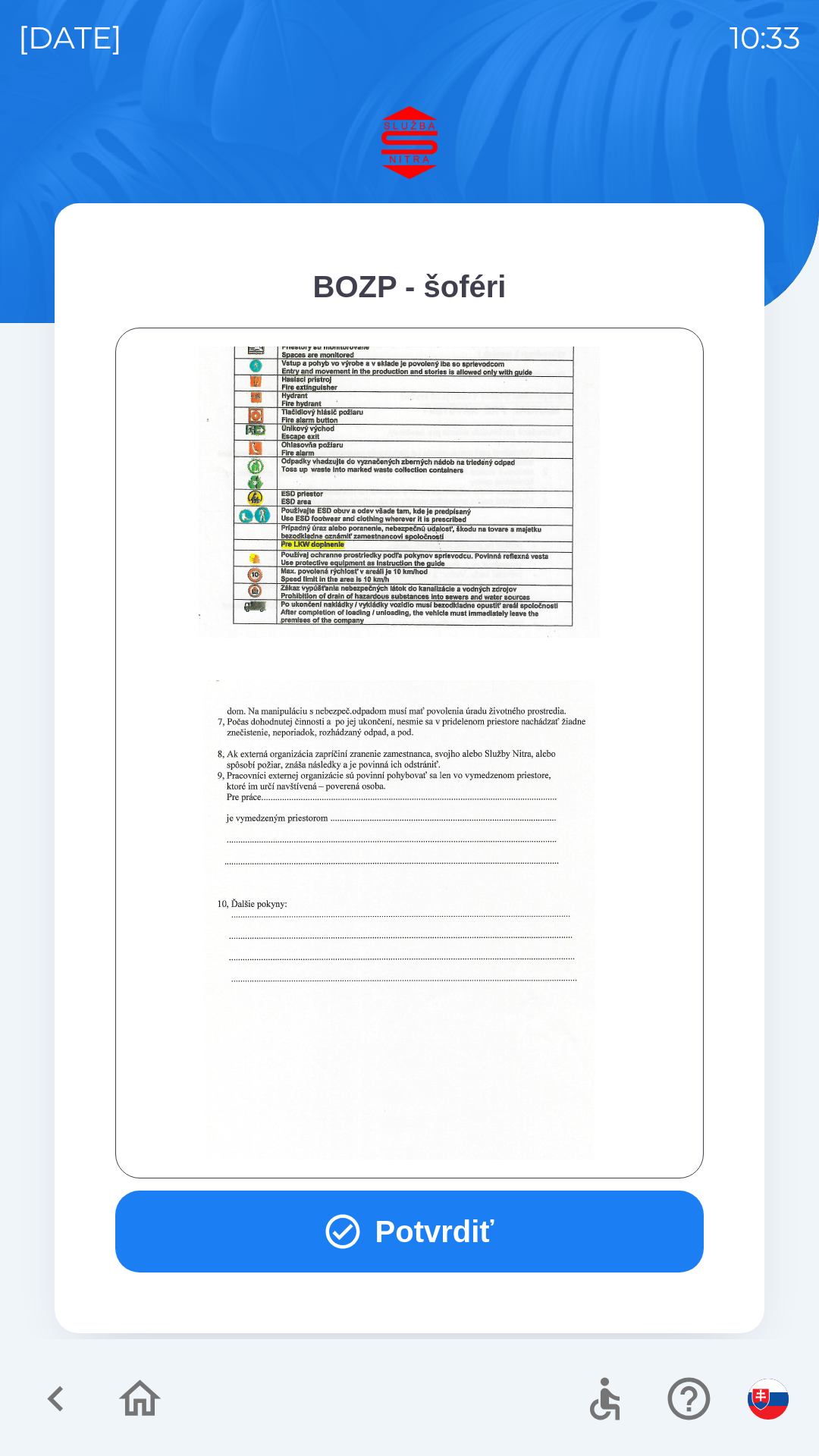
scroll to position [1700, 0]
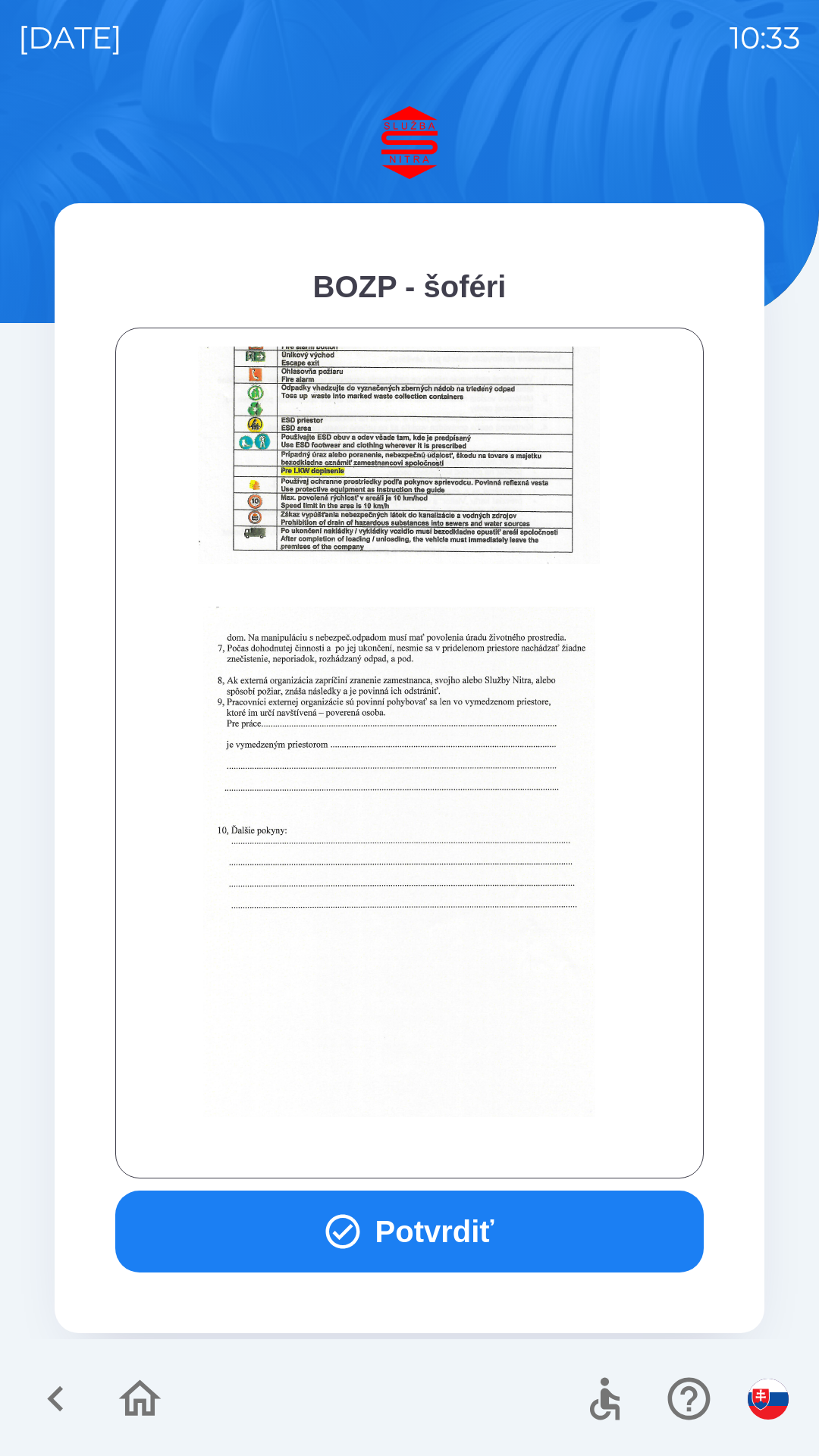
click at [455, 1220] on button "Potvrdiť" at bounding box center [410, 1231] width 588 height 82
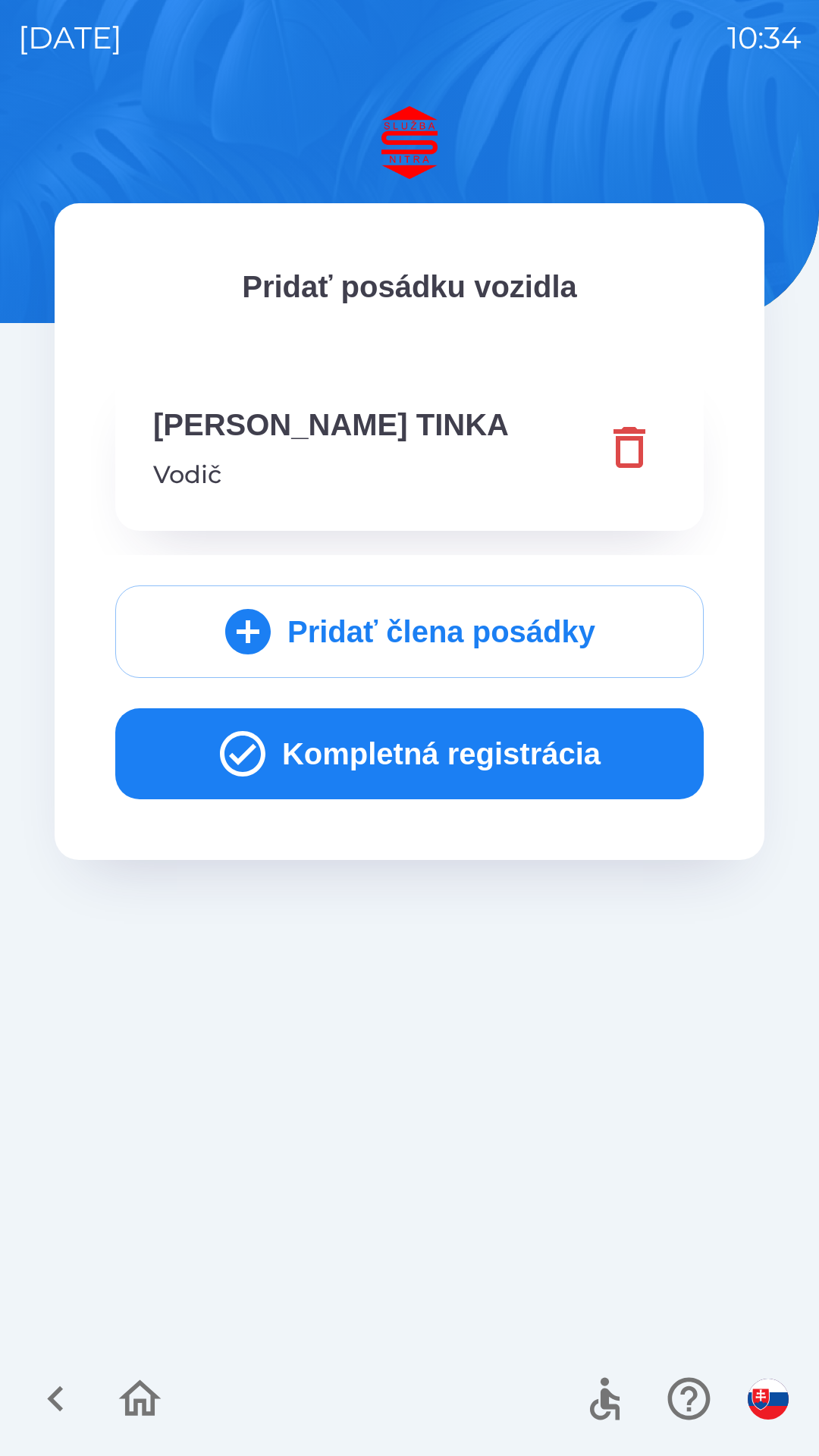
click at [491, 761] on button "Kompletná registrácia" at bounding box center [410, 754] width 588 height 91
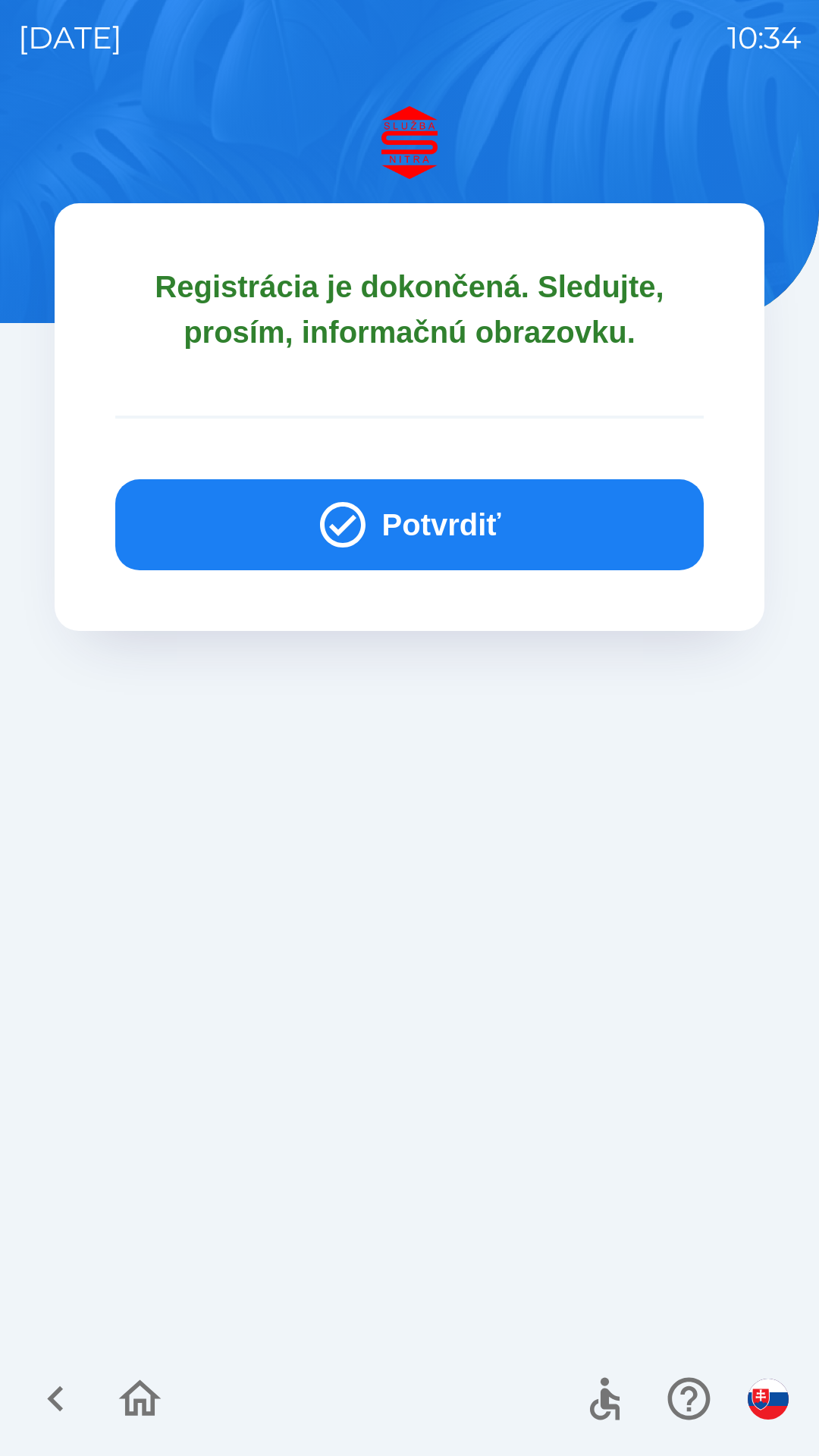
click at [472, 522] on button "Potvrdiť" at bounding box center [410, 525] width 588 height 91
